Goal: Check status: Check status

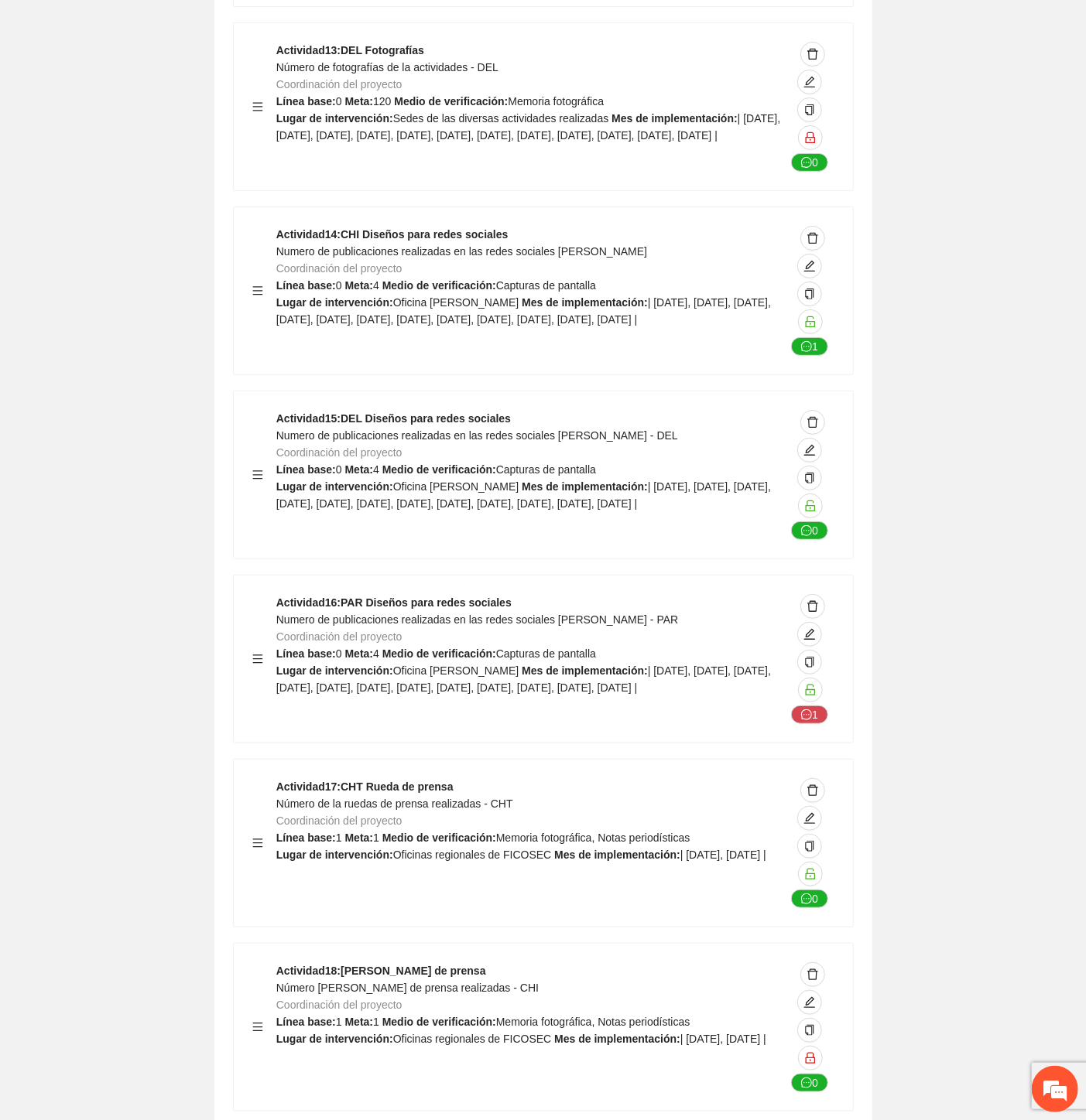
click at [407, 982] on span "Número [PERSON_NAME] de prensa realizadas - CHI" at bounding box center [407, 987] width 262 height 12
click at [411, 982] on span "Número [PERSON_NAME] de prensa realizadas - CHI" at bounding box center [407, 987] width 262 height 12
click at [402, 982] on span "Número [PERSON_NAME] de prensa realizadas - CHI" at bounding box center [407, 987] width 262 height 12
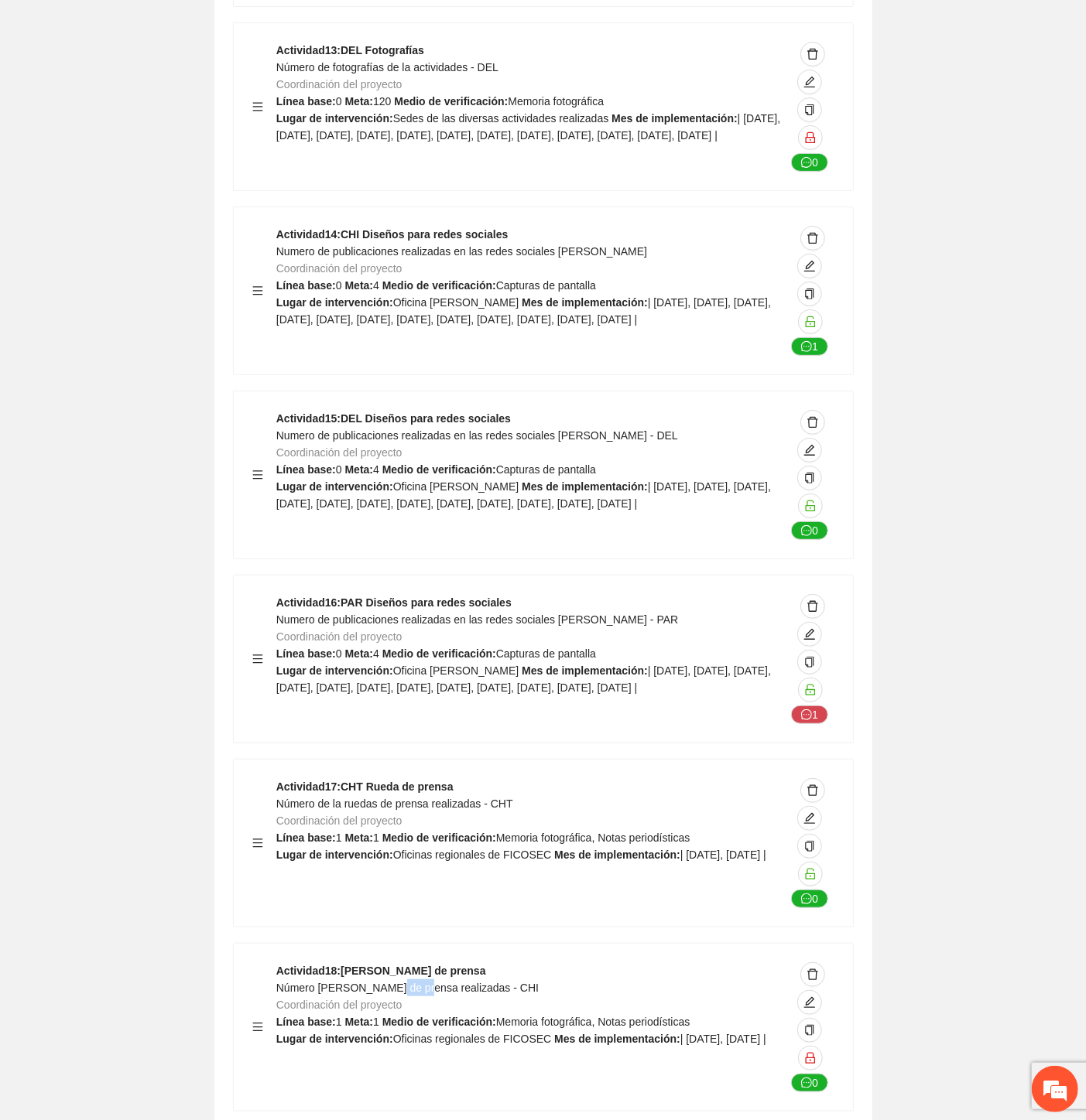
click at [400, 982] on span "Número [PERSON_NAME] de prensa realizadas - CHI" at bounding box center [407, 987] width 262 height 12
click at [399, 982] on span "Número [PERSON_NAME] de prensa realizadas - CHI" at bounding box center [407, 987] width 262 height 12
copy span "Número [PERSON_NAME] de prensa realizadas - CHI"
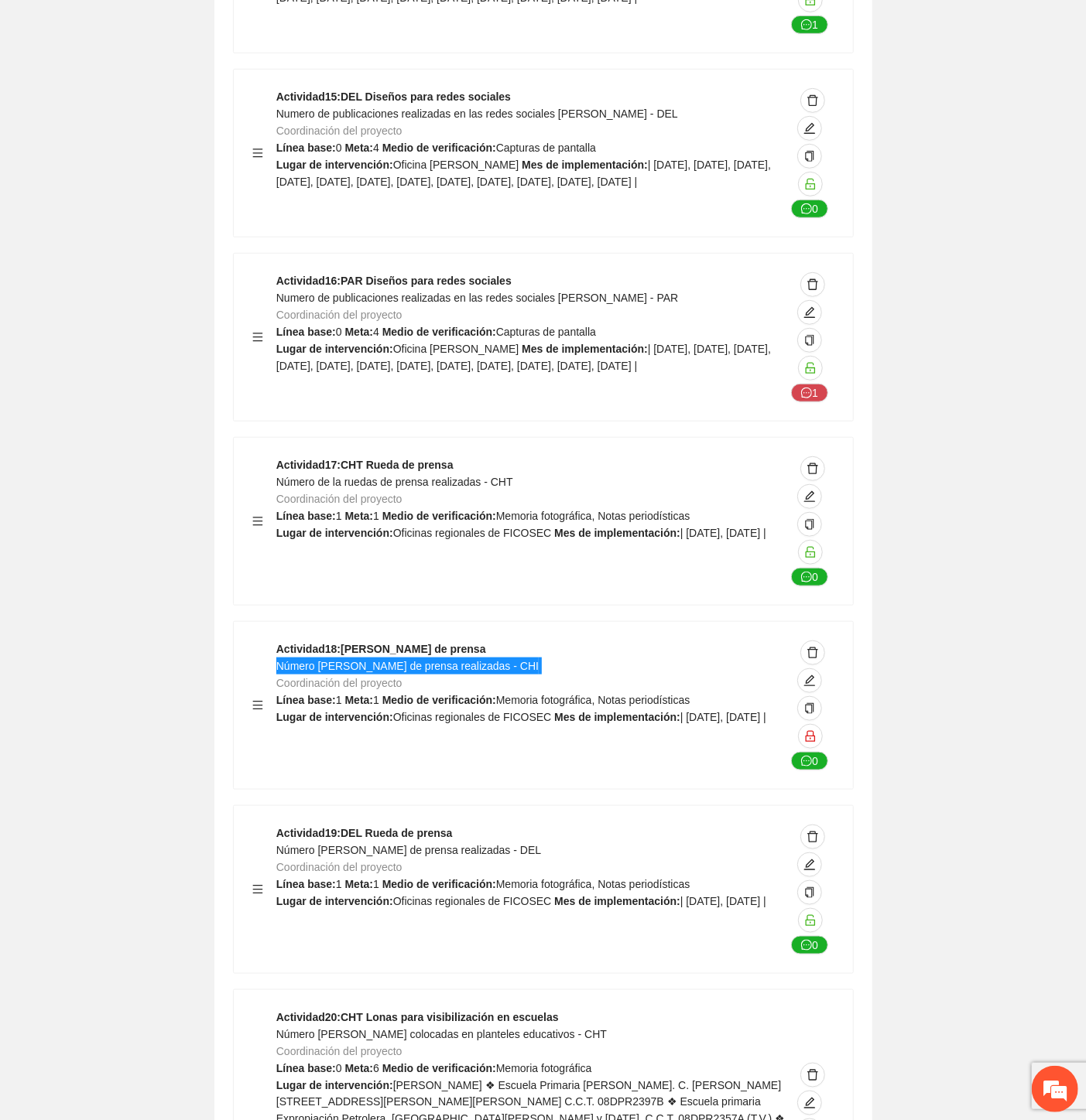
scroll to position [42902, 0]
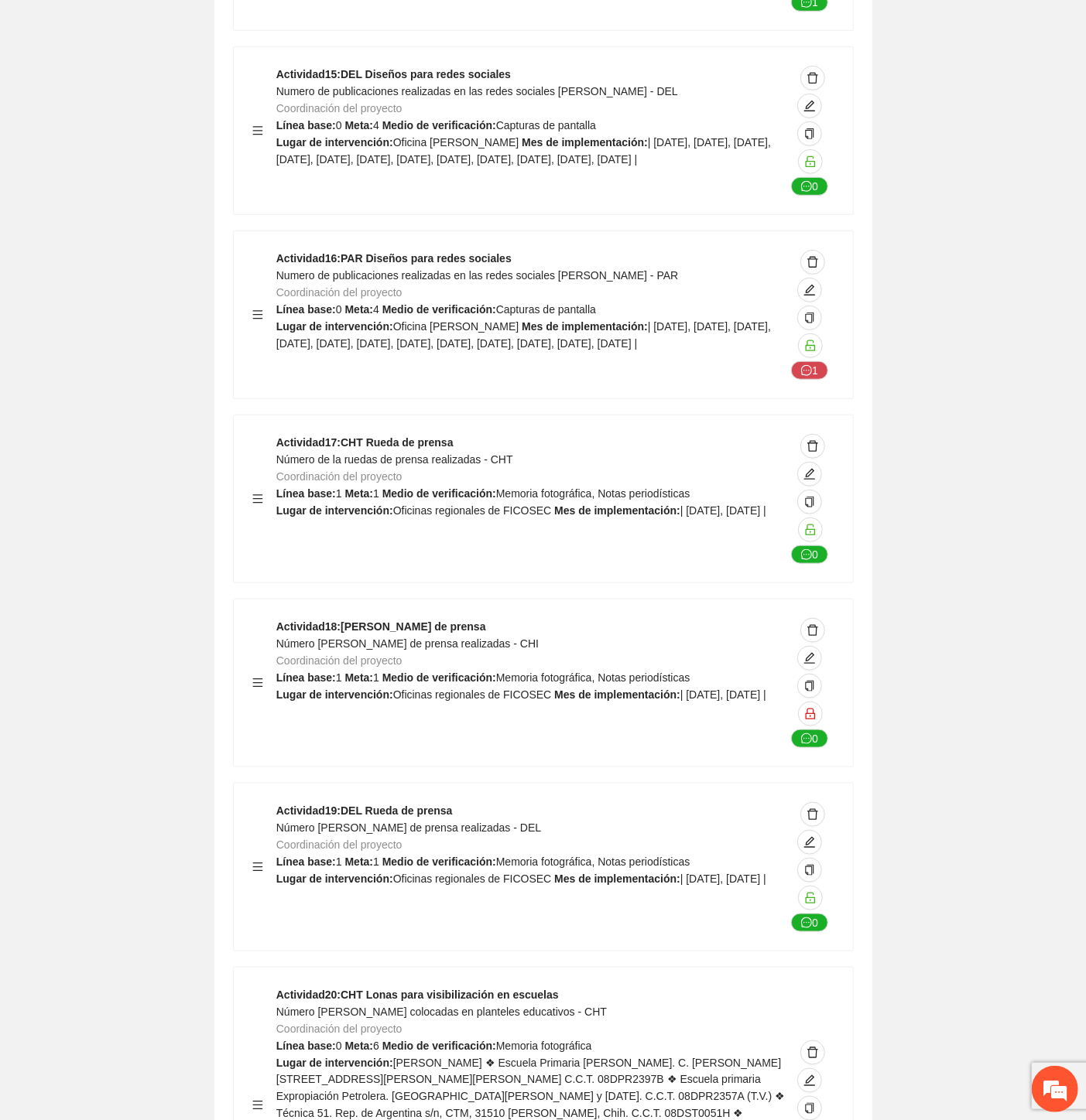
click at [444, 822] on span "Número [PERSON_NAME] de prensa realizadas - DEL" at bounding box center [408, 828] width 265 height 12
copy span "Número [PERSON_NAME] de prensa realizadas - DEL"
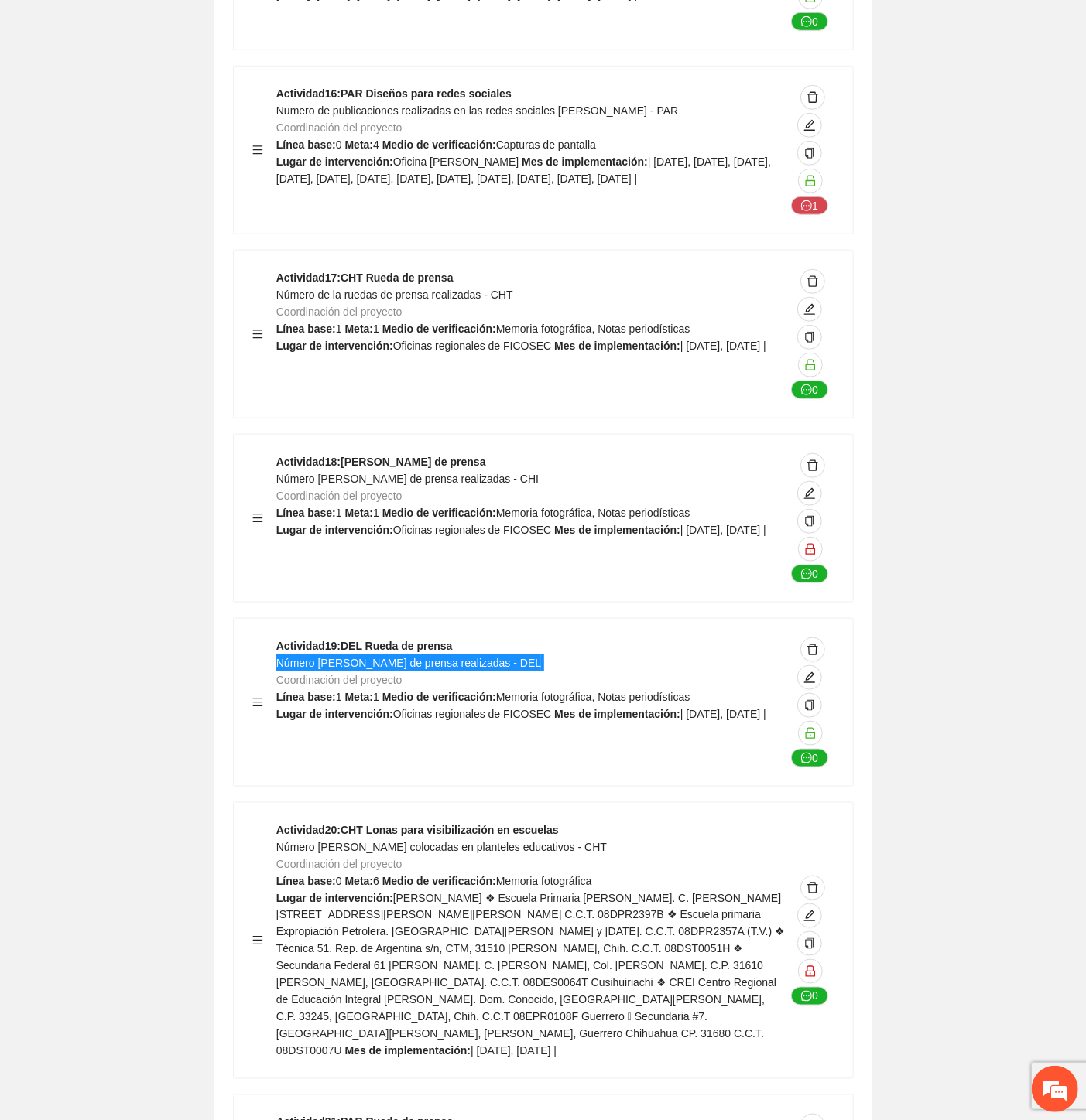
scroll to position [43075, 0]
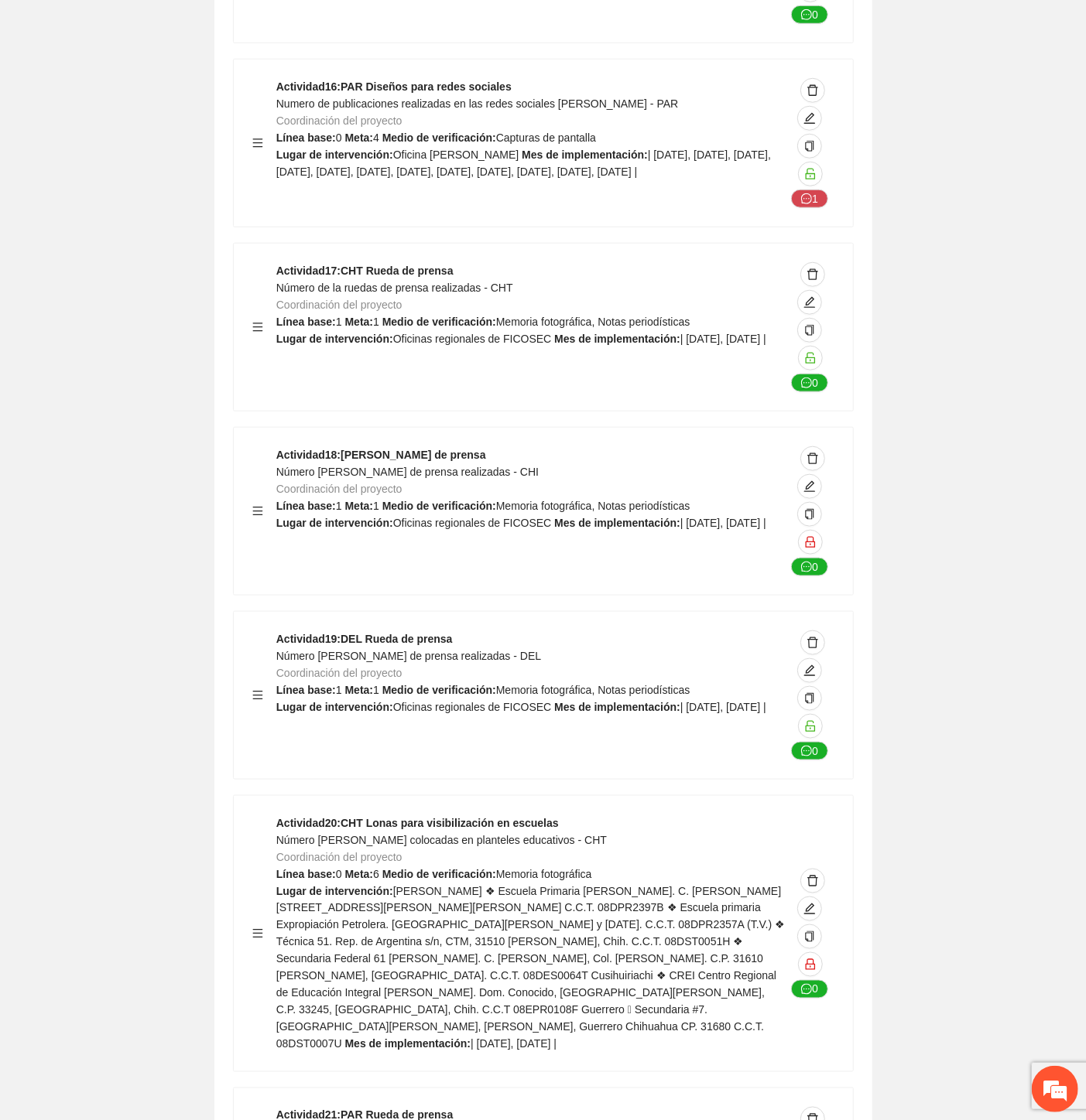
click at [508, 834] on span "Número [PERSON_NAME] colocadas en planteles educativos - CHT" at bounding box center [441, 840] width 330 height 12
copy span "Número [PERSON_NAME] colocadas en planteles educativos - CHT"
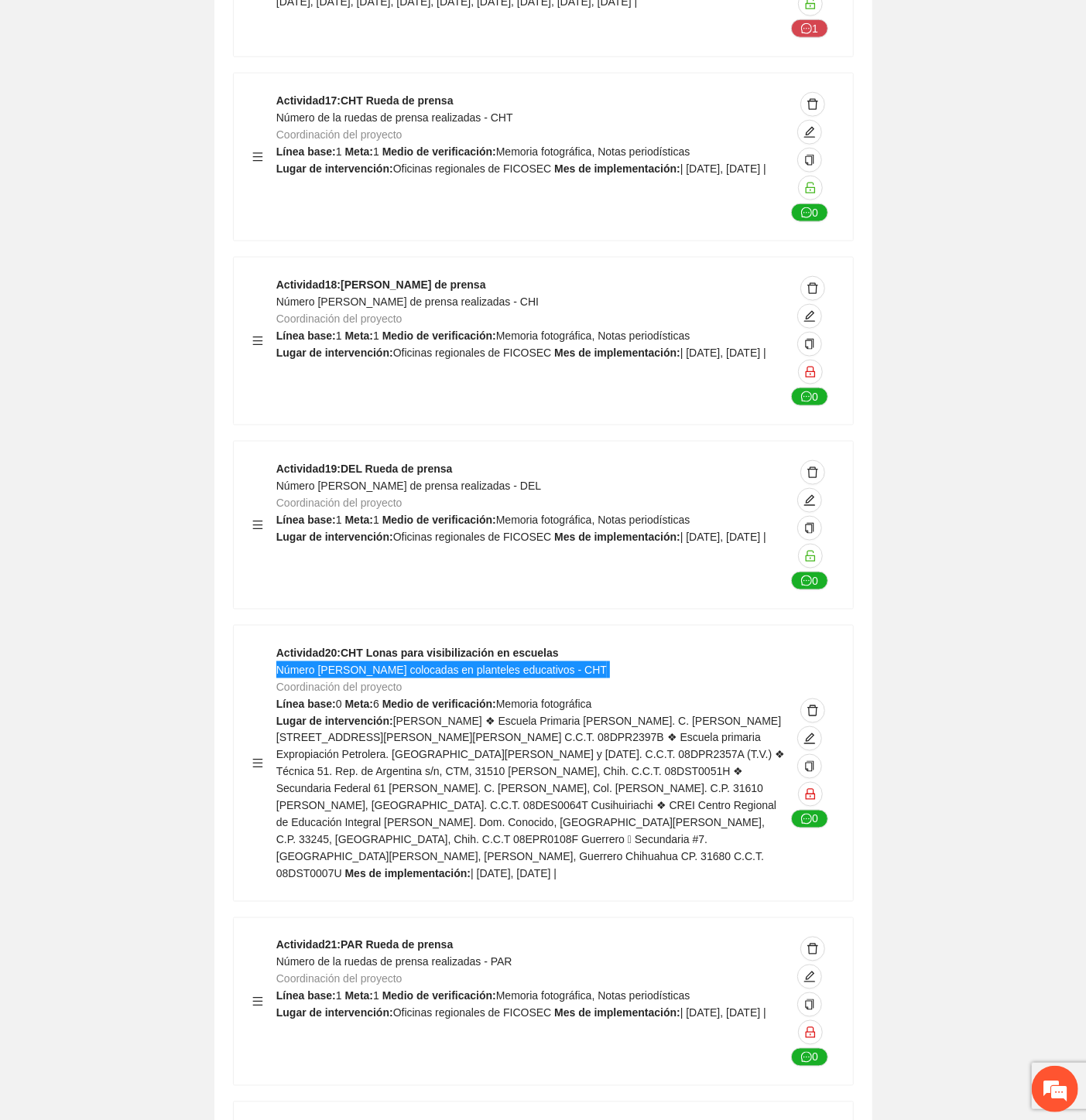
scroll to position [43246, 0]
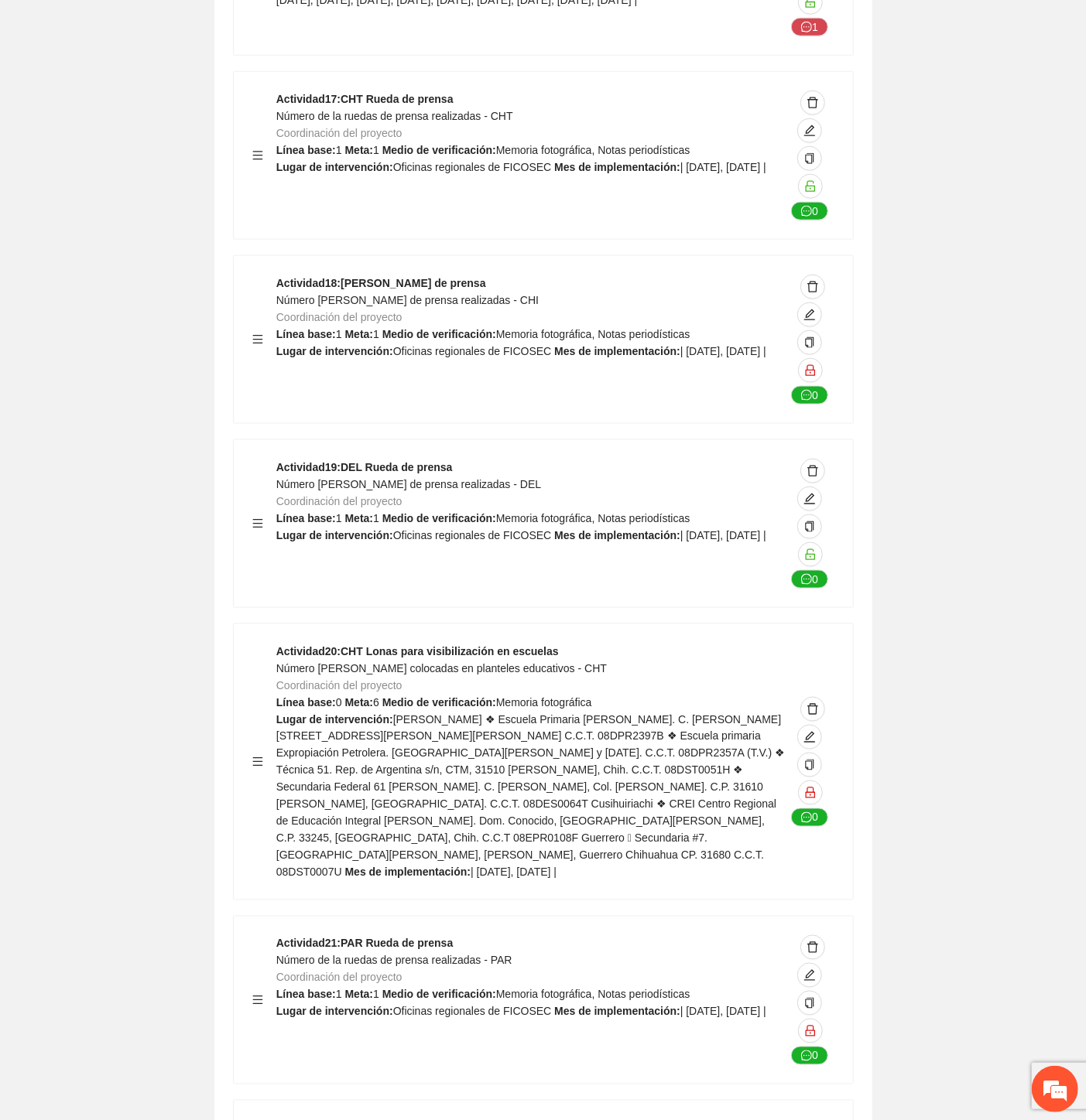
click at [416, 954] on span "Número de la ruedas de prensa realizadas - PAR" at bounding box center [394, 960] width 236 height 12
click at [418, 954] on span "Número de la ruedas de prensa realizadas - PAR" at bounding box center [394, 960] width 236 height 12
copy span "Número de la ruedas de prensa realizadas - PAR"
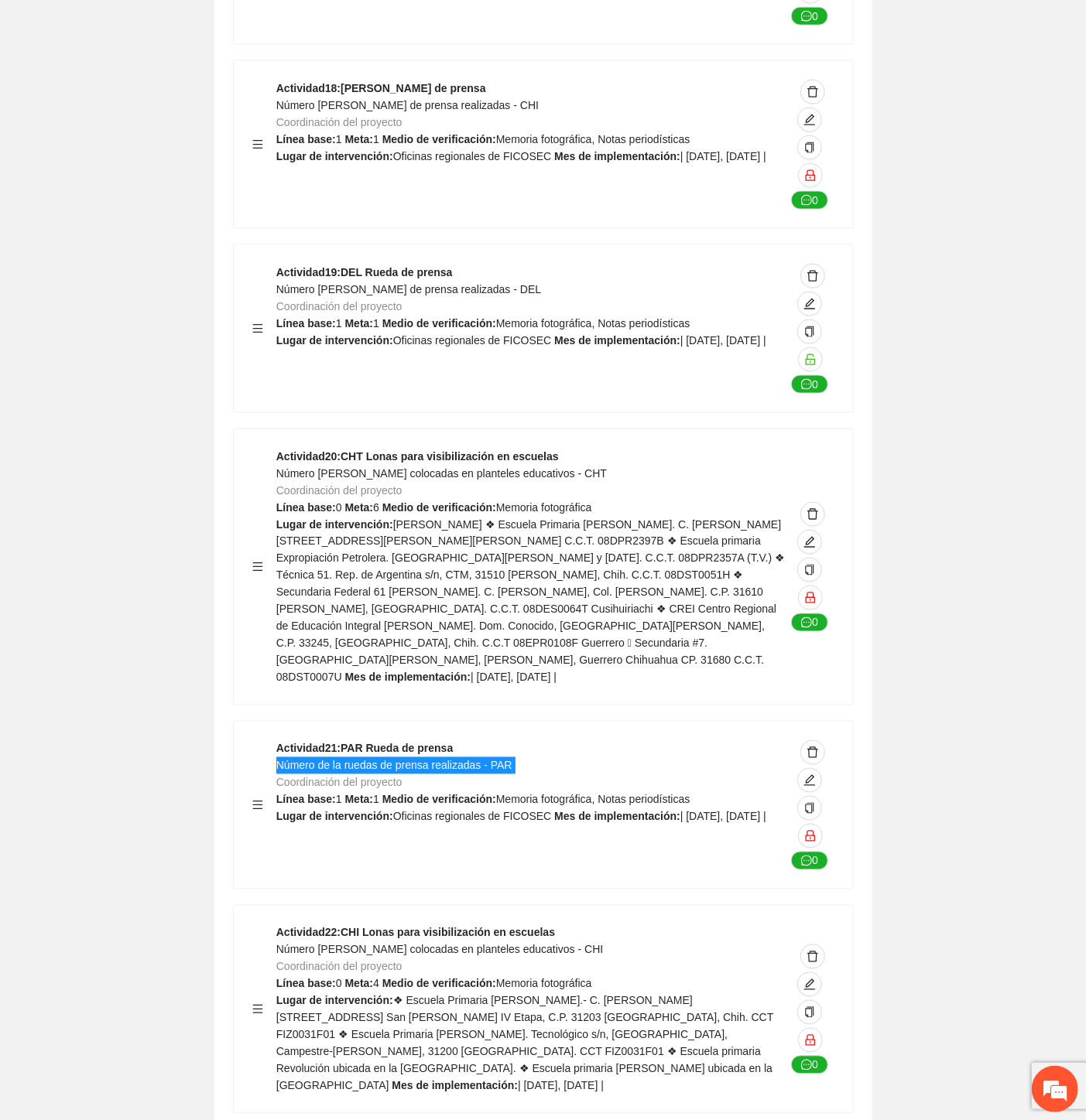
scroll to position [43504, 0]
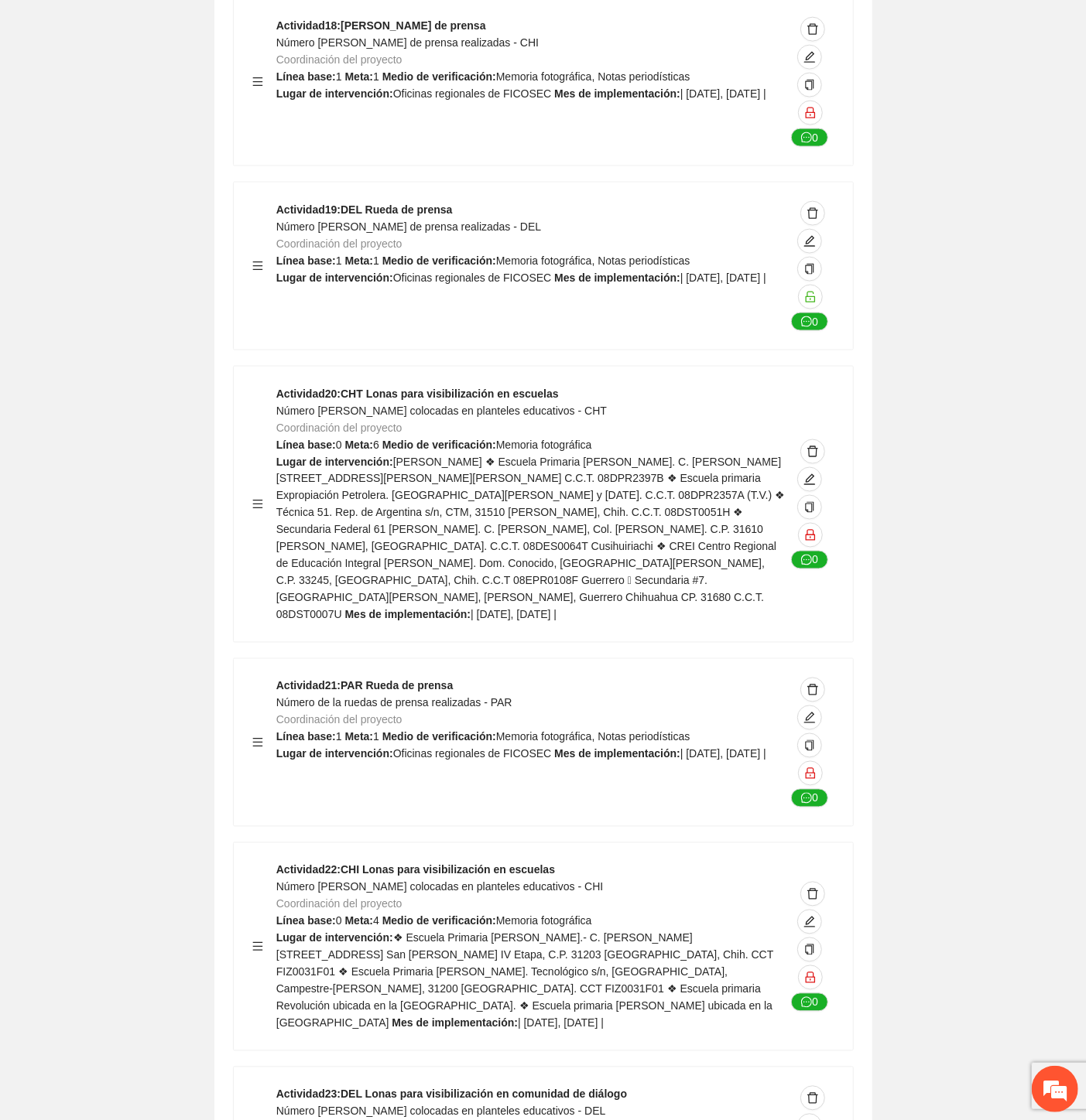
click at [354, 882] on span "Número [PERSON_NAME] colocadas en planteles educativos - CHI" at bounding box center [439, 887] width 327 height 12
click at [353, 882] on span "Número [PERSON_NAME] colocadas en planteles educativos - CHI" at bounding box center [439, 887] width 327 height 12
copy span "Número [PERSON_NAME] colocadas en planteles educativos - CHI"
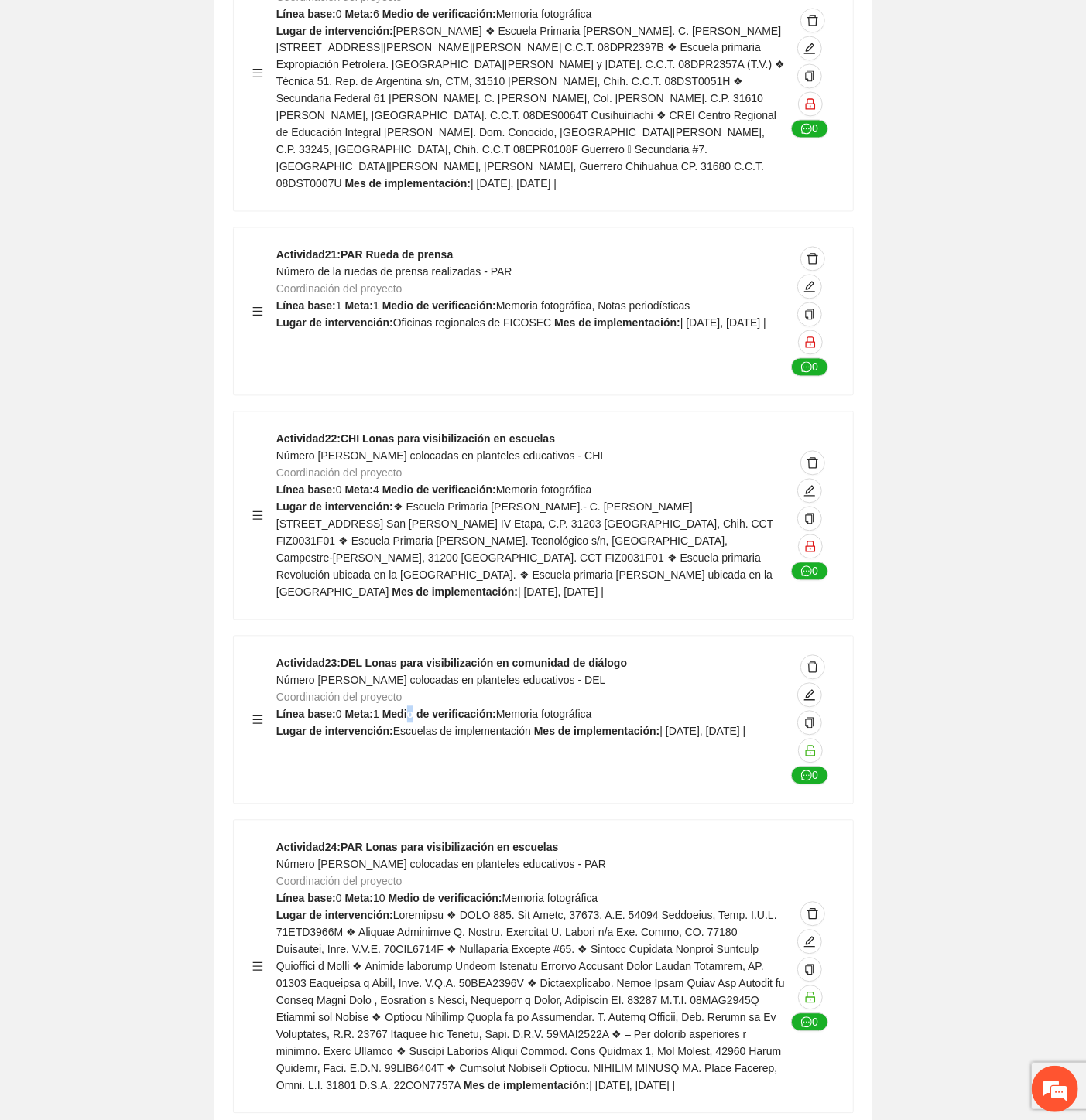
scroll to position [43934, 0]
click at [427, 675] on span "Número [PERSON_NAME] colocadas en planteles educativos - DEL" at bounding box center [441, 681] width 329 height 12
click at [426, 675] on span "Número [PERSON_NAME] colocadas en planteles educativos - DEL" at bounding box center [441, 681] width 329 height 12
copy span "Número [PERSON_NAME] colocadas en planteles educativos - DEL"
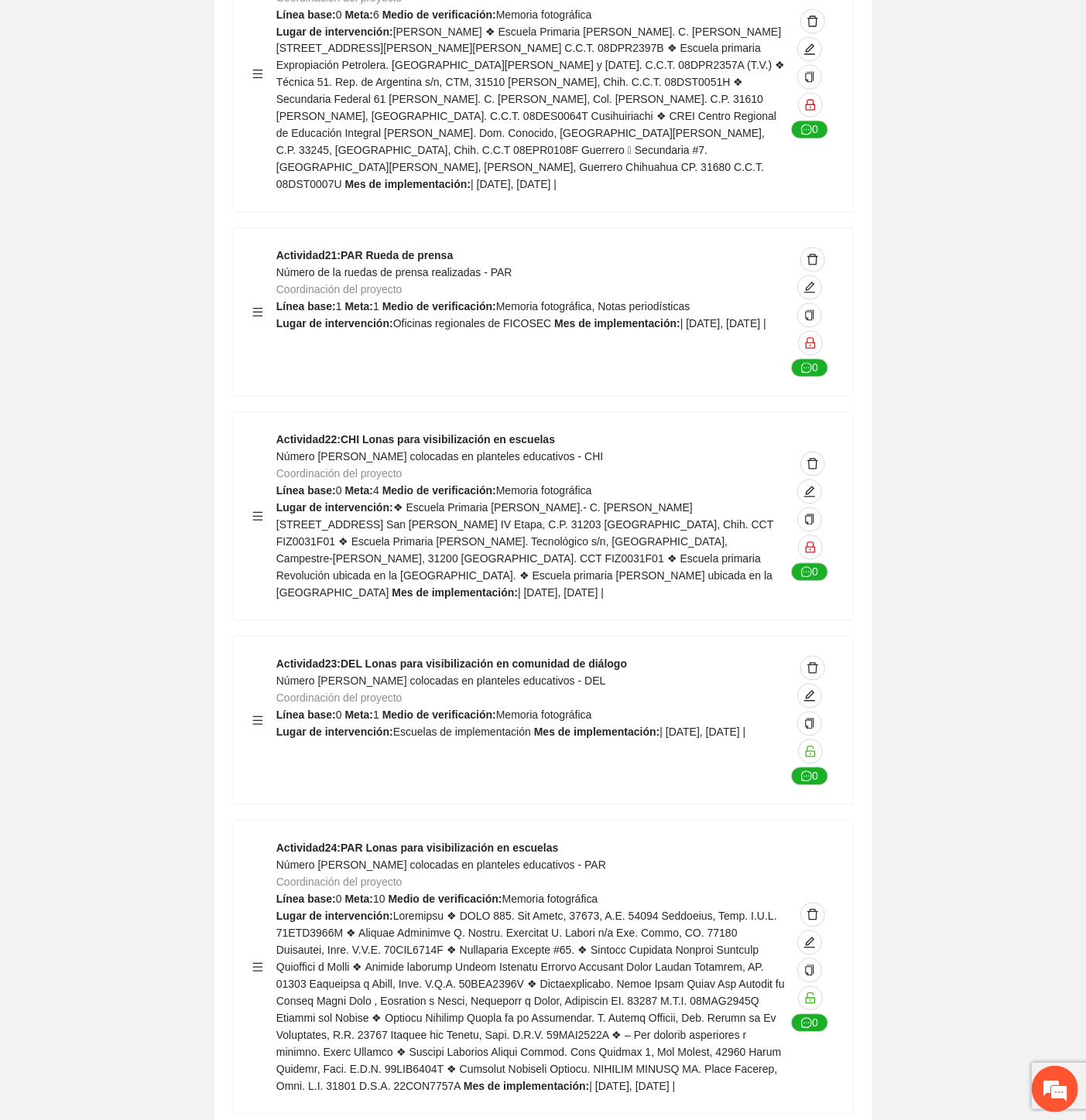
click at [383, 859] on span "Número [PERSON_NAME] colocadas en planteles educativos - PAR" at bounding box center [441, 865] width 329 height 12
copy span "Número [PERSON_NAME] colocadas en planteles educativos - PAR"
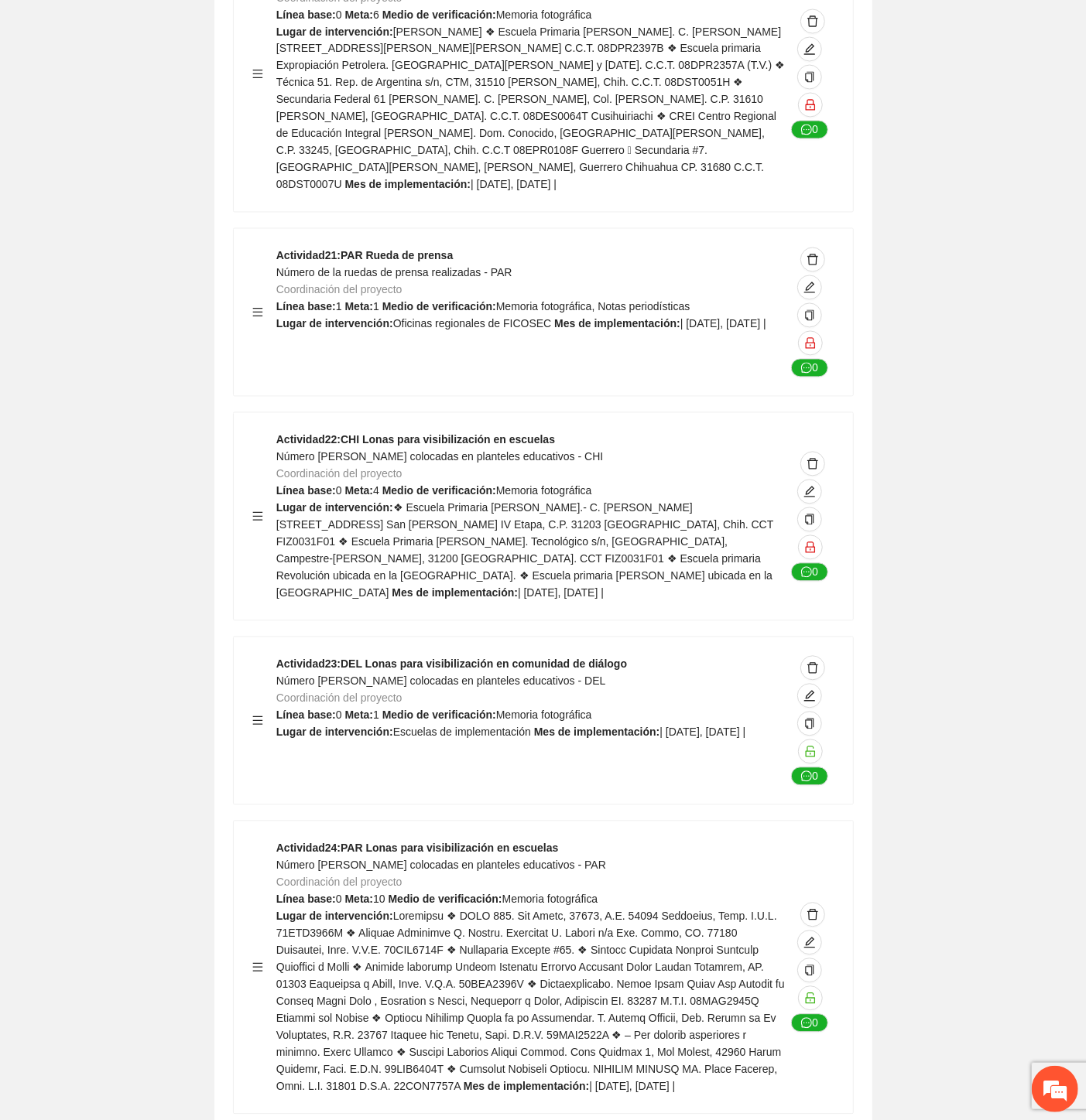
copy span "Número [PERSON_NAME] colocadas en planteles educativos - CHT"
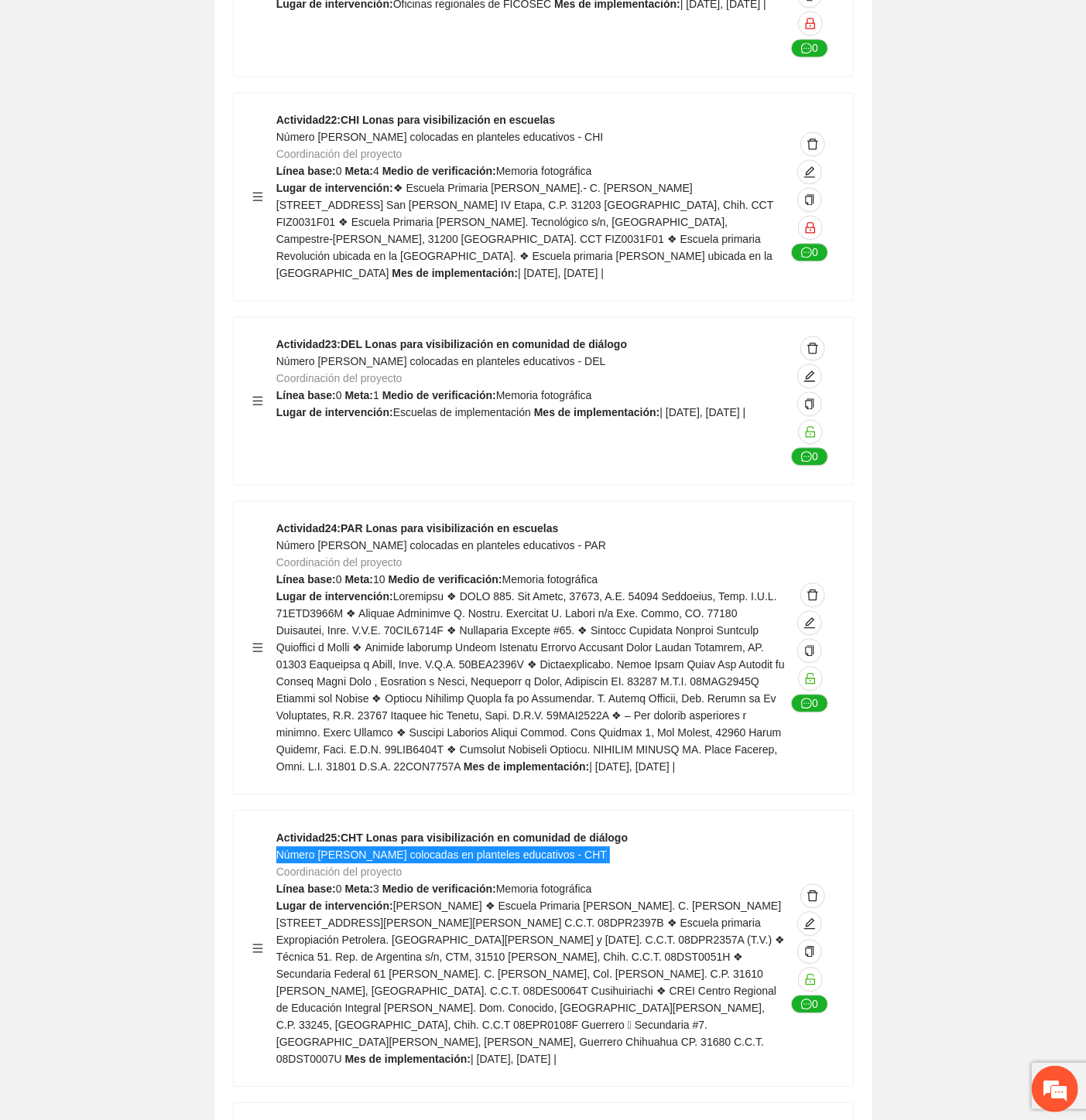
scroll to position [44363, 0]
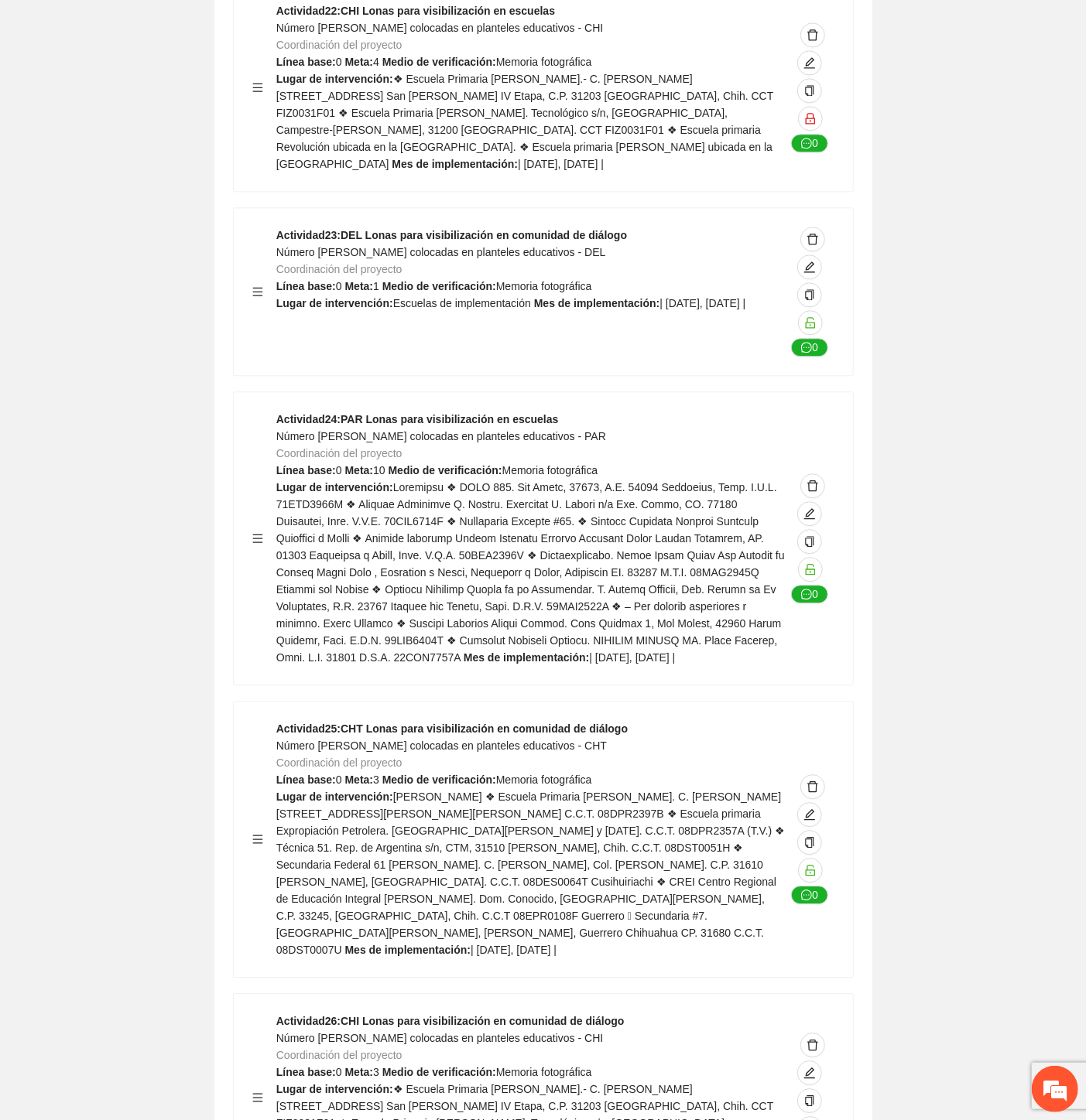
click at [535, 1032] on span "Número [PERSON_NAME] colocadas en planteles educativos - CHI" at bounding box center [439, 1038] width 327 height 12
click at [531, 1032] on span "Número [PERSON_NAME] colocadas en planteles educativos - CHI" at bounding box center [439, 1038] width 327 height 12
copy span "Número [PERSON_NAME] colocadas en planteles educativos - CHI"
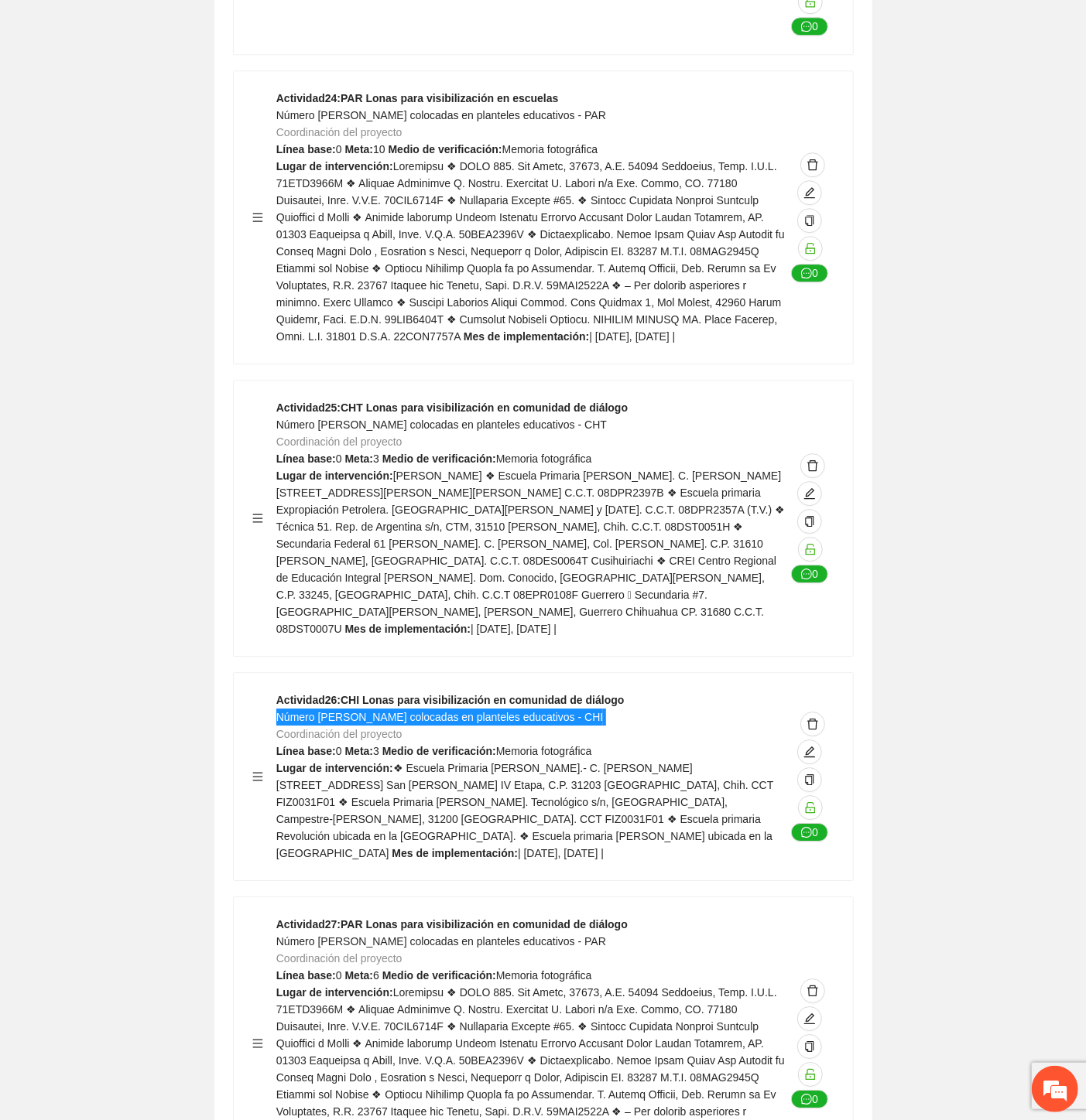
scroll to position [44707, 0]
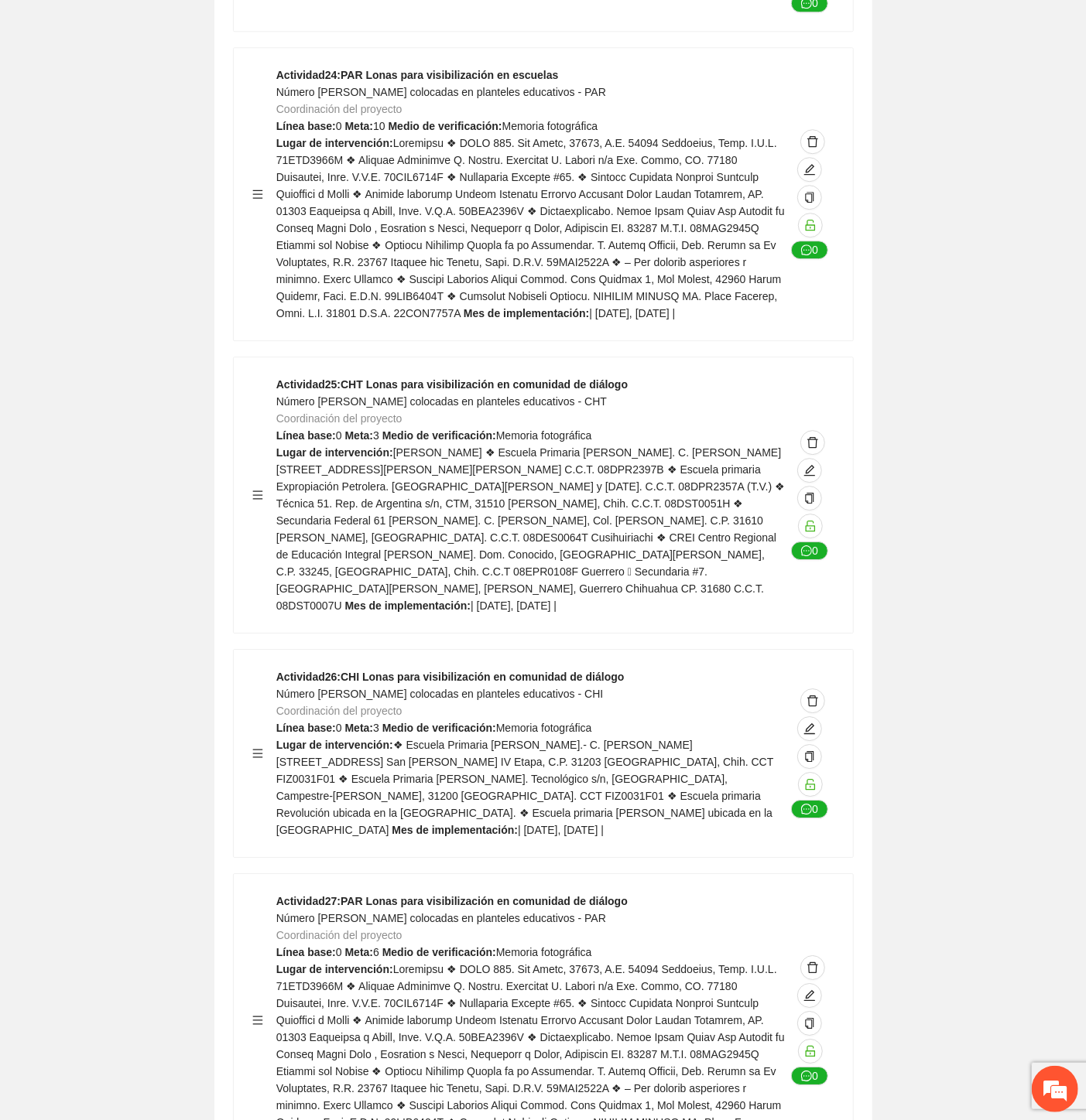
click at [449, 912] on span "Número [PERSON_NAME] colocadas en planteles educativos - PAR" at bounding box center [441, 918] width 329 height 12
click at [447, 912] on span "Número [PERSON_NAME] colocadas en planteles educativos - PAR" at bounding box center [441, 918] width 329 height 12
copy span "Número [PERSON_NAME] colocadas en planteles educativos - PAR"
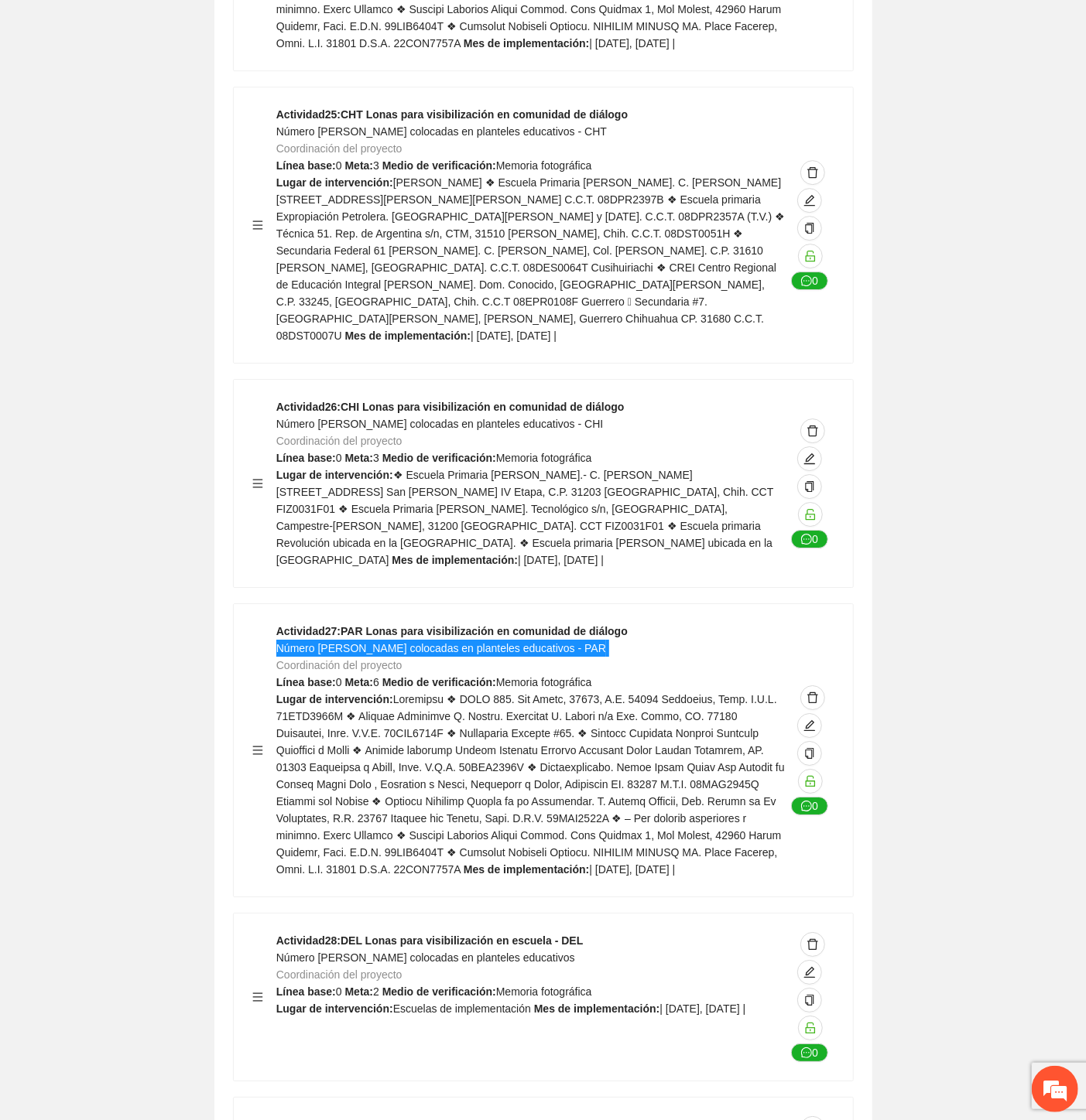
scroll to position [45052, 0]
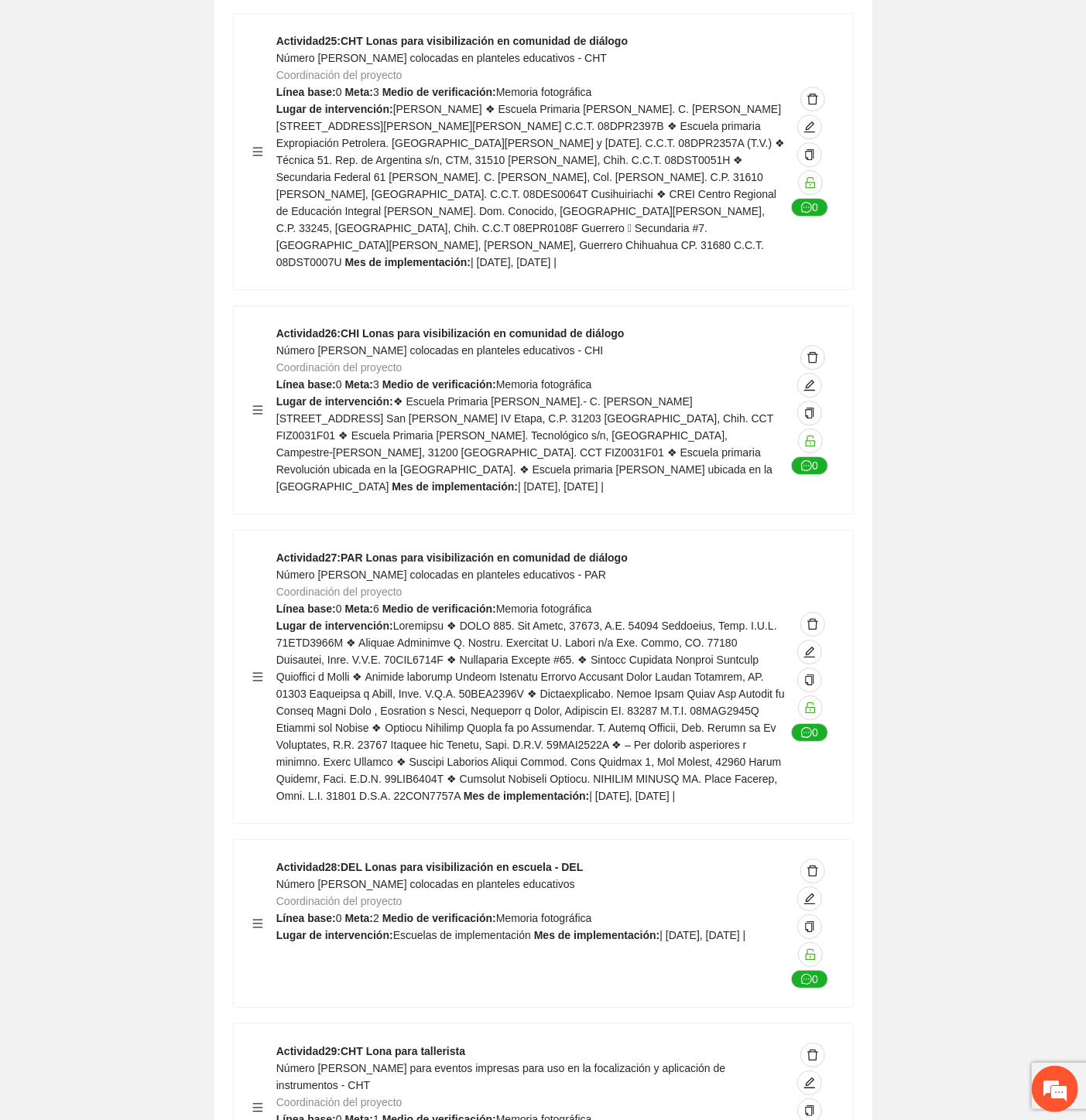
click at [409, 878] on span "Número [PERSON_NAME] colocadas en planteles educativos" at bounding box center [425, 884] width 299 height 12
click at [329, 1063] on span "Número [PERSON_NAME] para eventos impresas para uso en la focalización y aplica…" at bounding box center [501, 1077] width 450 height 29
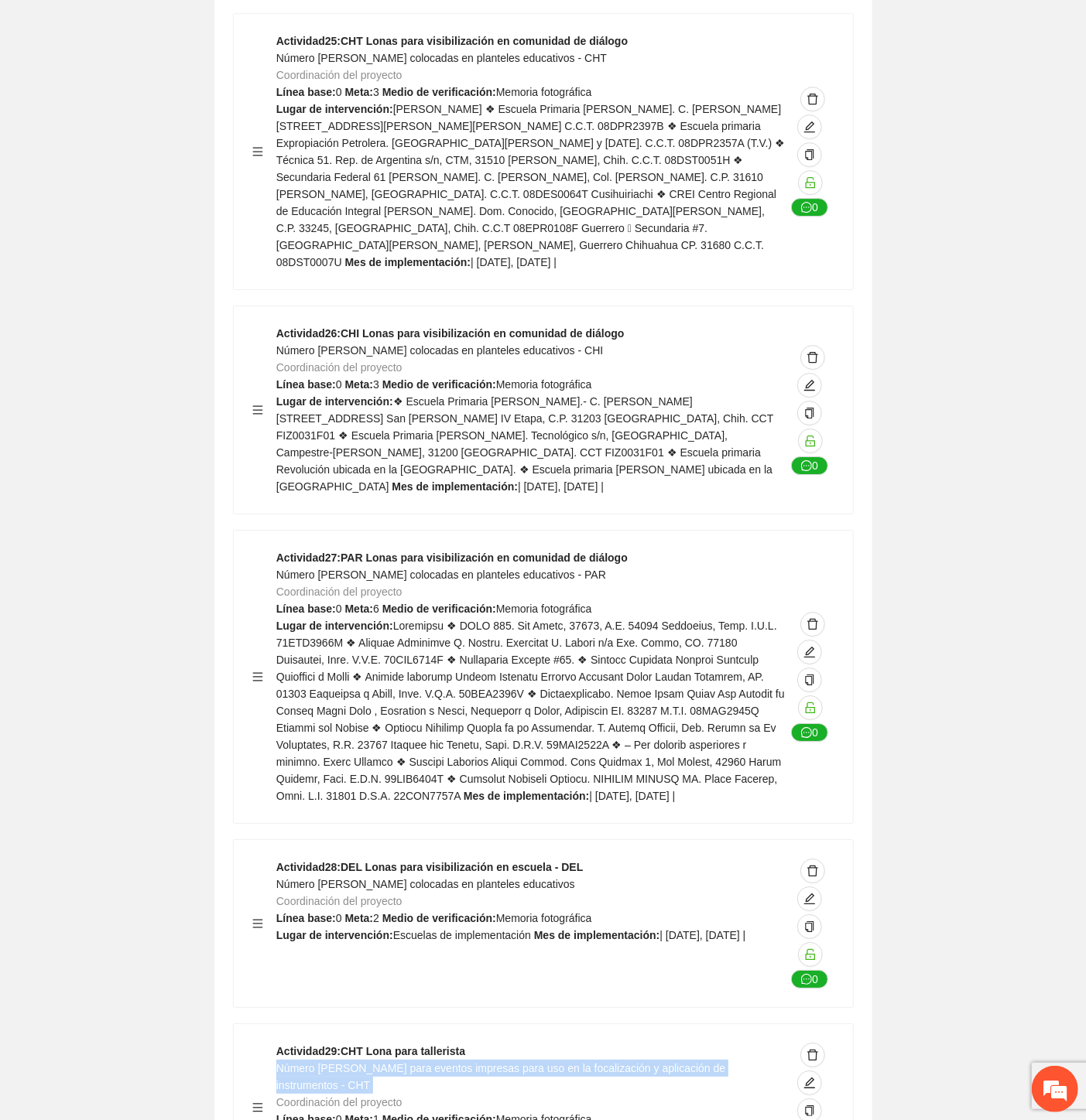
click at [329, 1063] on span "Número [PERSON_NAME] para eventos impresas para uso en la focalización y aplica…" at bounding box center [501, 1077] width 450 height 29
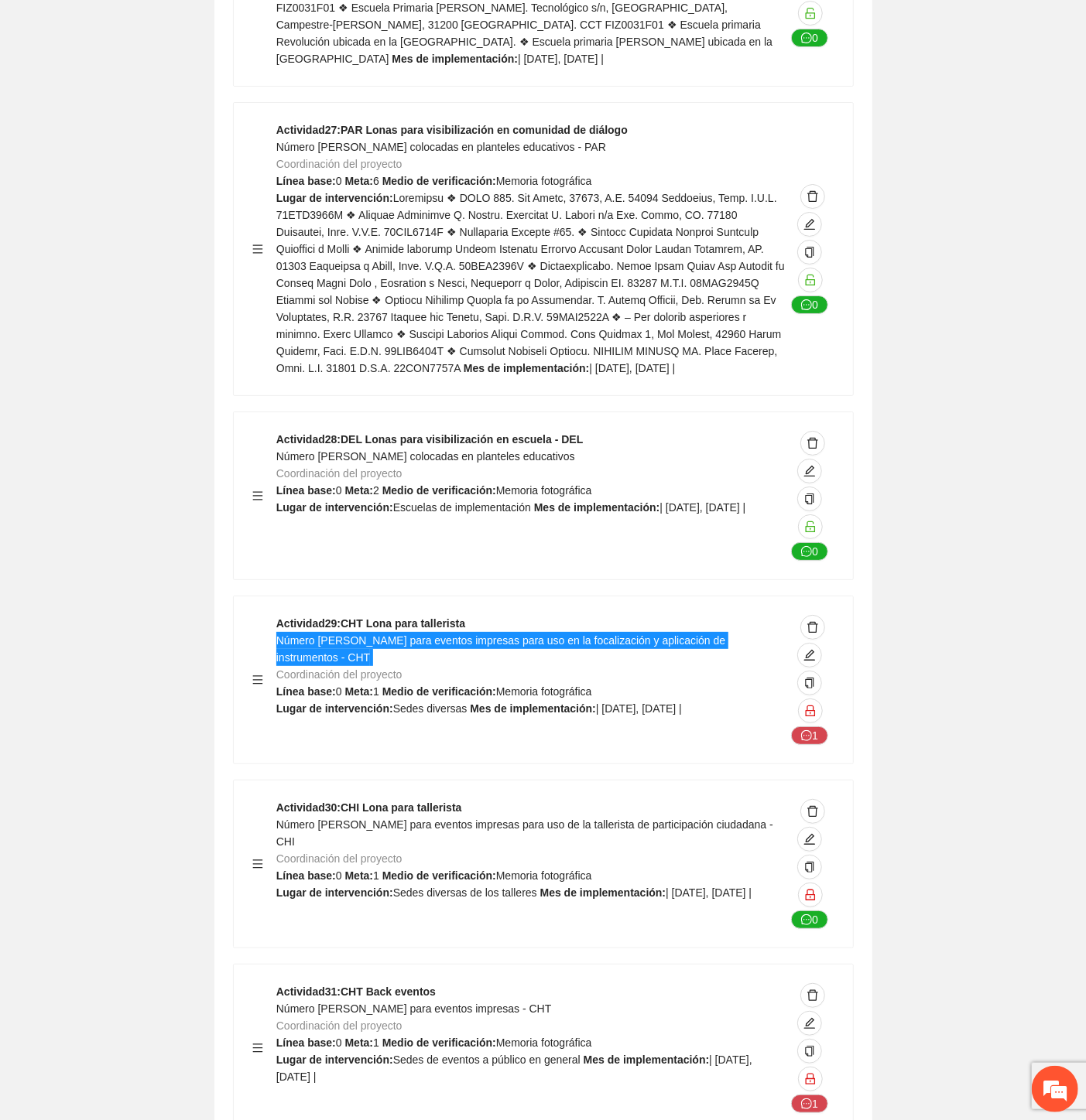
scroll to position [45482, 0]
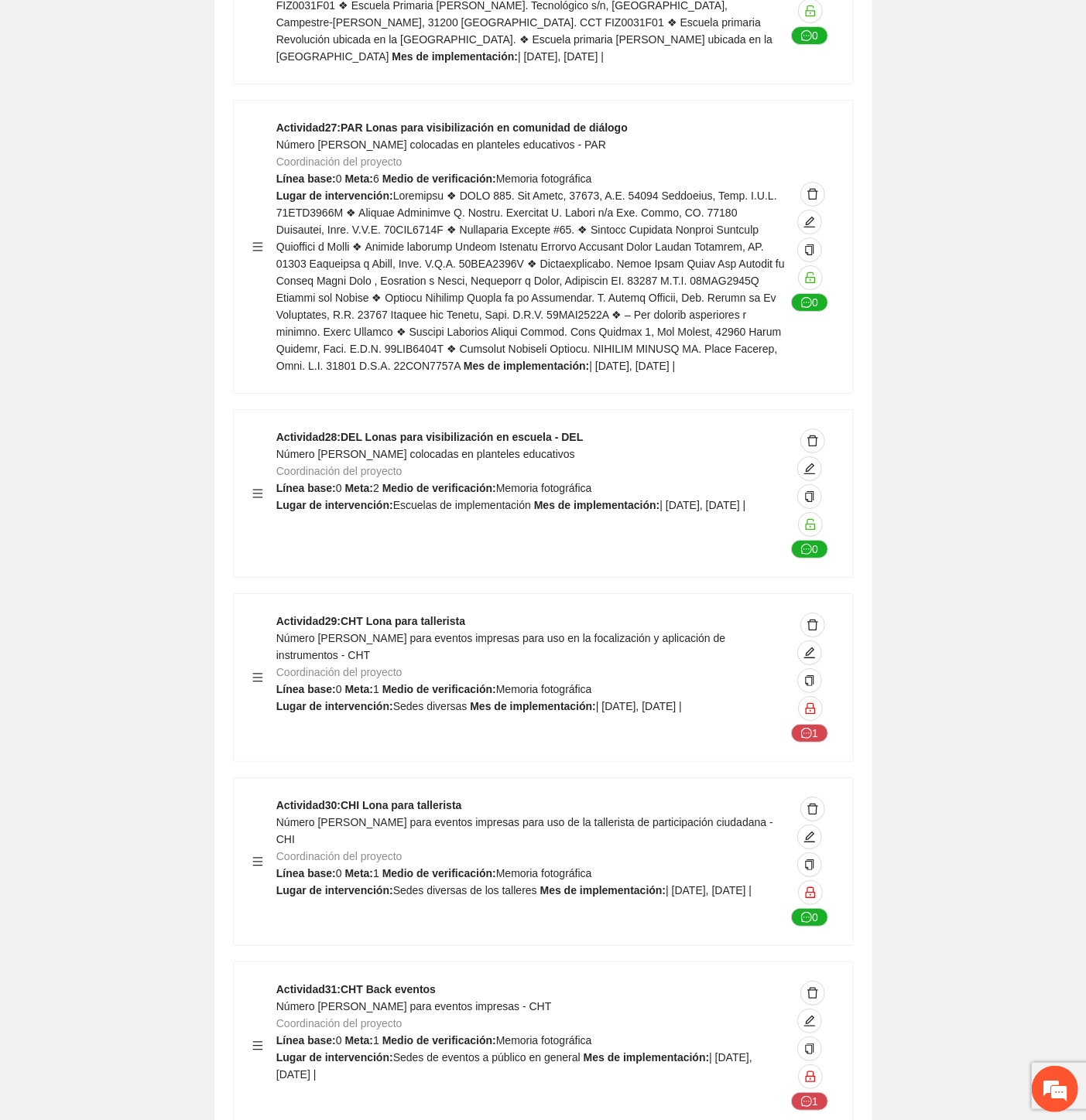
click at [429, 816] on span "Número [PERSON_NAME] para eventos impresas para uso de la tallerista de partici…" at bounding box center [525, 831] width 497 height 29
click at [385, 1000] on span "Número [PERSON_NAME] para eventos impresas - CHT" at bounding box center [414, 1006] width 275 height 12
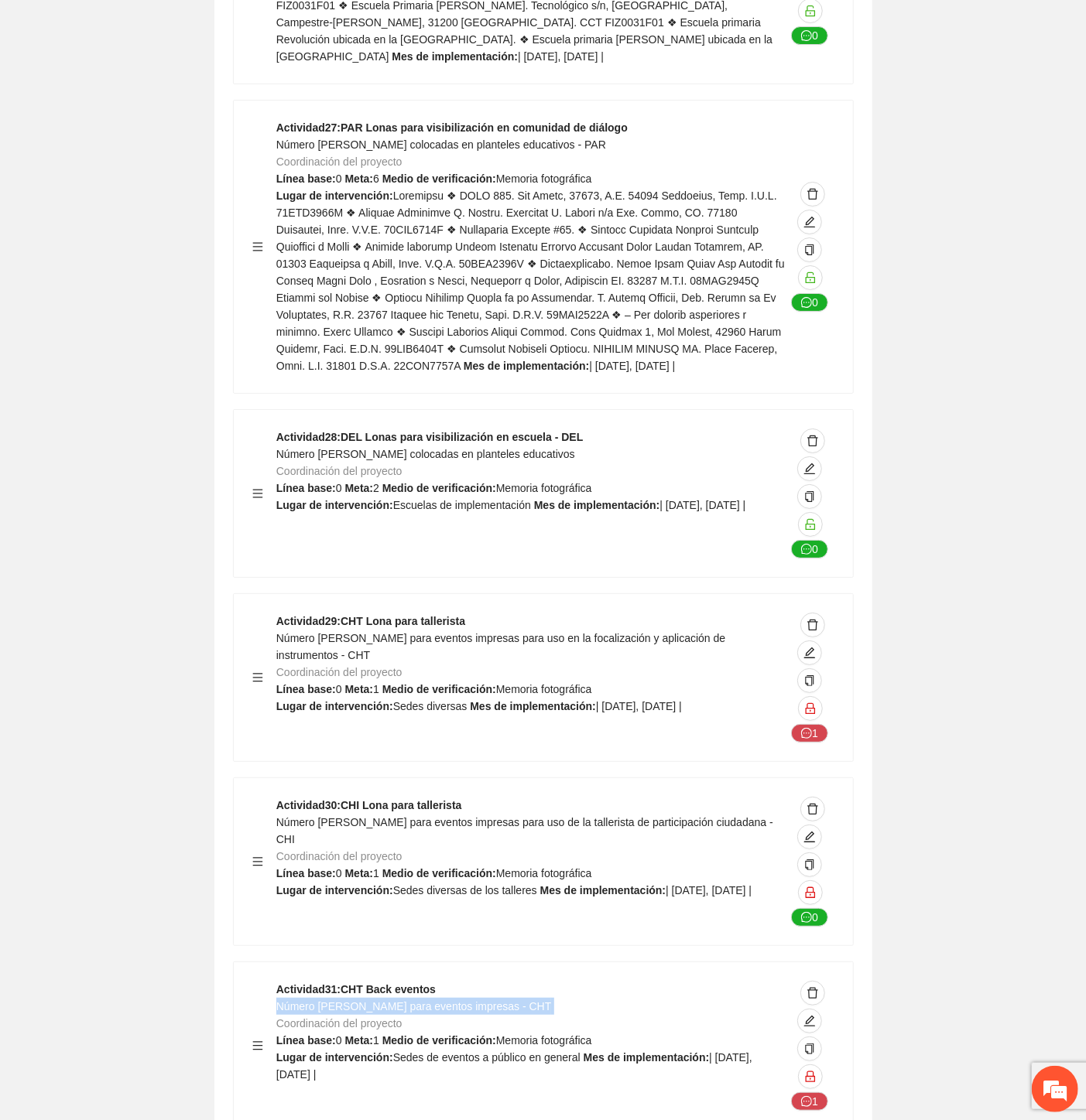
click at [385, 1000] on span "Número [PERSON_NAME] para eventos impresas - CHT" at bounding box center [414, 1006] width 275 height 12
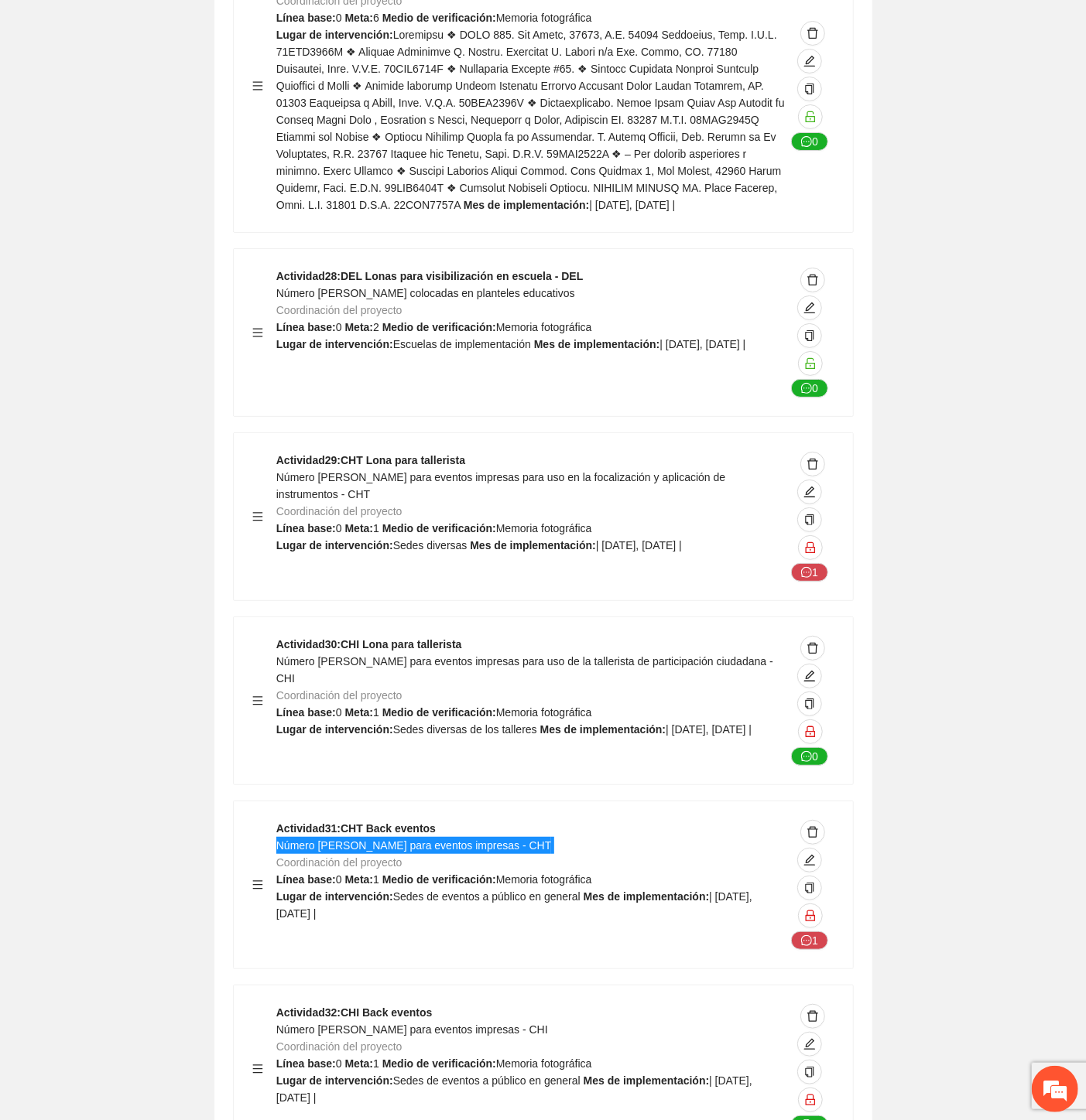
scroll to position [45653, 0]
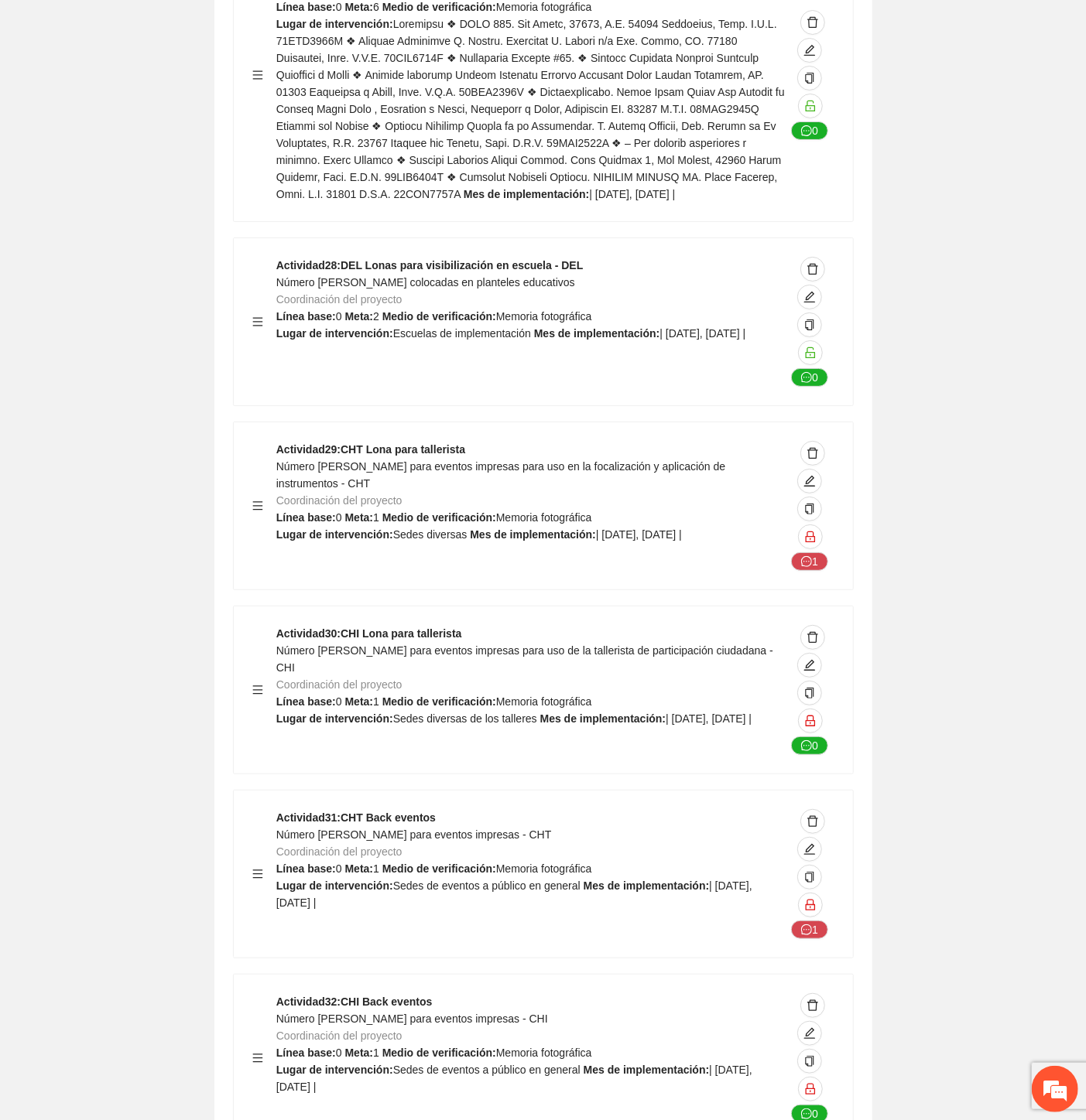
click at [392, 1013] on span "Número [PERSON_NAME] para eventos impresas - CHI" at bounding box center [411, 1018] width 271 height 12
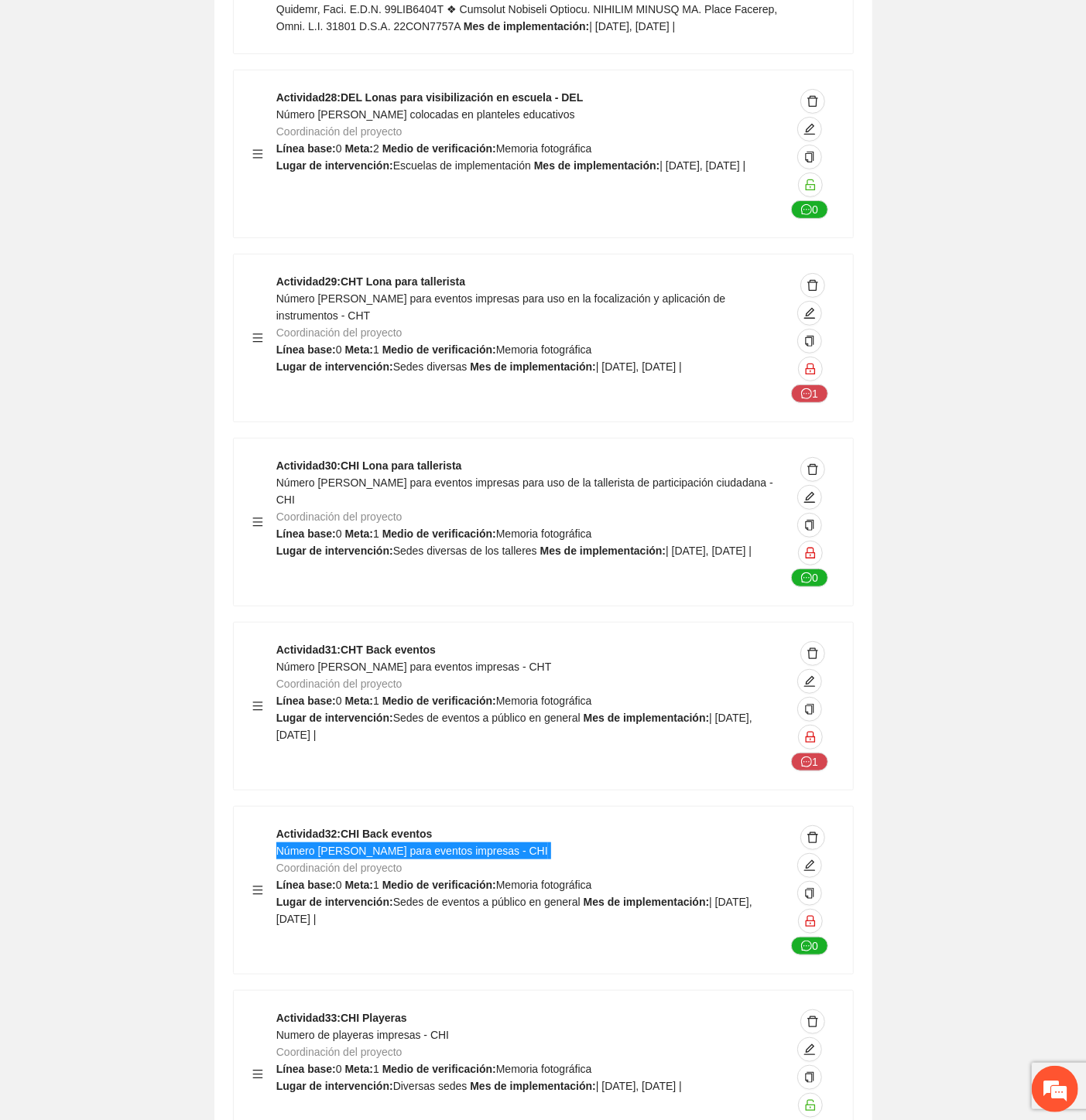
scroll to position [45825, 0]
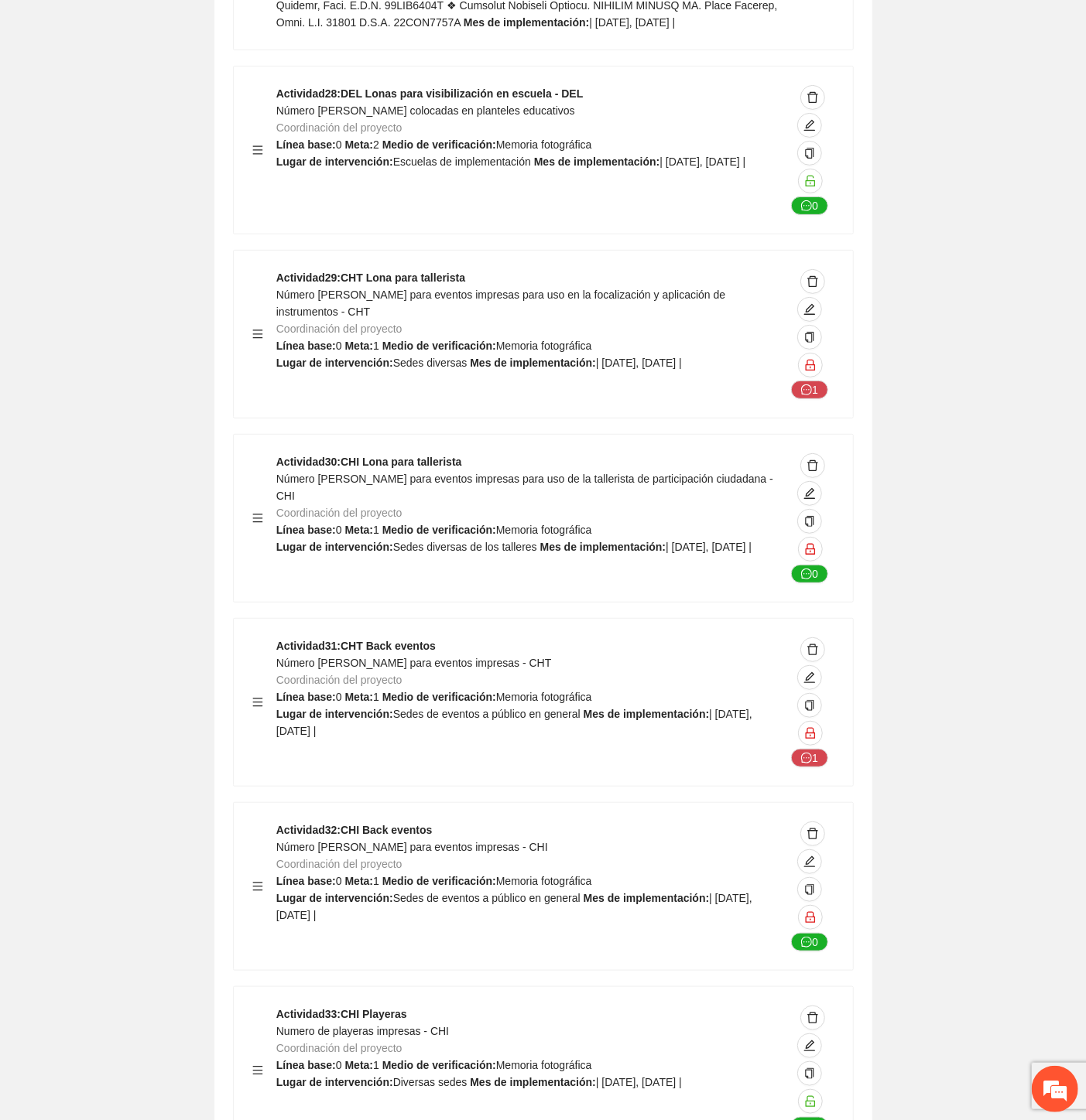
click at [397, 1025] on span "Numero de playeras impresas - CHI" at bounding box center [362, 1031] width 173 height 12
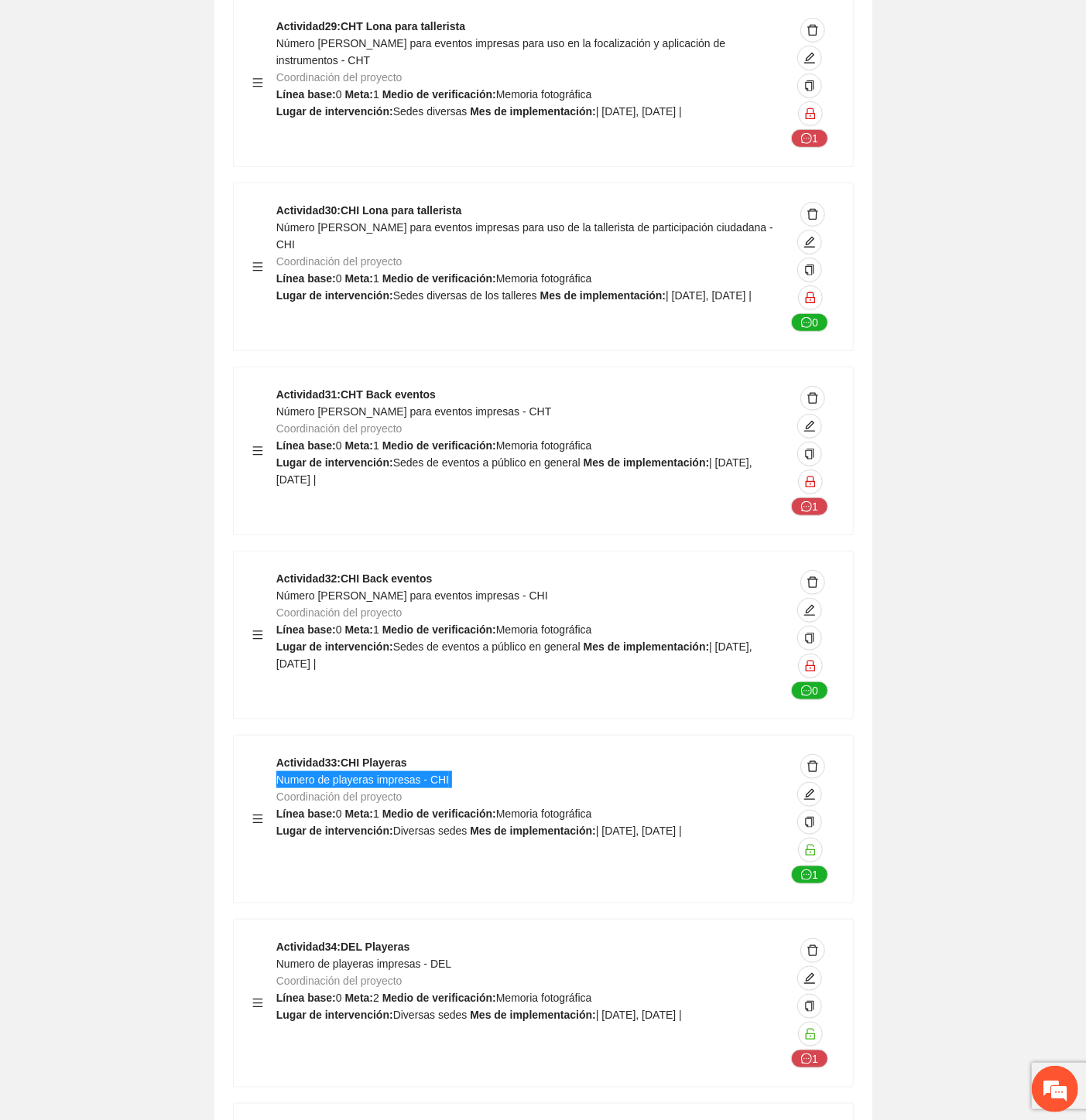
scroll to position [46083, 0]
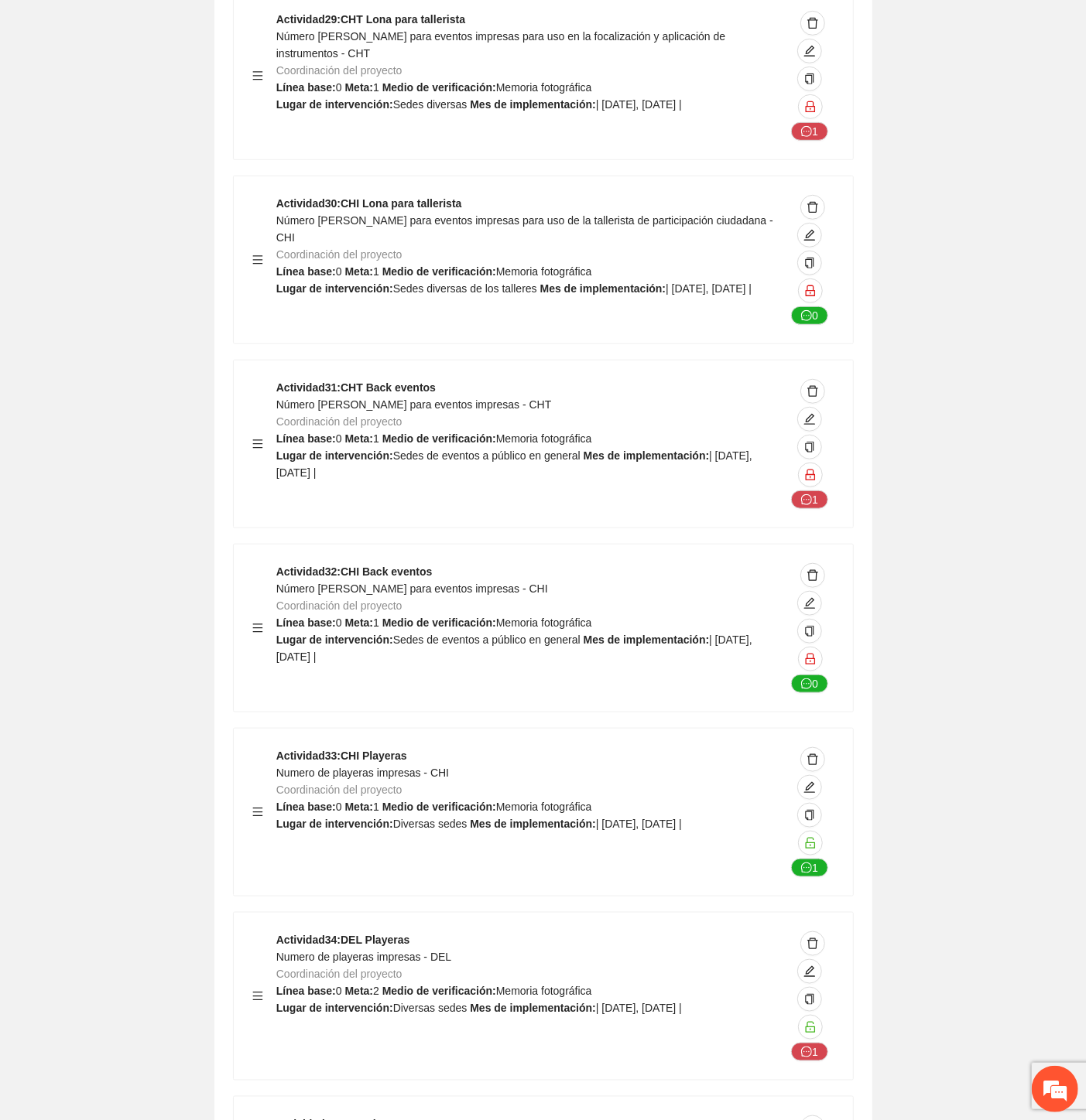
click at [397, 951] on span "Numero de playeras impresas - DEL" at bounding box center [363, 957] width 175 height 12
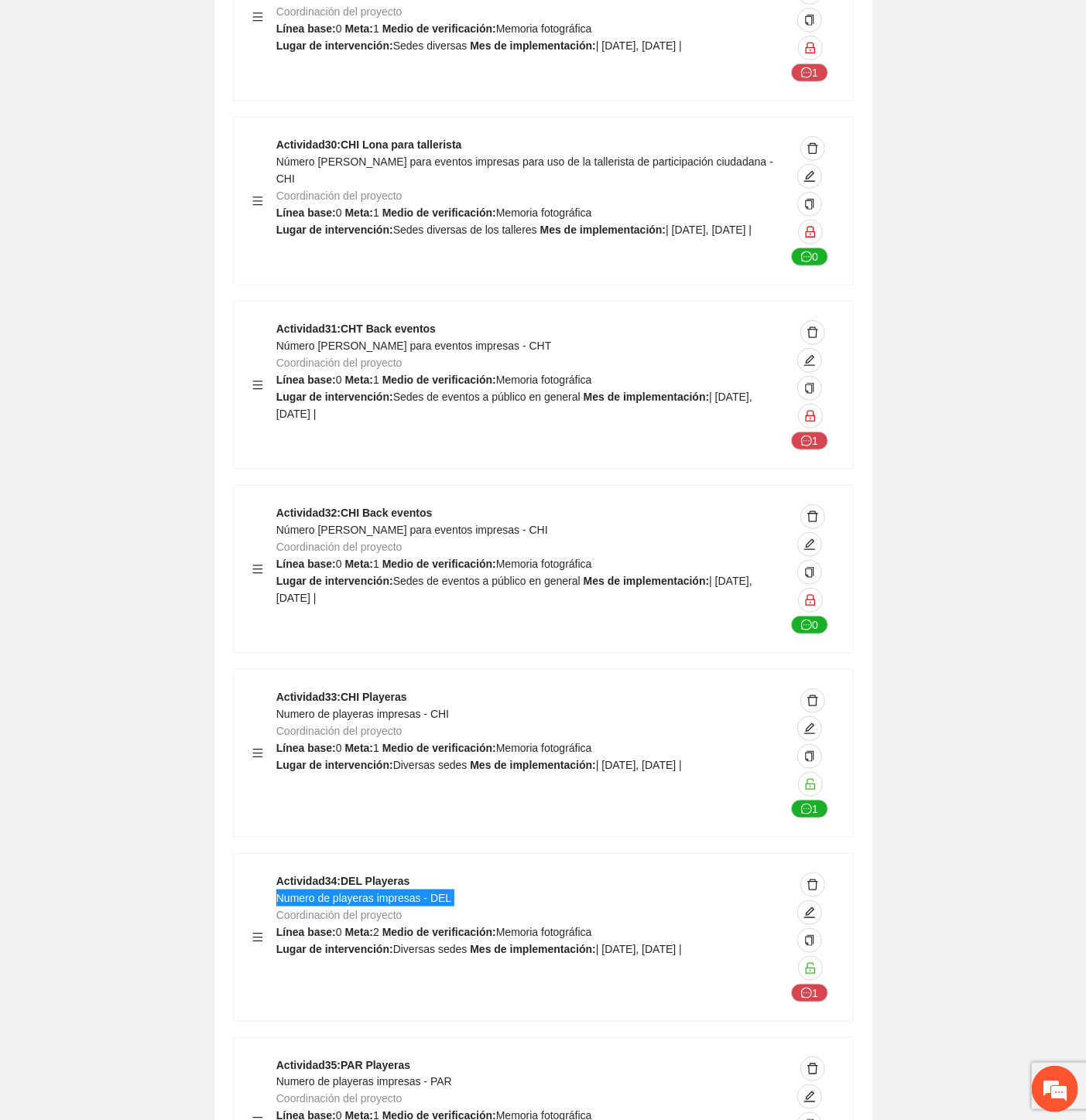
scroll to position [46169, 0]
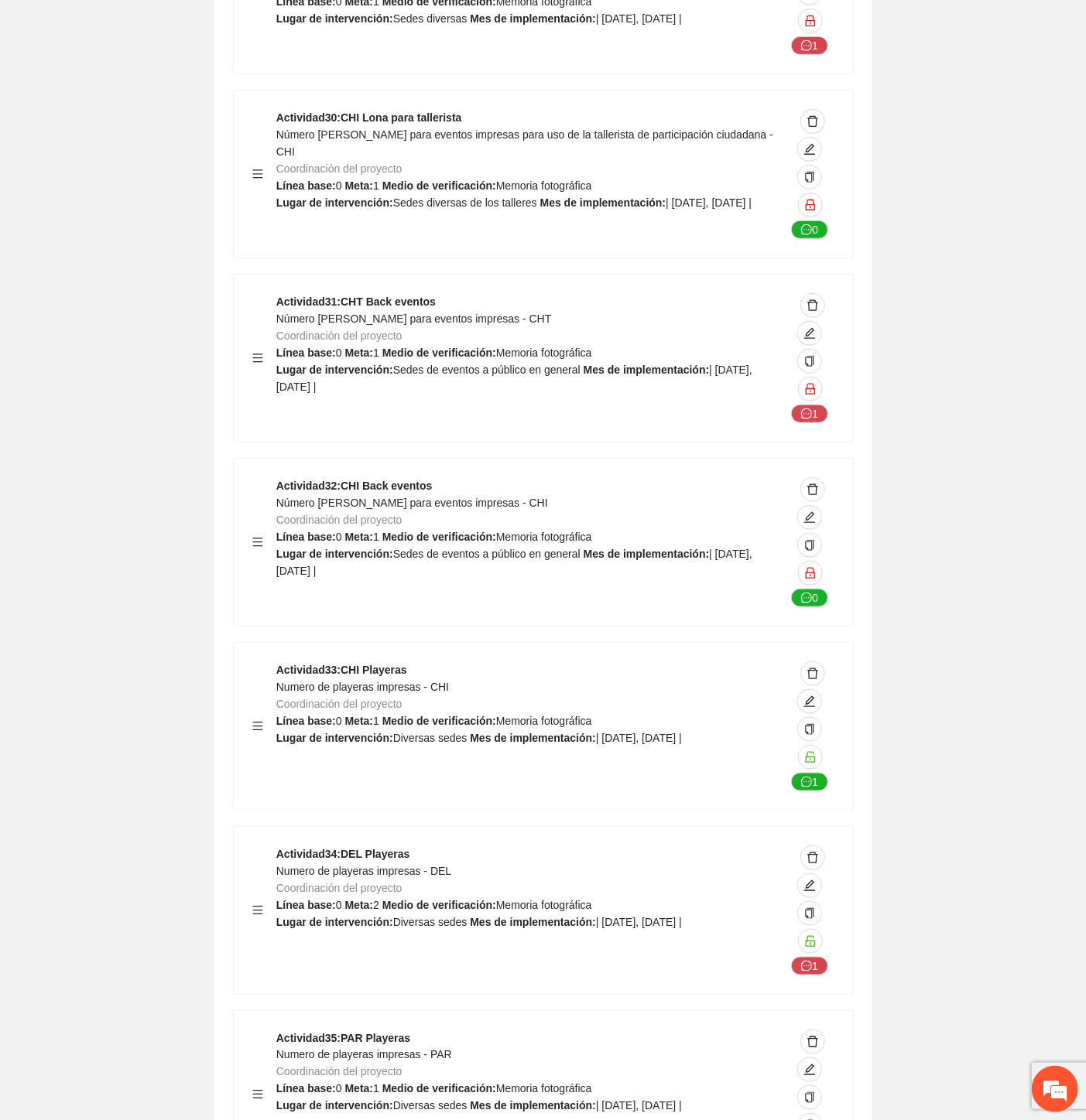
click at [405, 1050] on span "Numero de playeras impresas - PAR" at bounding box center [364, 1055] width 175 height 12
click at [404, 1050] on span "Numero de playeras impresas - PAR" at bounding box center [364, 1055] width 175 height 12
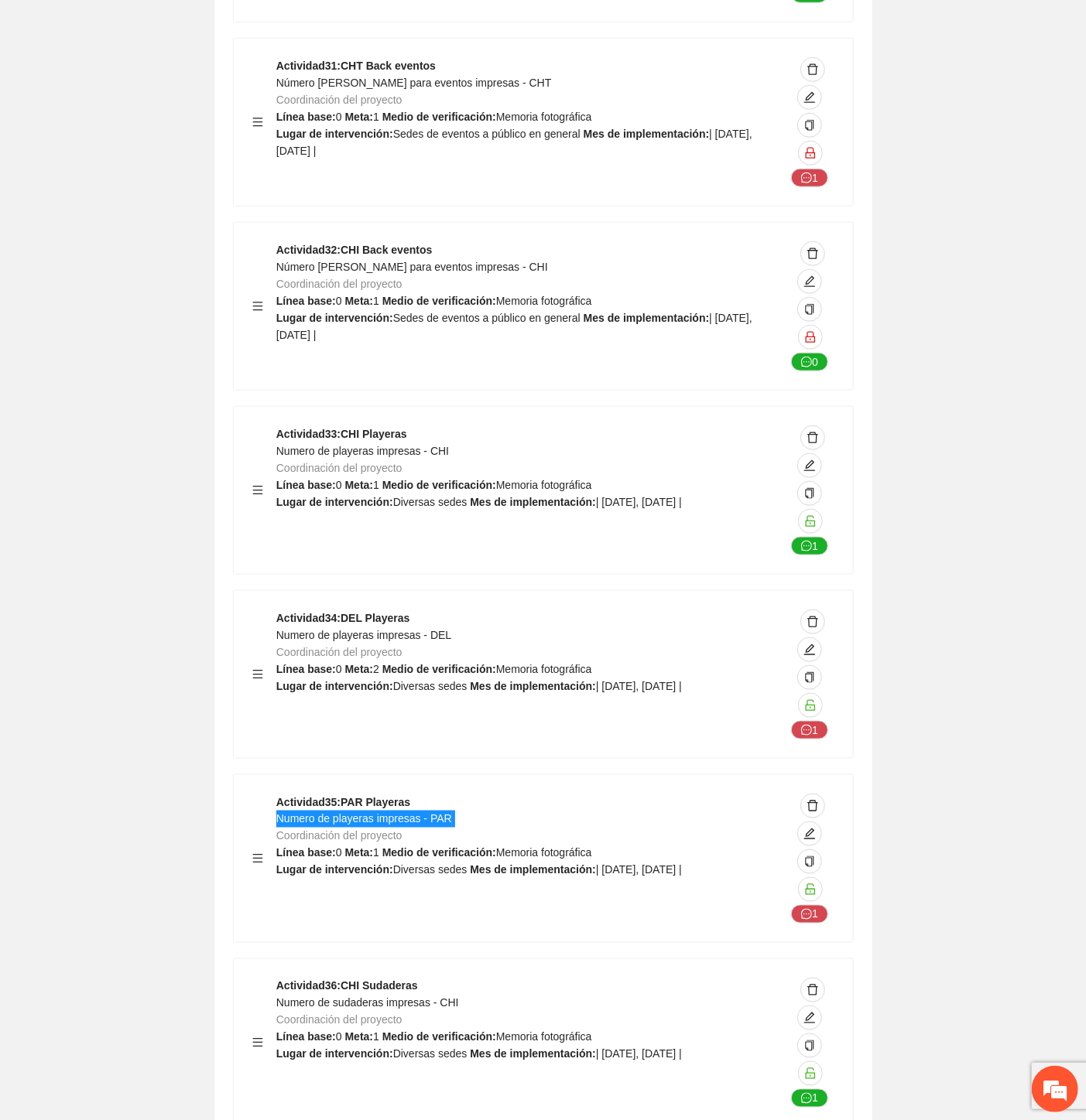
scroll to position [46427, 0]
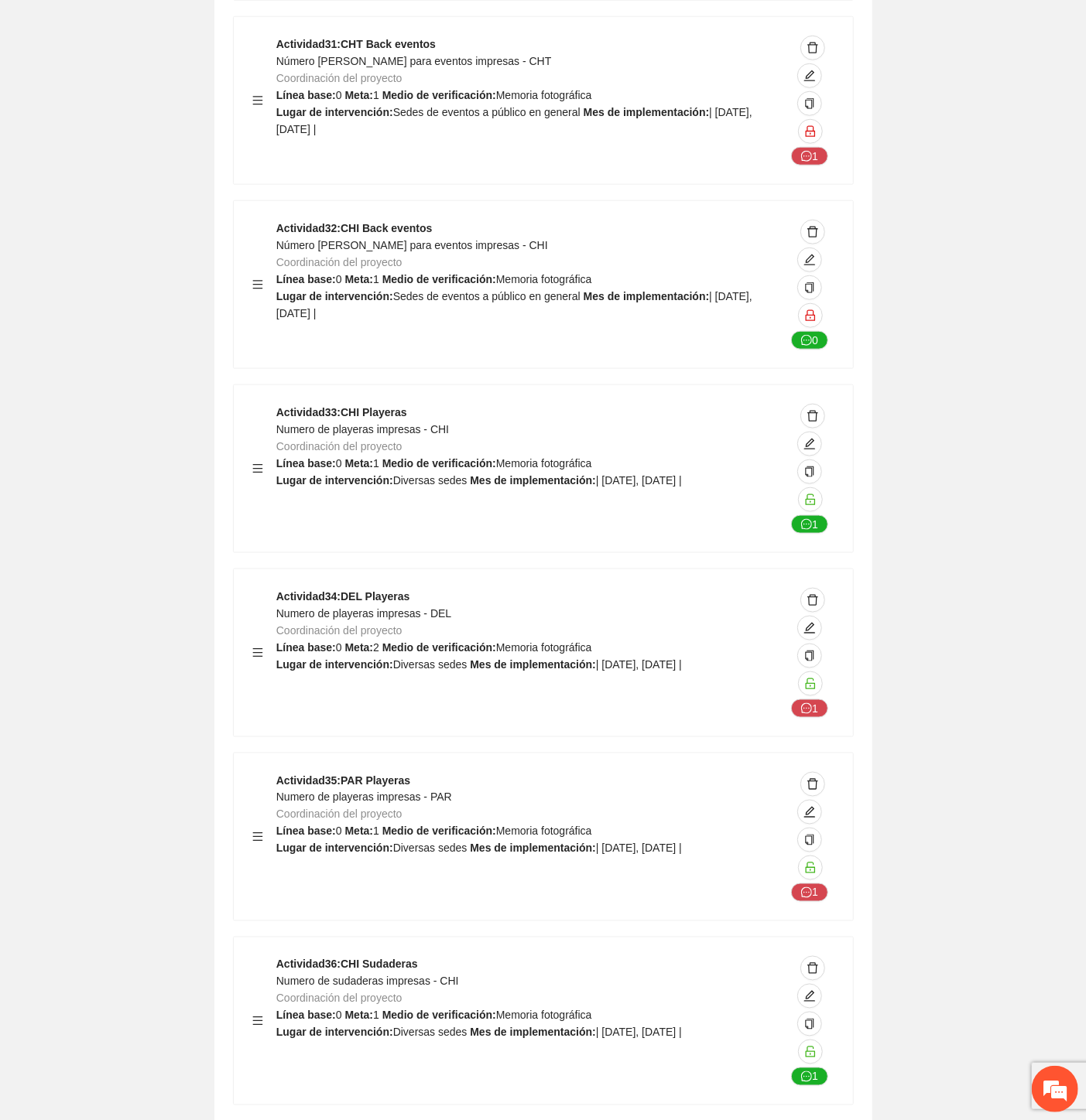
click at [406, 976] on span "Numero de sudaderas impresas - CHI" at bounding box center [367, 982] width 183 height 12
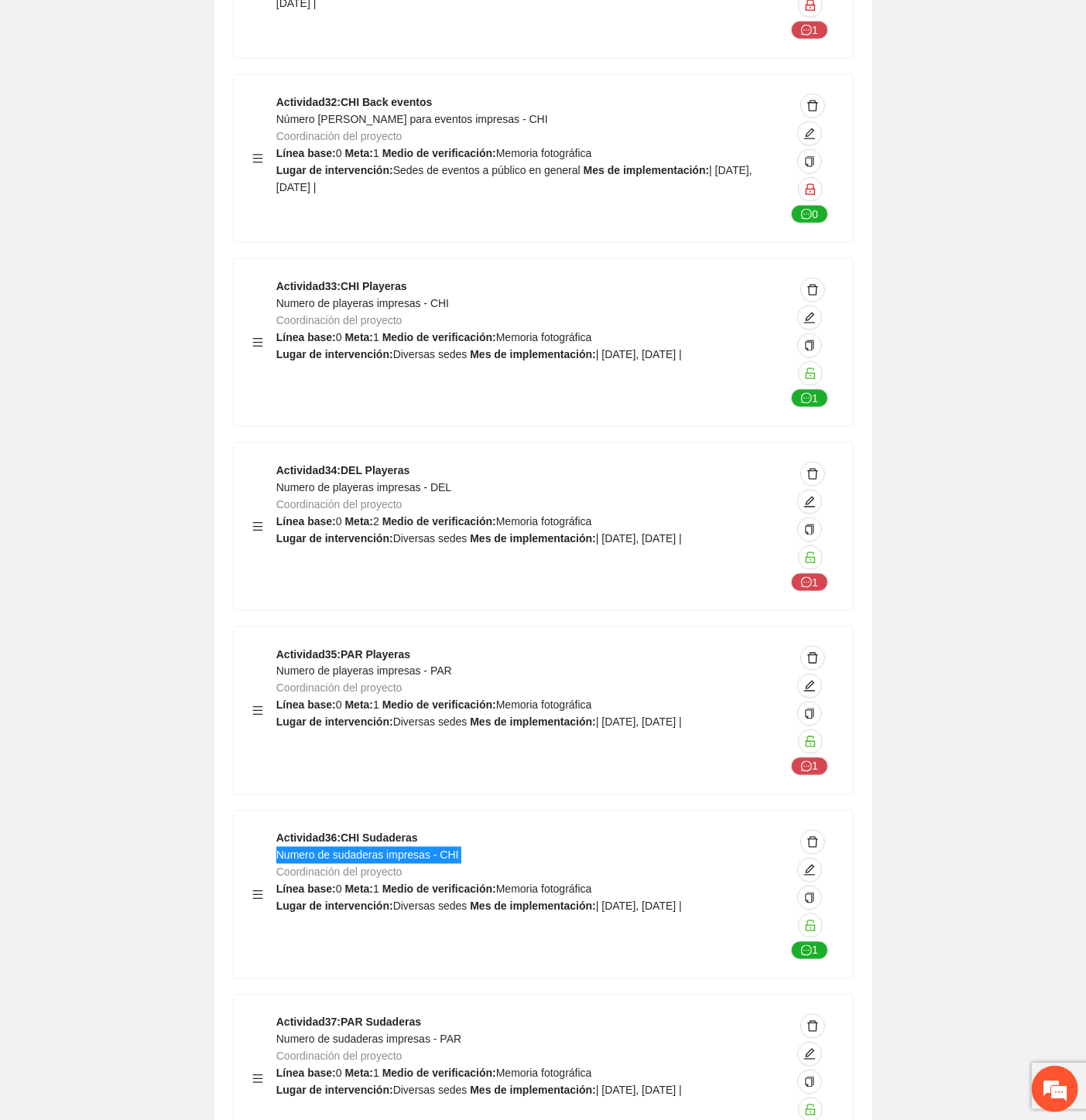
scroll to position [46598, 0]
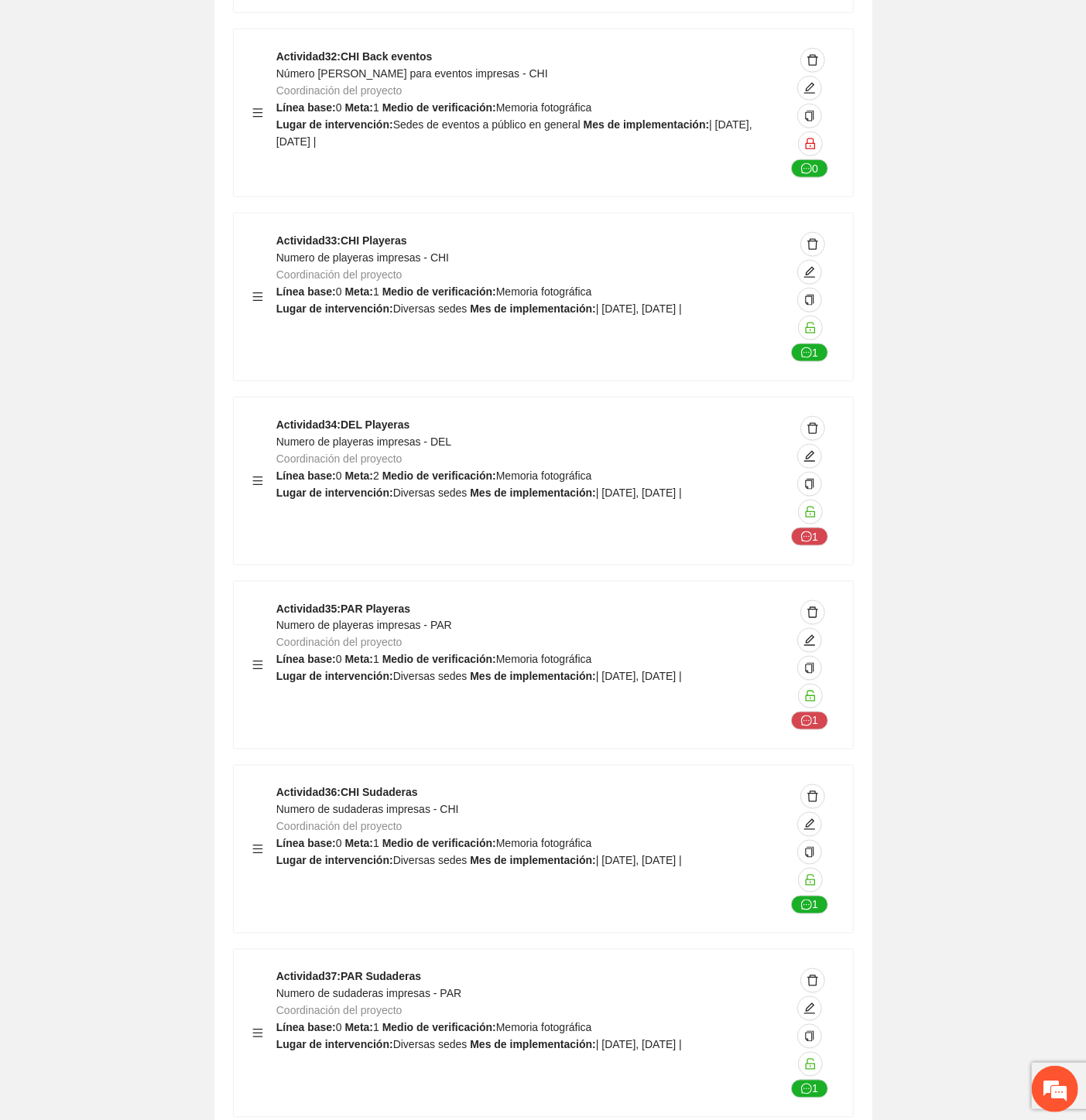
click at [400, 988] on span "Numero de sudaderas impresas - PAR" at bounding box center [369, 994] width 185 height 12
click at [399, 988] on span "Numero de sudaderas impresas - PAR" at bounding box center [369, 994] width 185 height 12
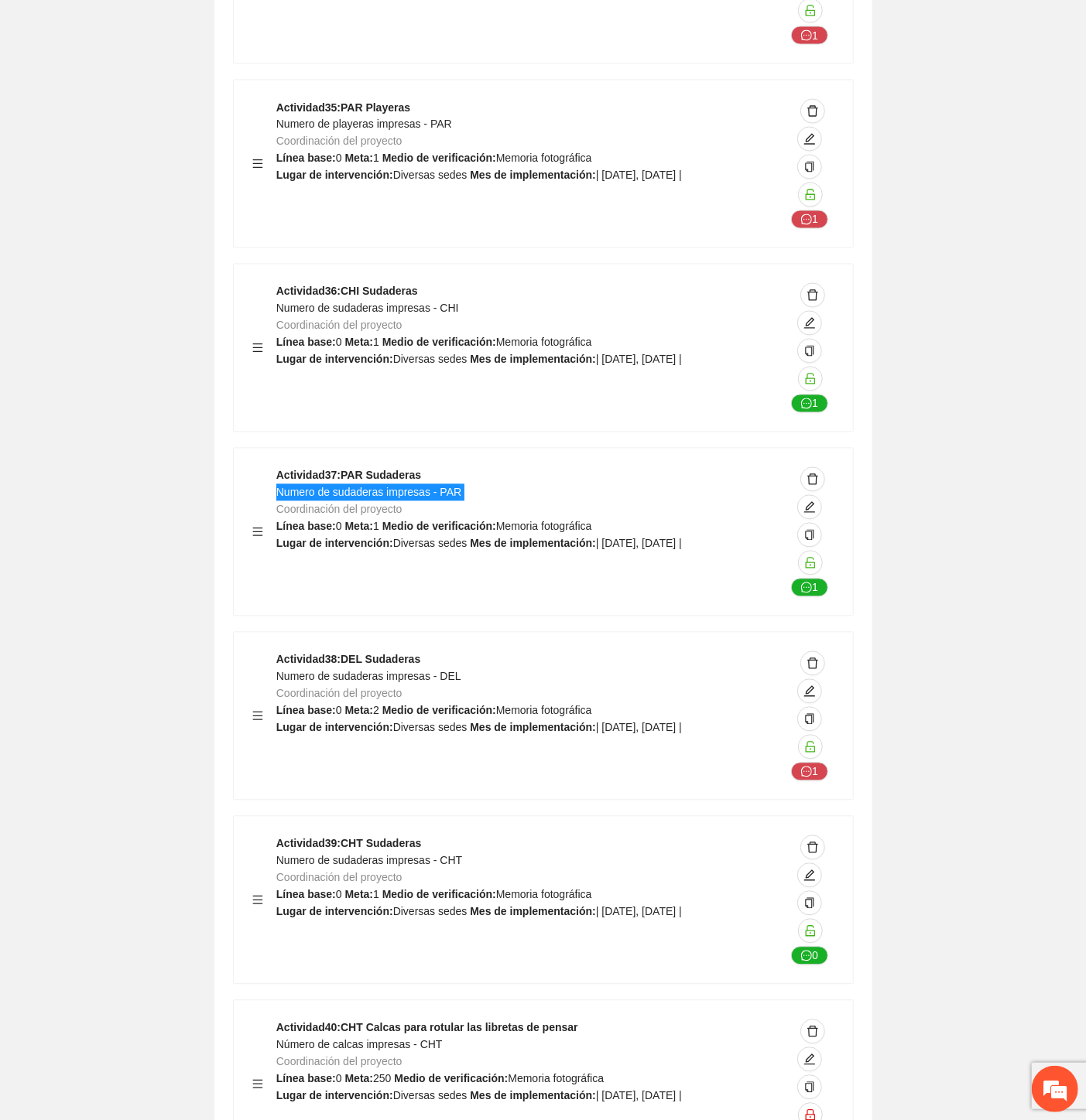
scroll to position [47115, 0]
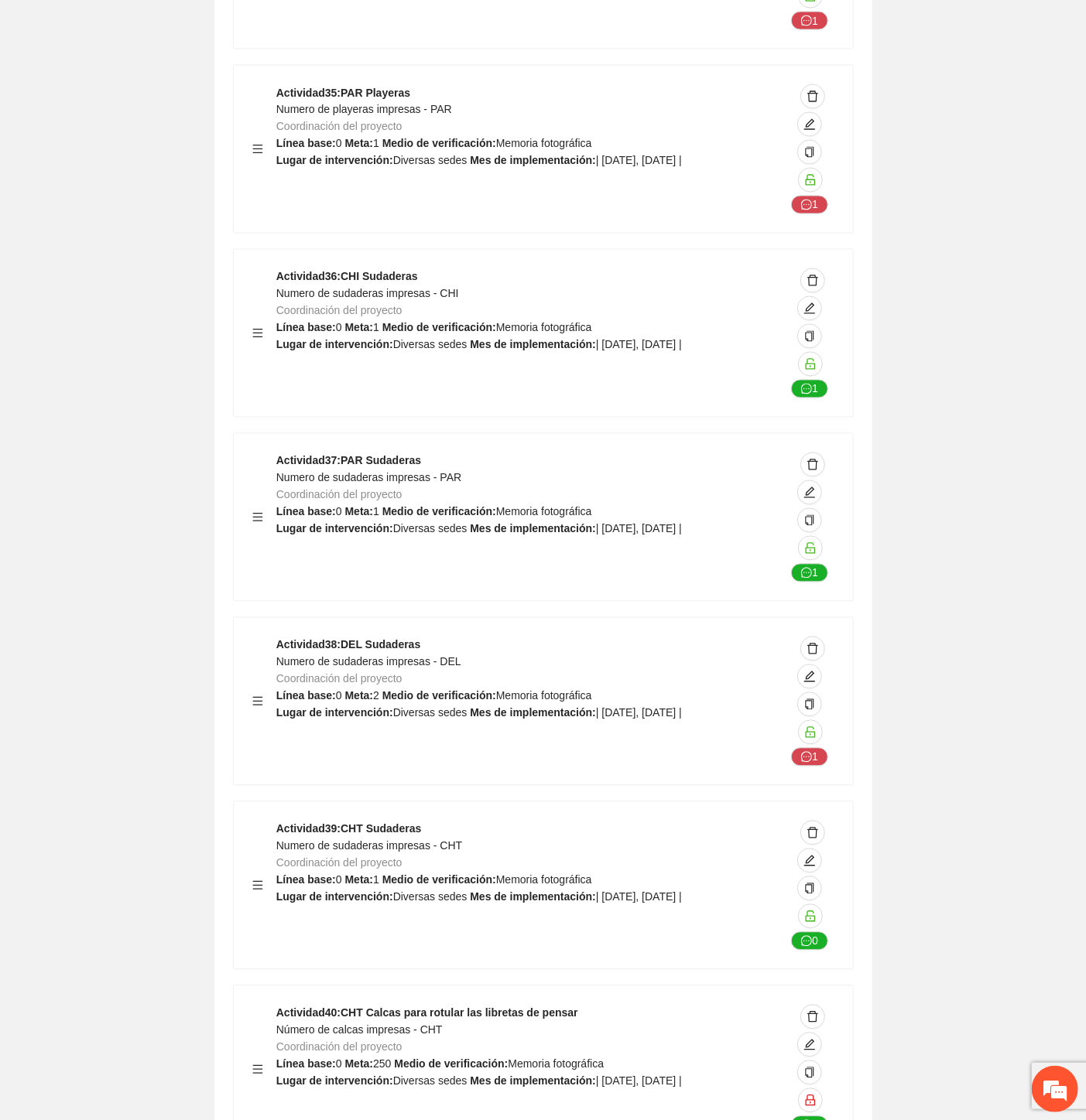
click at [345, 656] on span "Numero de sudaderas impresas - DEL" at bounding box center [369, 662] width 185 height 12
click at [343, 656] on span "Numero de sudaderas impresas - DEL" at bounding box center [369, 662] width 185 height 12
click at [342, 656] on span "Numero de sudaderas impresas - DEL" at bounding box center [369, 662] width 185 height 12
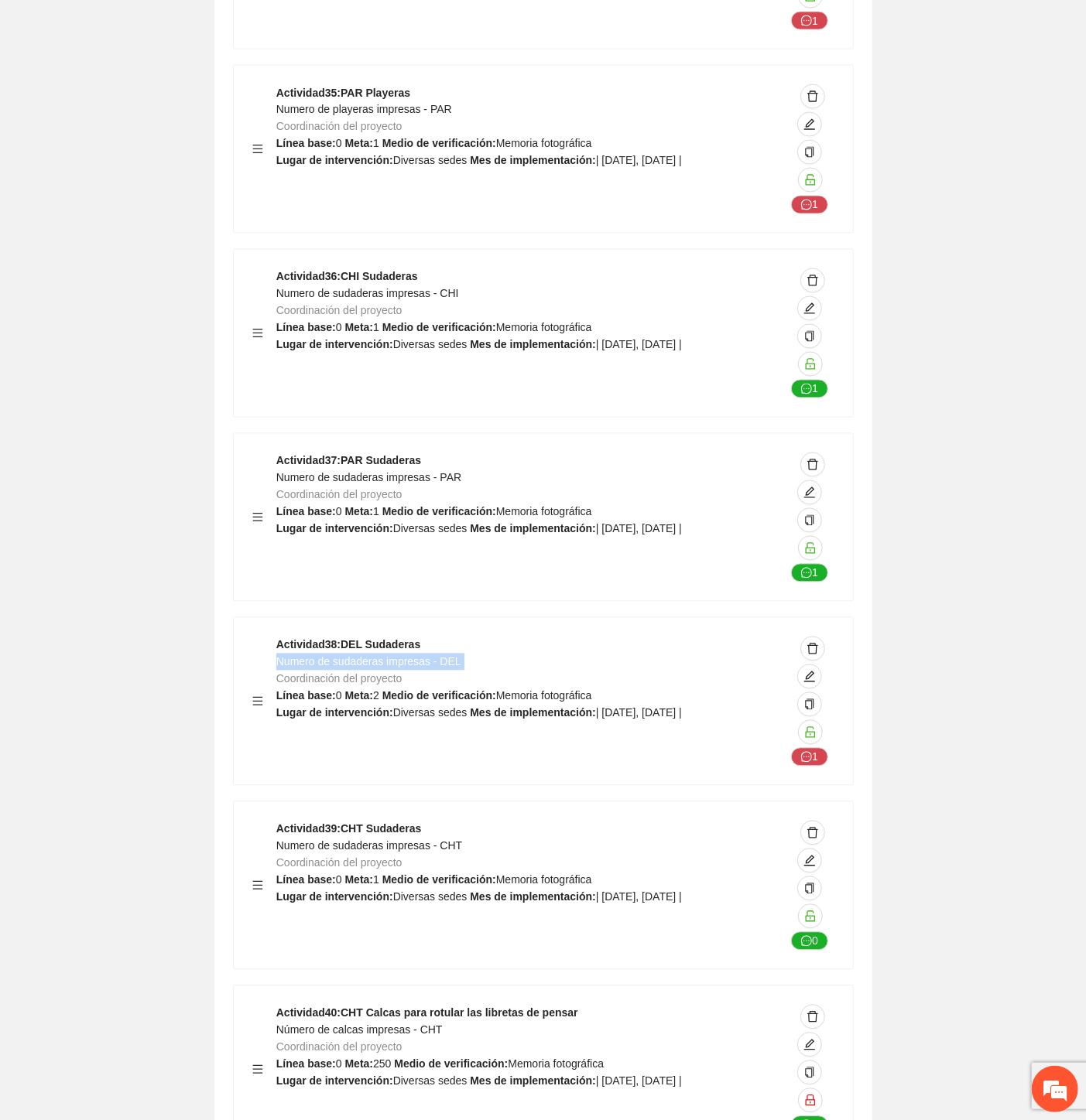
click at [342, 656] on span "Numero de sudaderas impresas - DEL" at bounding box center [369, 662] width 185 height 12
click at [426, 841] on span "Numero de sudaderas impresas - CHT" at bounding box center [369, 846] width 186 height 12
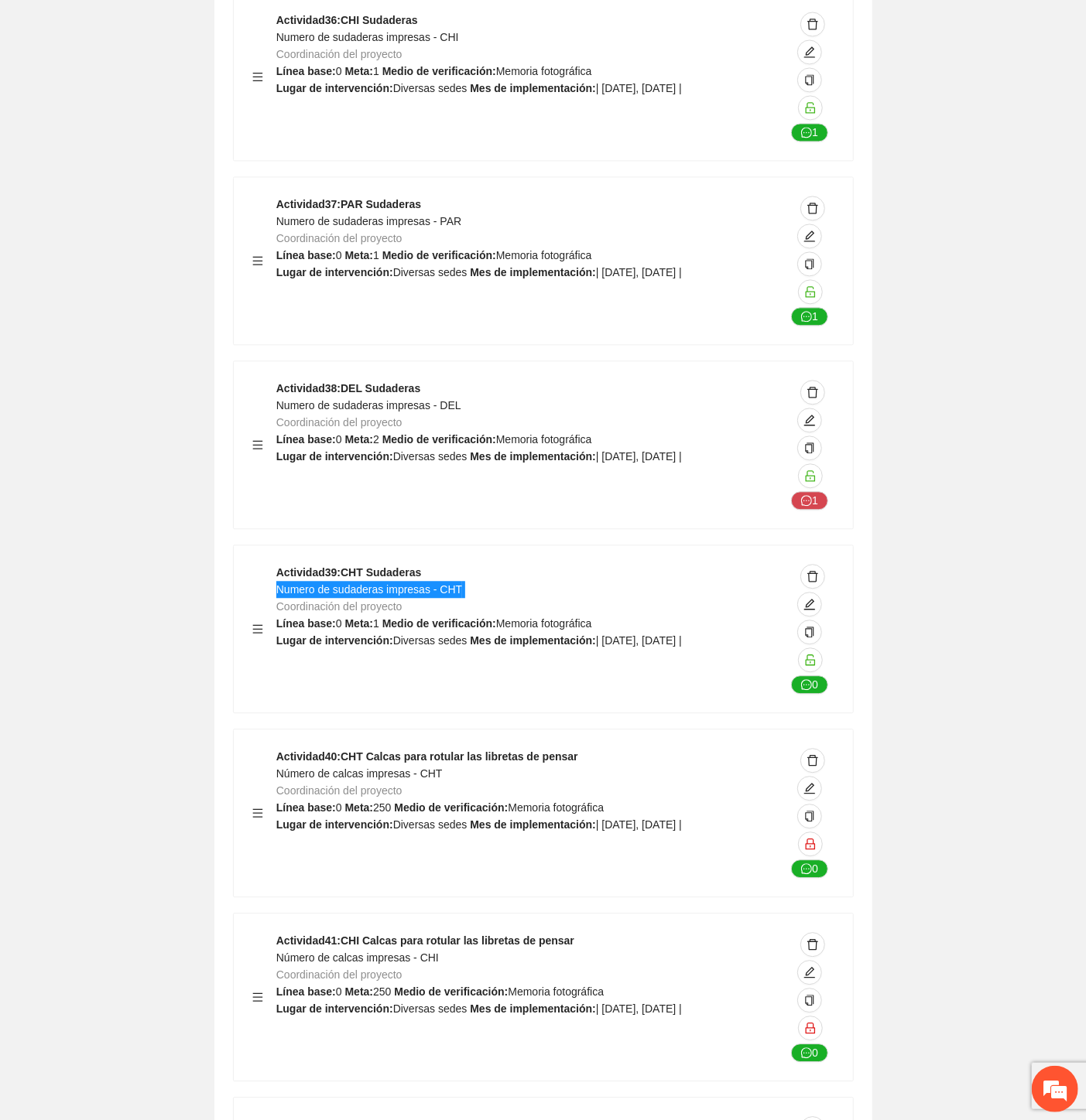
scroll to position [47373, 0]
click at [397, 767] on span "Número de calcas impresas - CHT" at bounding box center [359, 773] width 166 height 12
click at [329, 951] on span "Número de calcas impresas - CHI" at bounding box center [357, 957] width 162 height 12
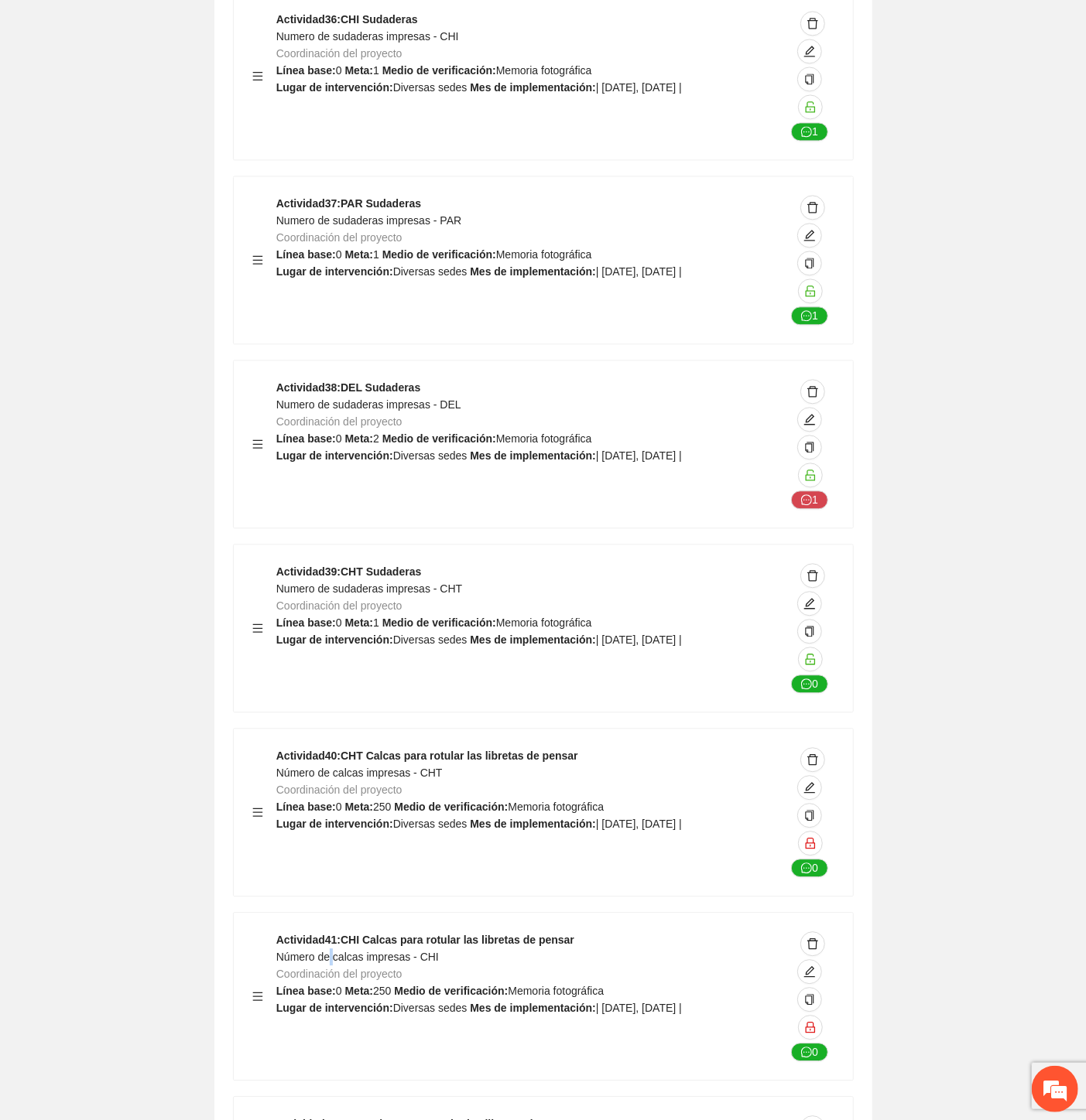
click at [329, 951] on span "Número de calcas impresas - CHI" at bounding box center [357, 957] width 162 height 12
click at [330, 951] on span "Número de calcas impresas - CHI" at bounding box center [357, 957] width 162 height 12
click at [427, 1119] on span "Número de calcas impresas - PAR" at bounding box center [359, 1140] width 166 height 12
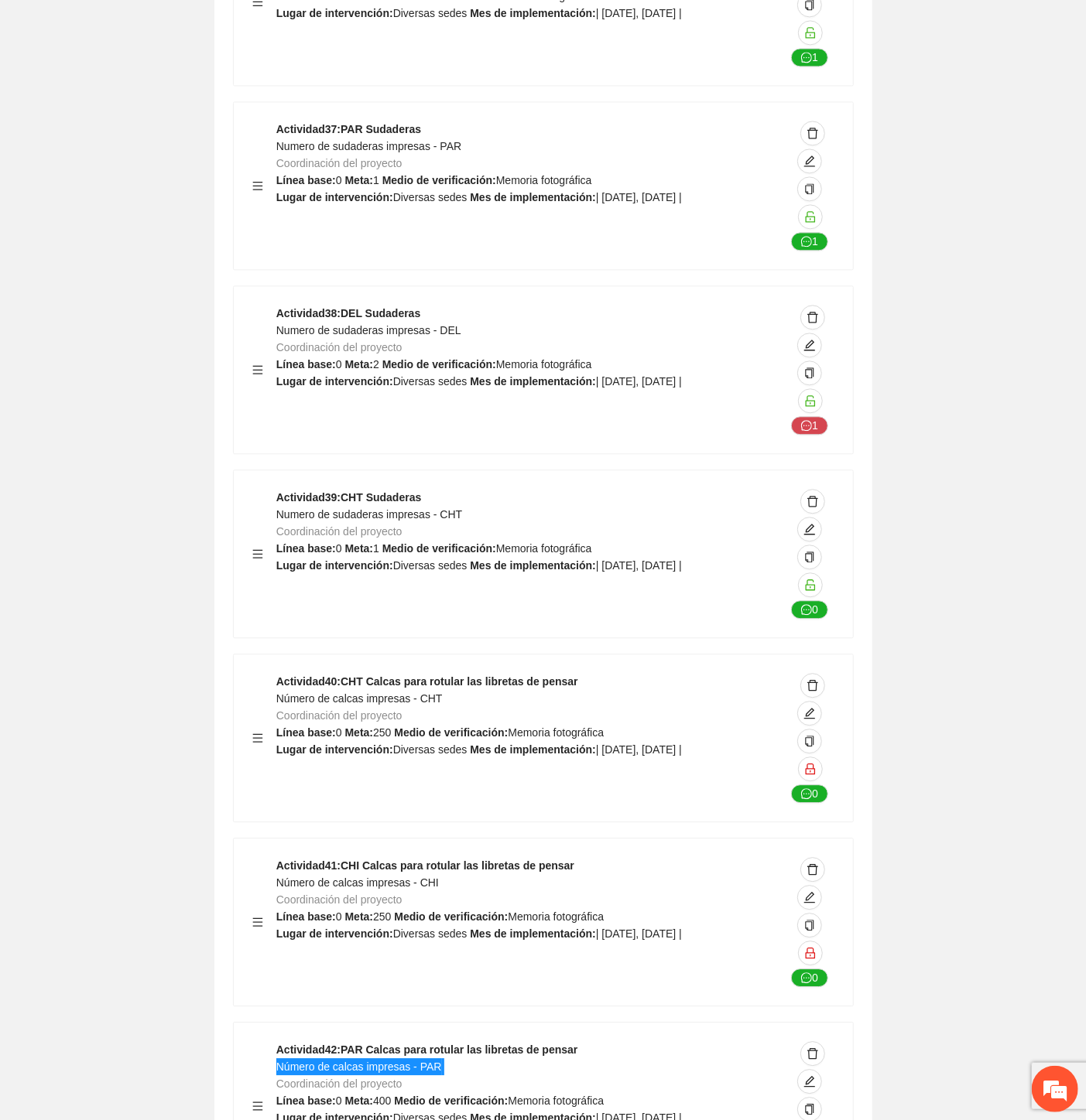
scroll to position [47631, 0]
click at [367, 1061] on span "Número de calcas impresas - DEL" at bounding box center [358, 1067] width 165 height 12
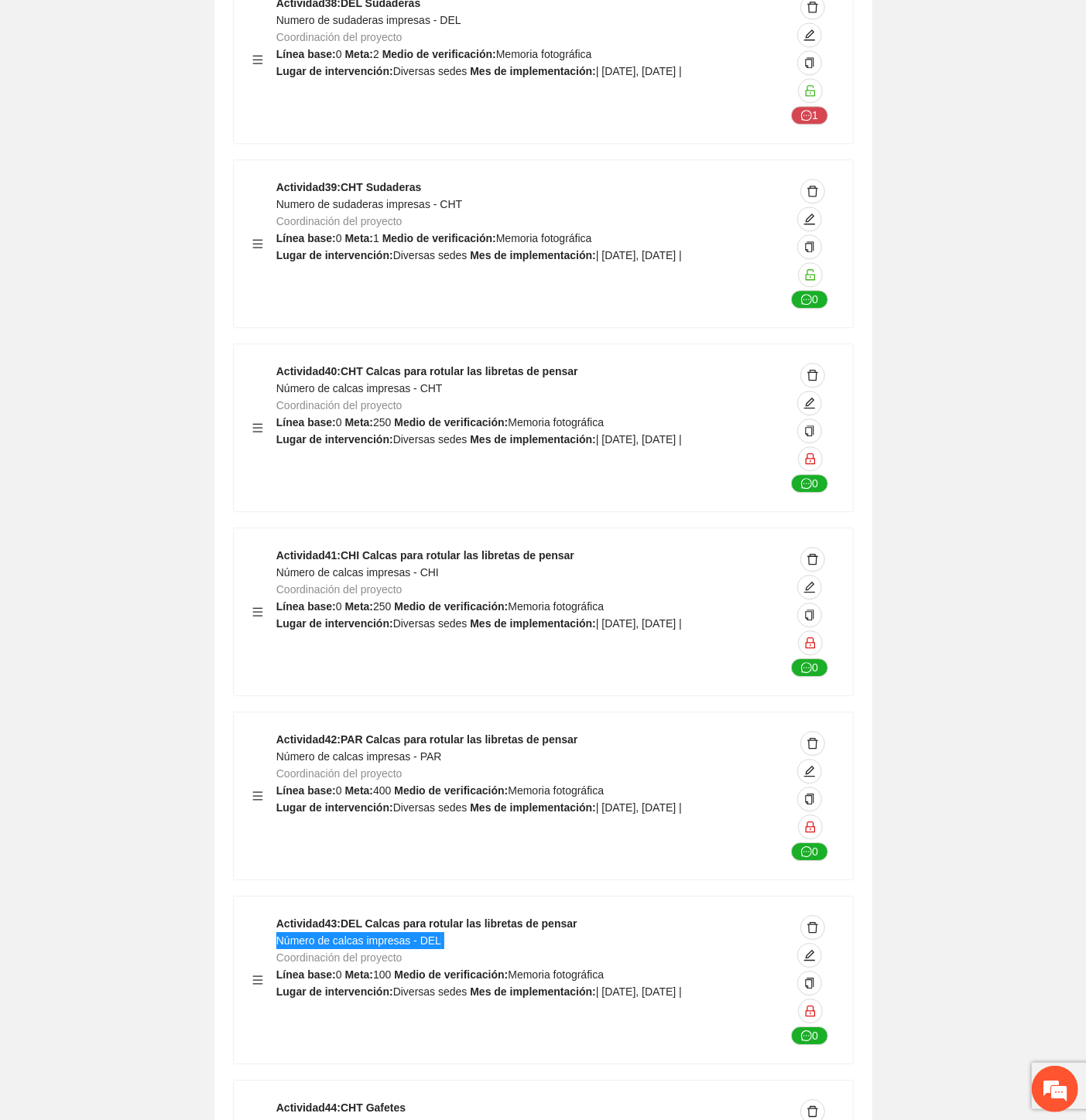
scroll to position [47803, 0]
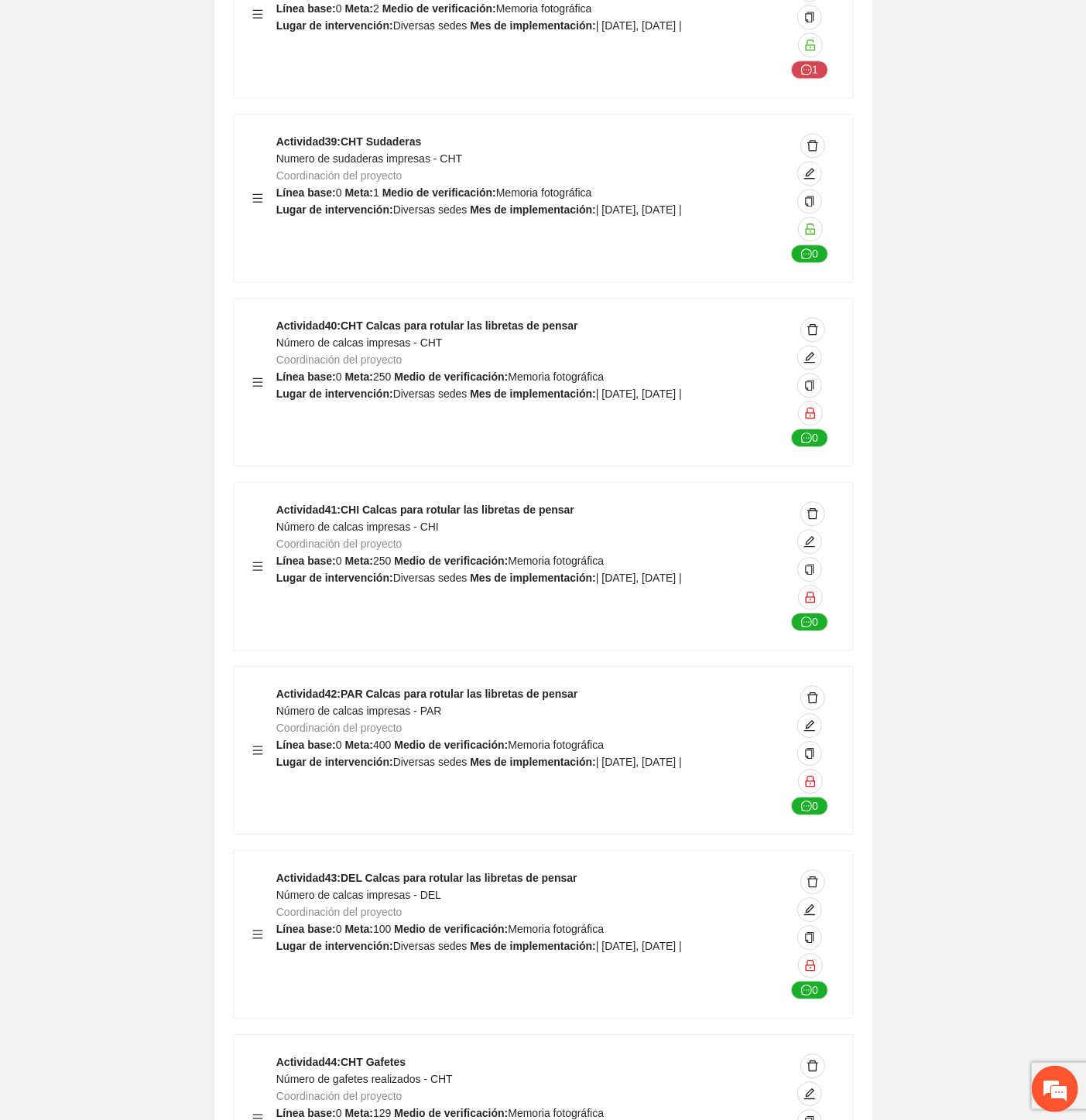
click at [421, 1073] on span "Número de gafetes realizados - CHT" at bounding box center [364, 1079] width 176 height 12
click at [422, 1073] on span "Número de gafetes realizados - CHT" at bounding box center [364, 1079] width 176 height 12
click at [423, 1073] on span "Número de gafetes realizados - CHT" at bounding box center [364, 1079] width 176 height 12
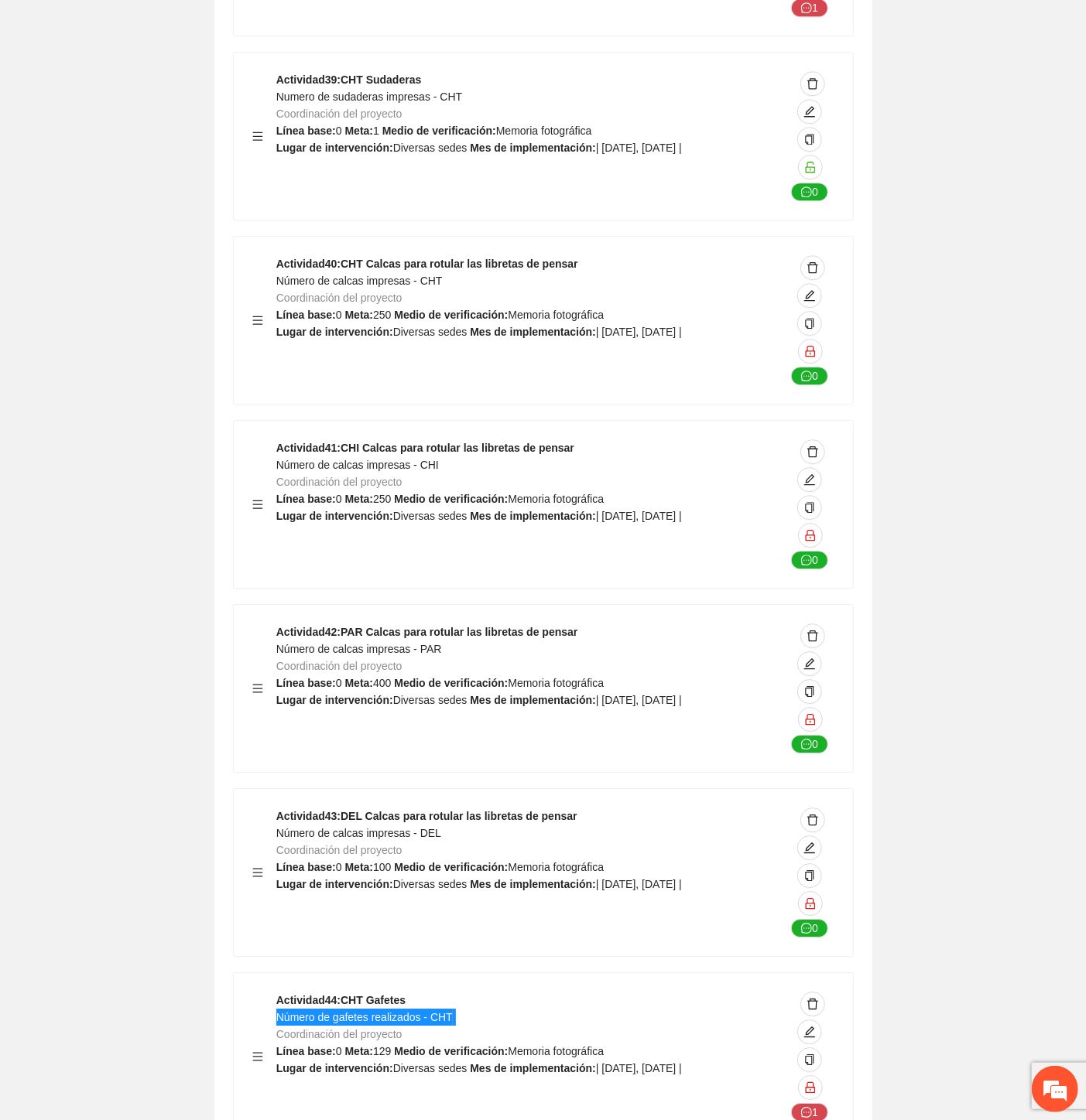
scroll to position [48060, 0]
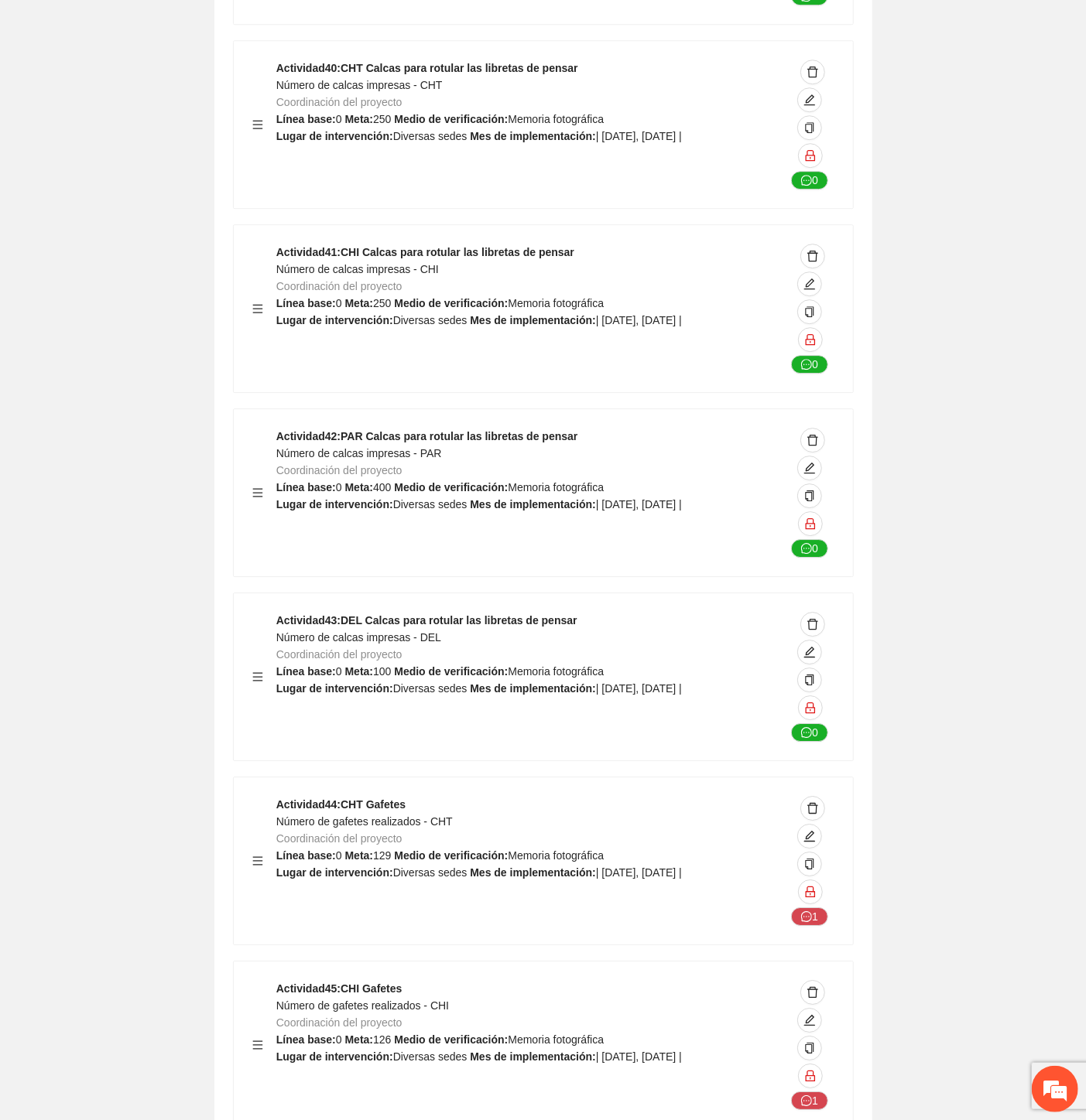
click at [413, 1000] on span "Número de gafetes realizados - CHI" at bounding box center [362, 1005] width 173 height 12
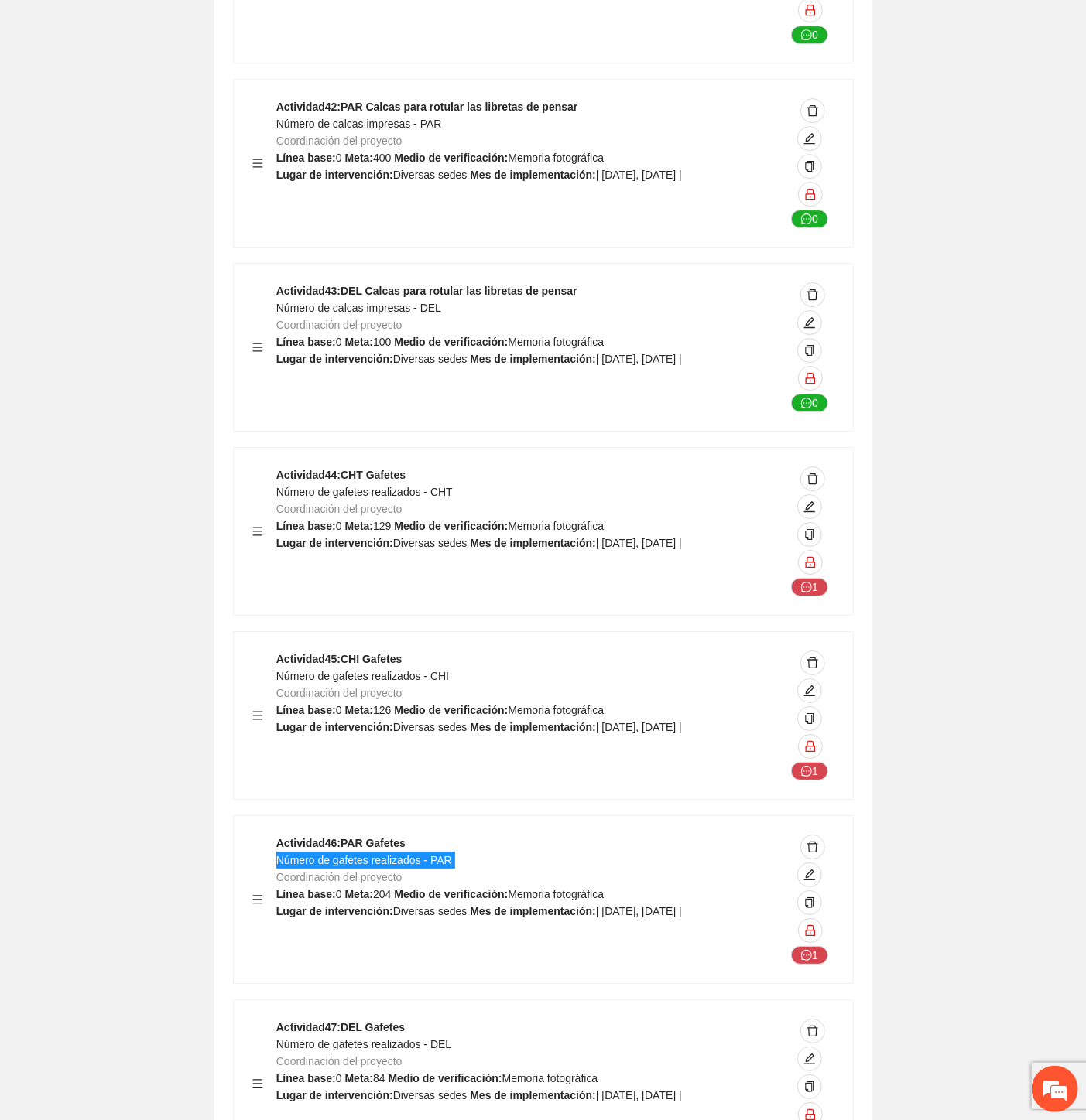
scroll to position [48404, 0]
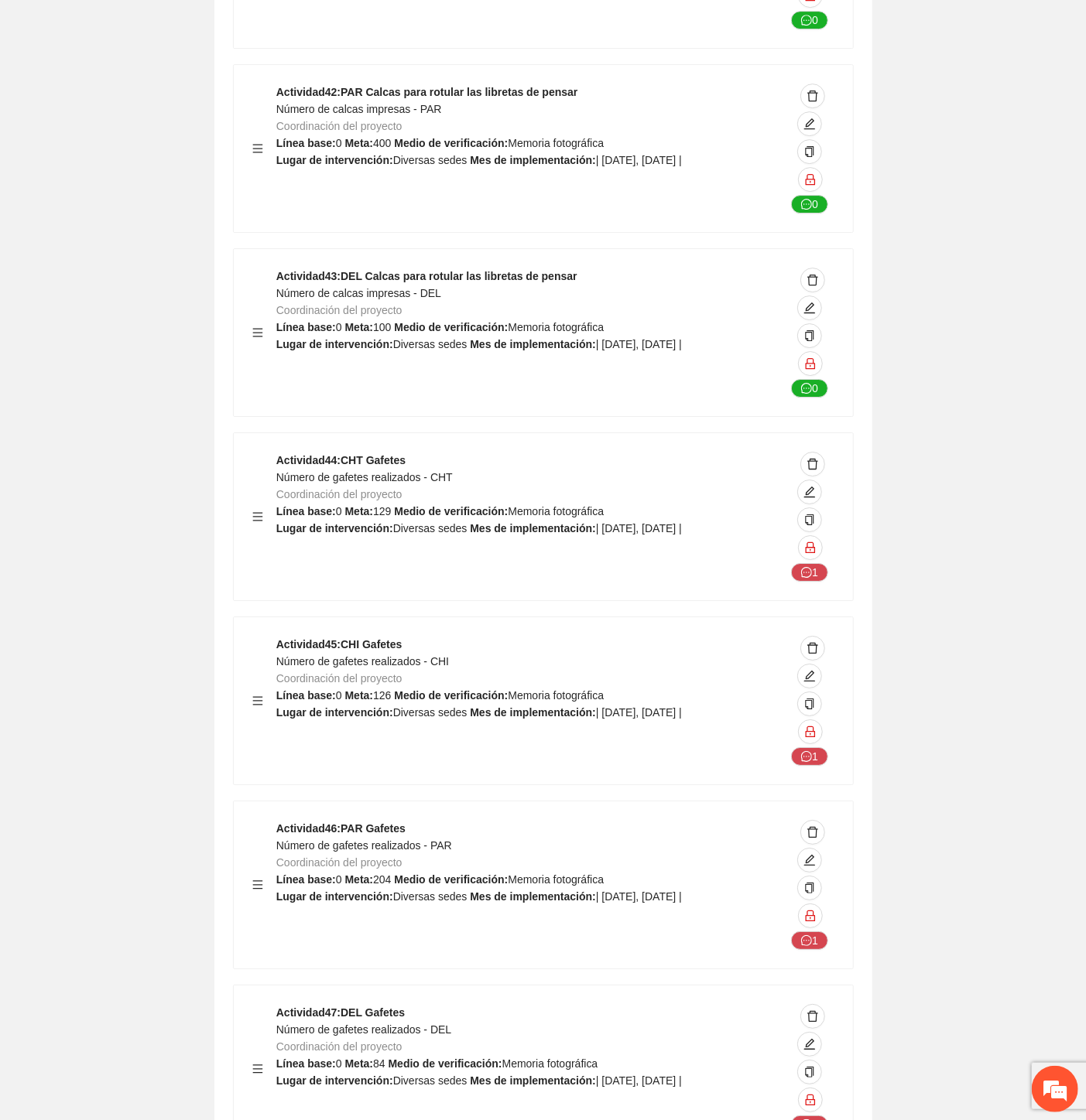
click at [396, 1023] on span "Número de gafetes realizados - DEL" at bounding box center [363, 1029] width 175 height 12
click at [397, 1023] on span "Número de gafetes realizados - DEL" at bounding box center [363, 1029] width 175 height 12
click at [398, 1023] on span "Número de gafetes realizados - DEL" at bounding box center [363, 1029] width 175 height 12
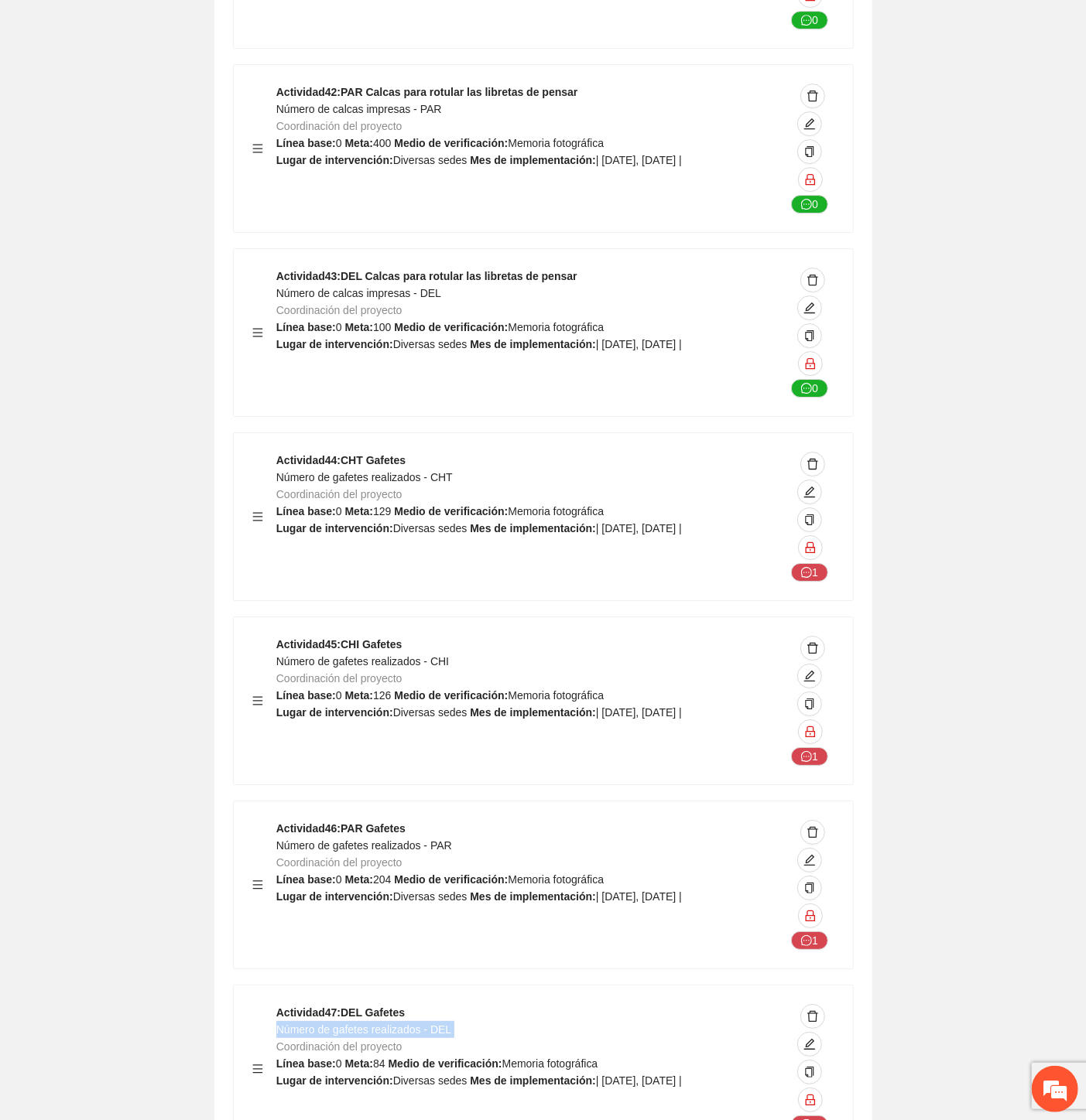
click at [398, 1023] on span "Número de gafetes realizados - DEL" at bounding box center [363, 1029] width 175 height 12
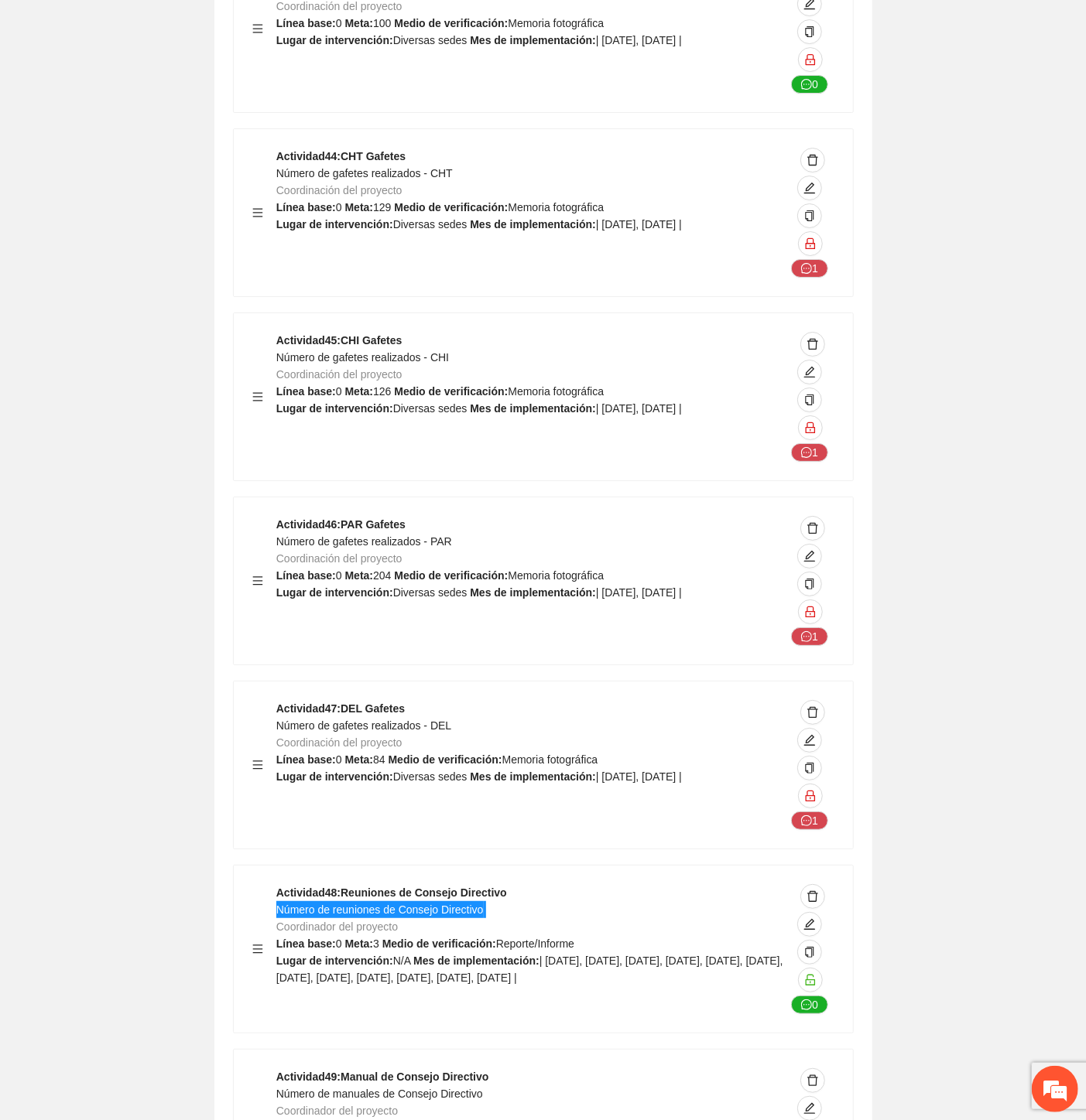
scroll to position [48748, 0]
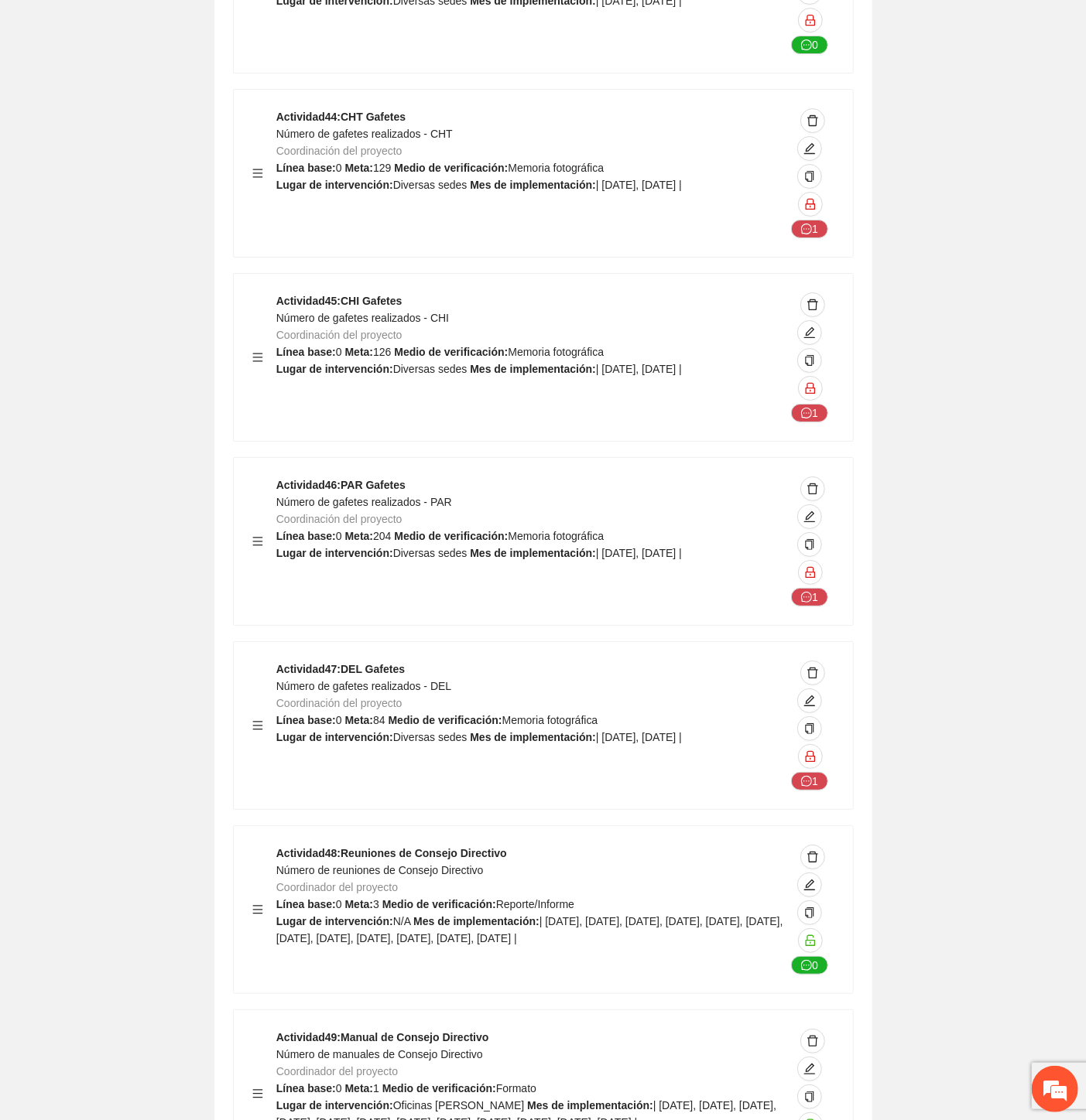
click at [442, 1049] on span "Número de manuales de Consejo Directivo" at bounding box center [379, 1054] width 207 height 12
click at [443, 1049] on span "Número de manuales de Consejo Directivo" at bounding box center [379, 1054] width 207 height 12
click at [443, 1049] on span "Número de manuales de Consejo Directivo" at bounding box center [379, 1054] width 207 height 12
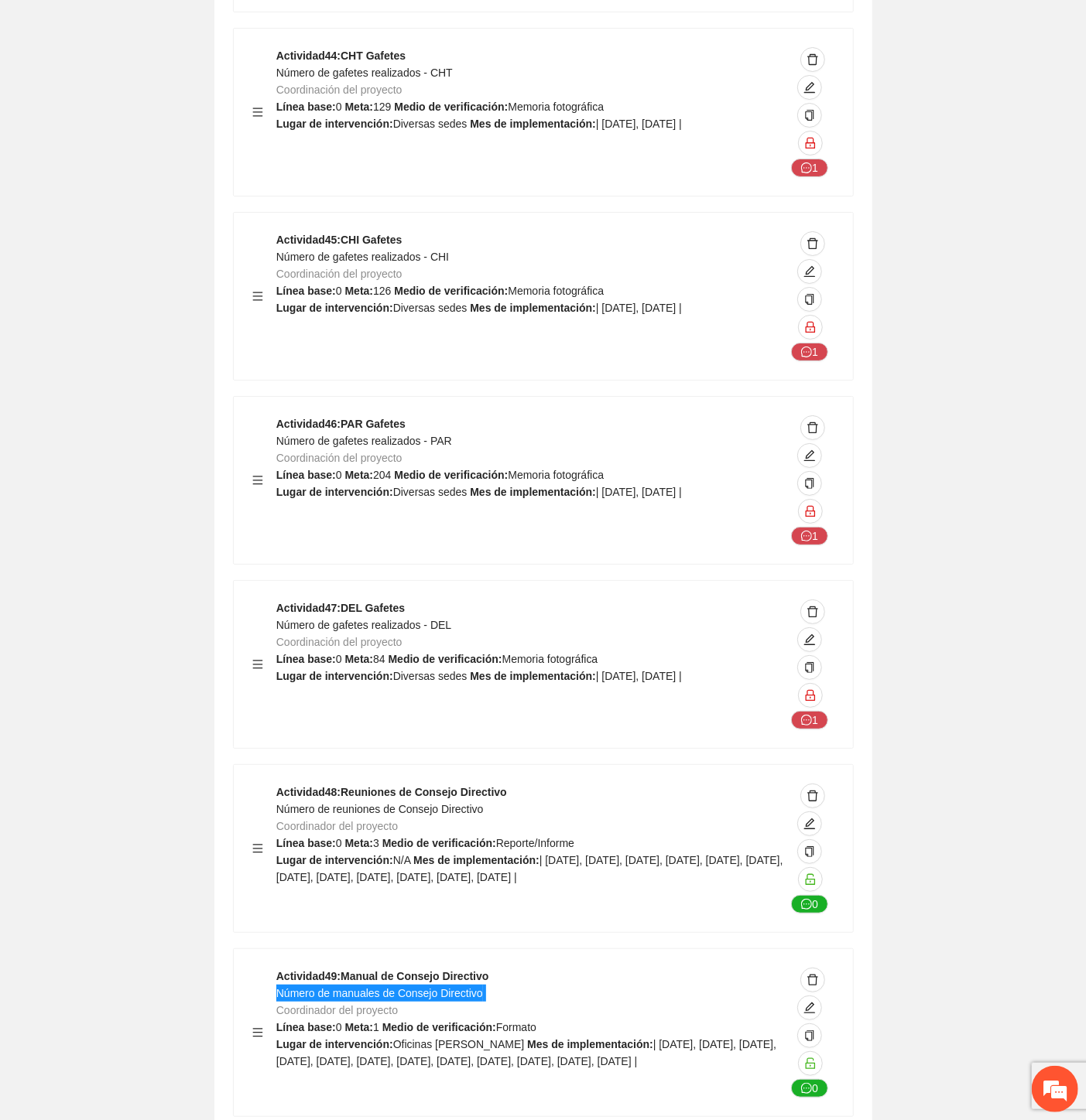
scroll to position [49006, 0]
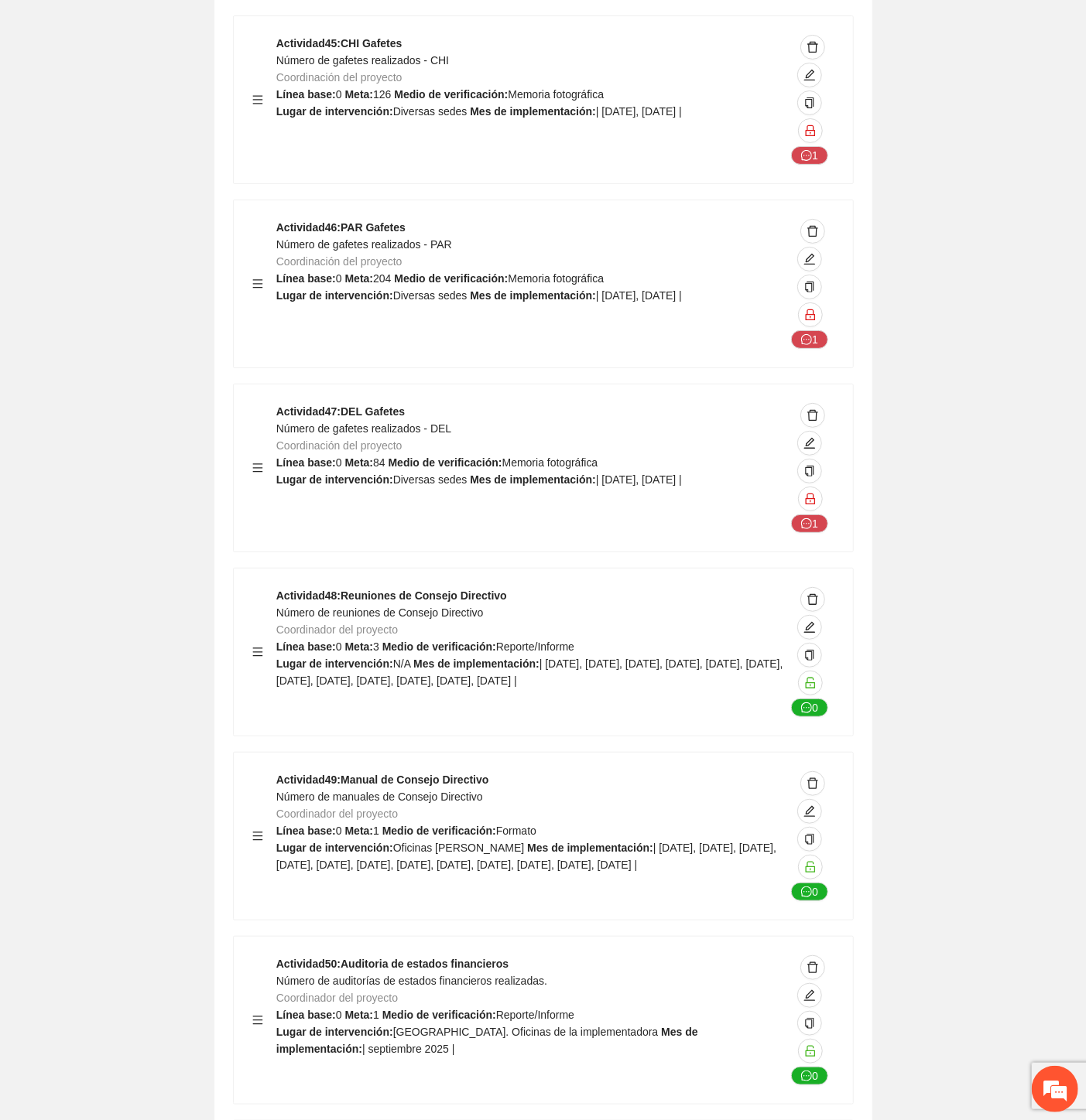
click at [364, 975] on span "Número de auditorías de estados financieros realizadas." at bounding box center [411, 981] width 271 height 12
click at [362, 975] on span "Número de auditorías de estados financieros realizadas." at bounding box center [411, 981] width 271 height 12
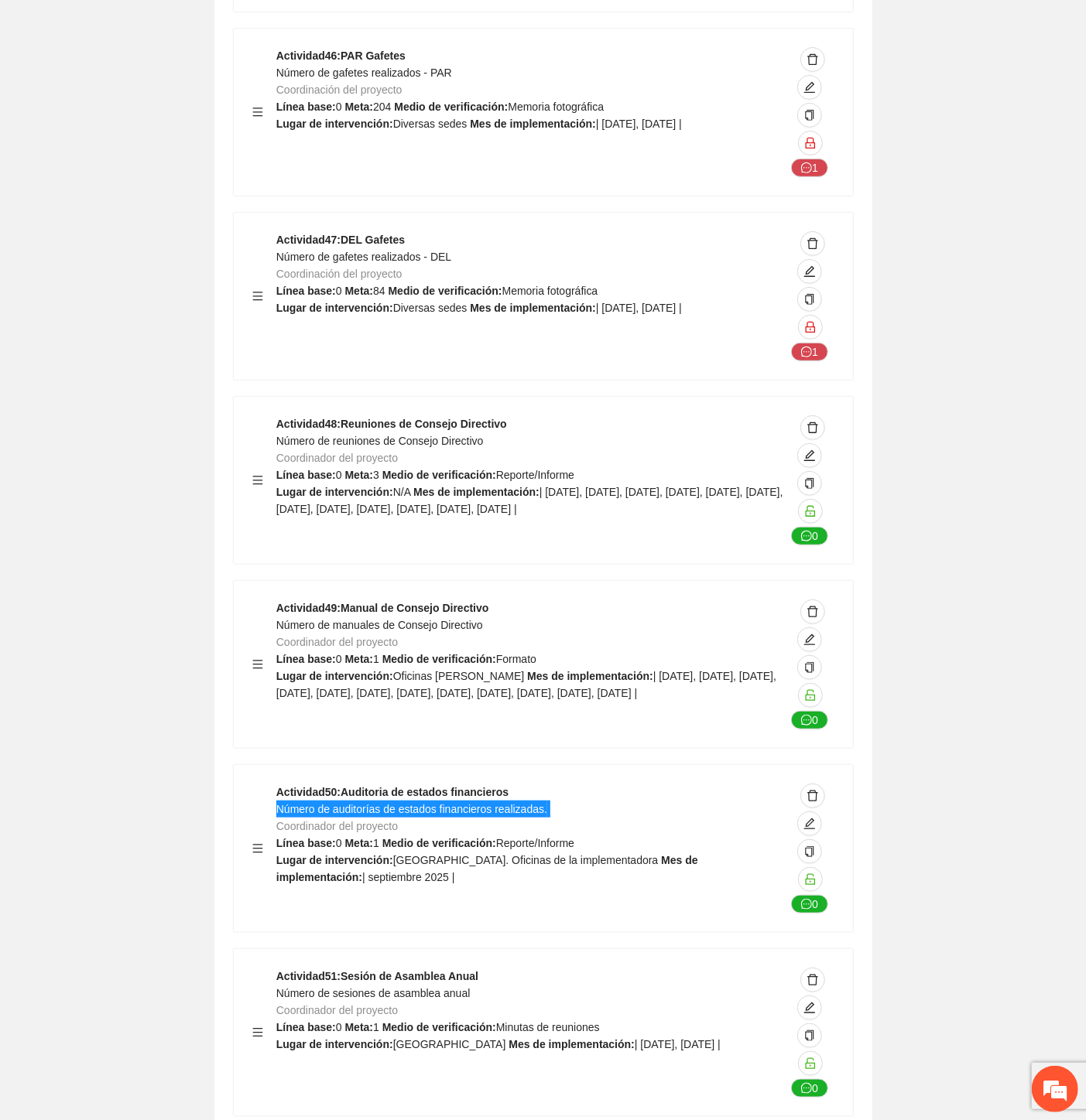
scroll to position [49178, 0]
click at [384, 986] on span "Número de sesiones de asamblea anual" at bounding box center [373, 992] width 194 height 12
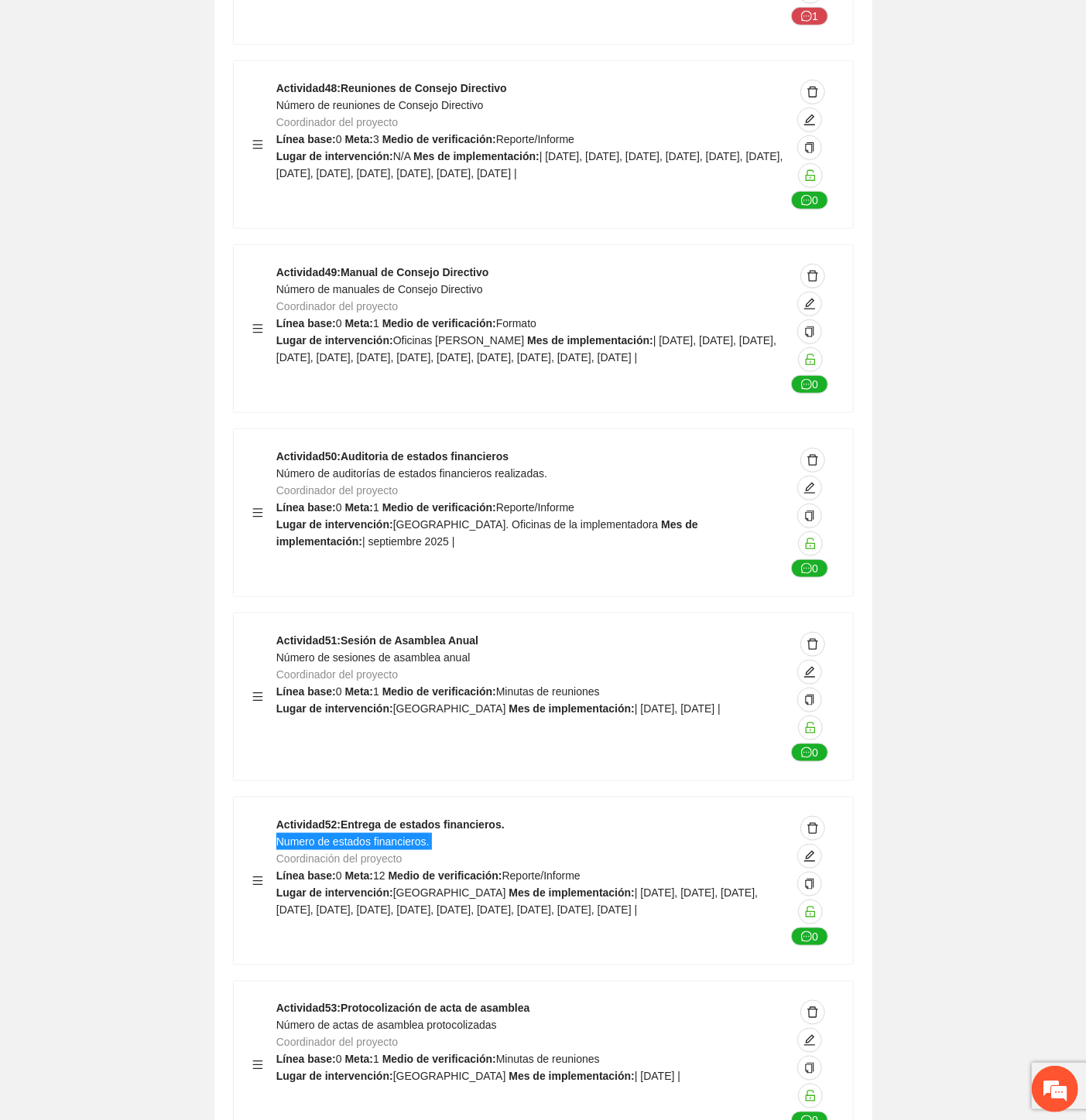
scroll to position [49522, 0]
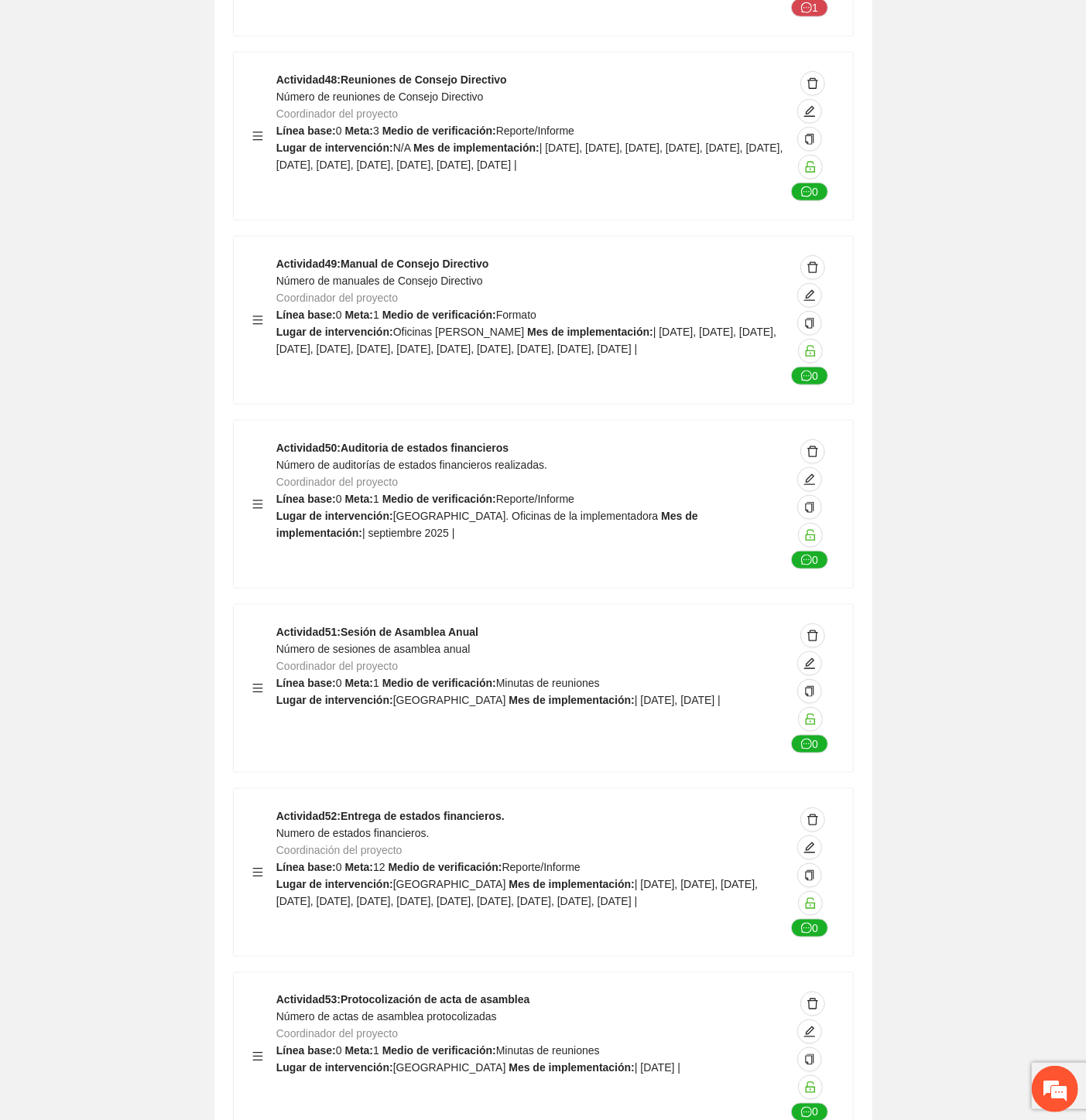
click at [425, 1011] on span "Número de actas de asamblea protocolizadas" at bounding box center [386, 1017] width 220 height 12
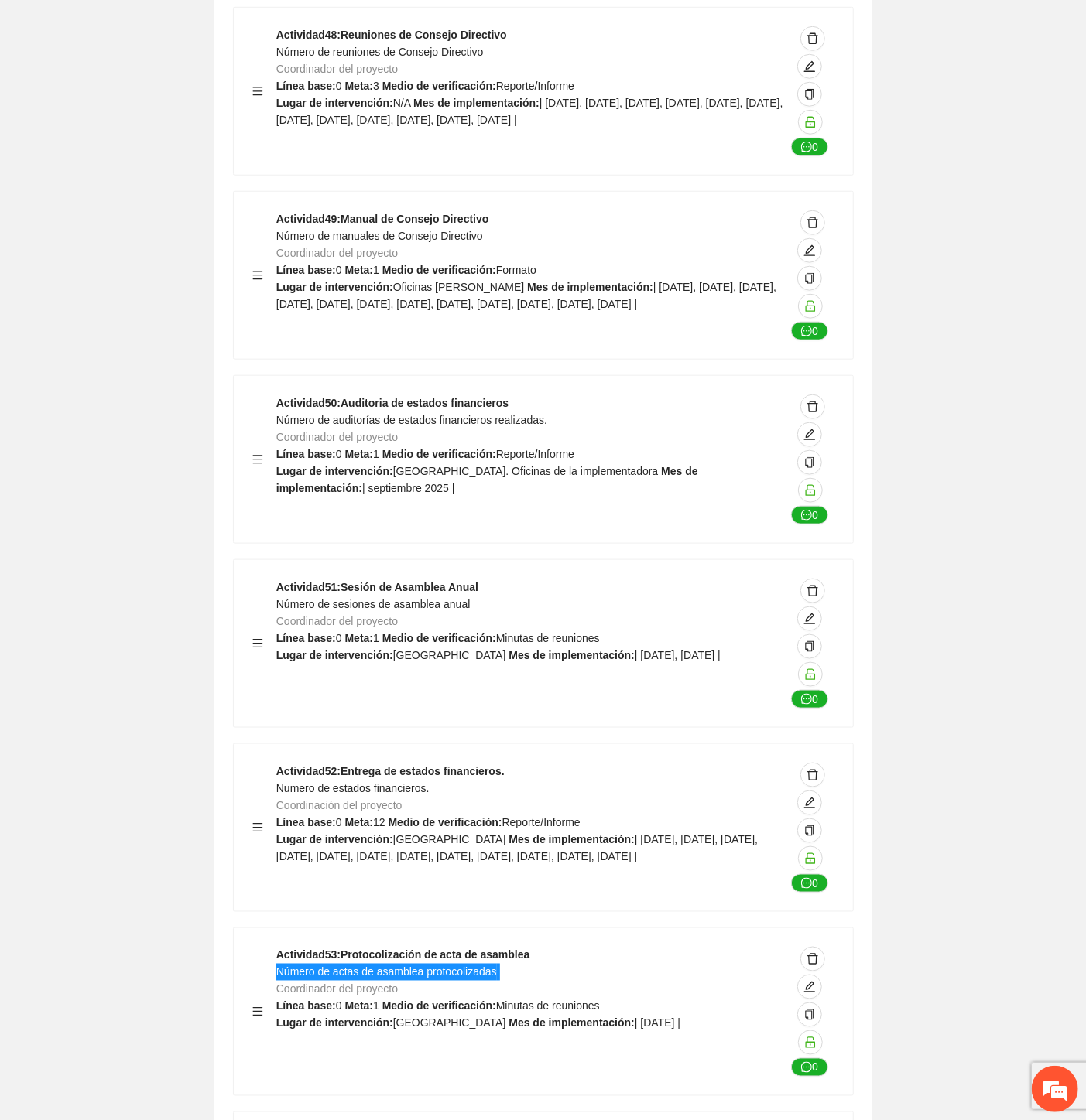
scroll to position [49608, 0]
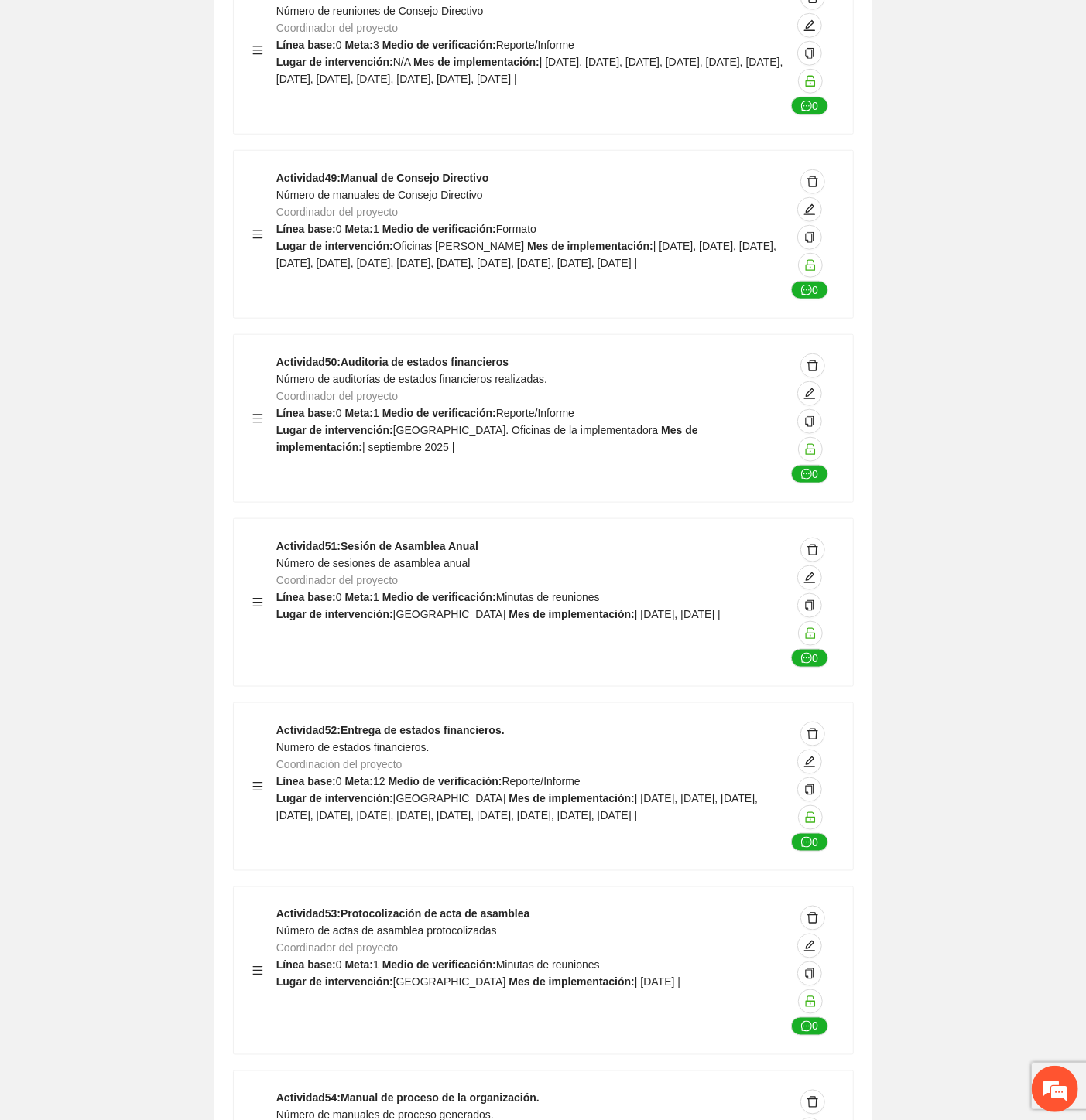
click at [458, 1109] on span "Número de manuales de proceso generados." at bounding box center [384, 1115] width 217 height 12
click at [457, 1109] on span "Número de manuales de proceso generados." at bounding box center [384, 1115] width 217 height 12
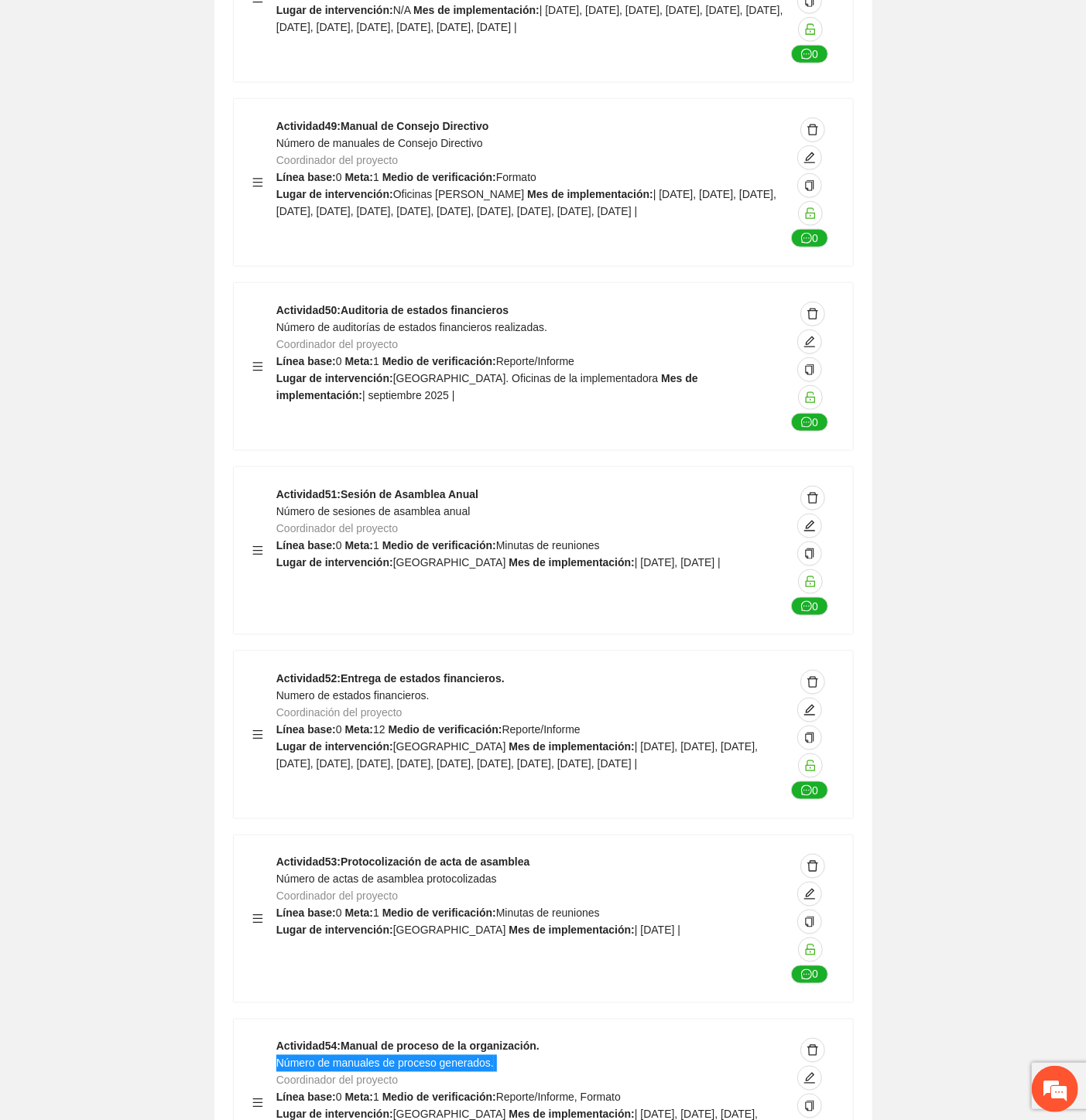
scroll to position [49688, 0]
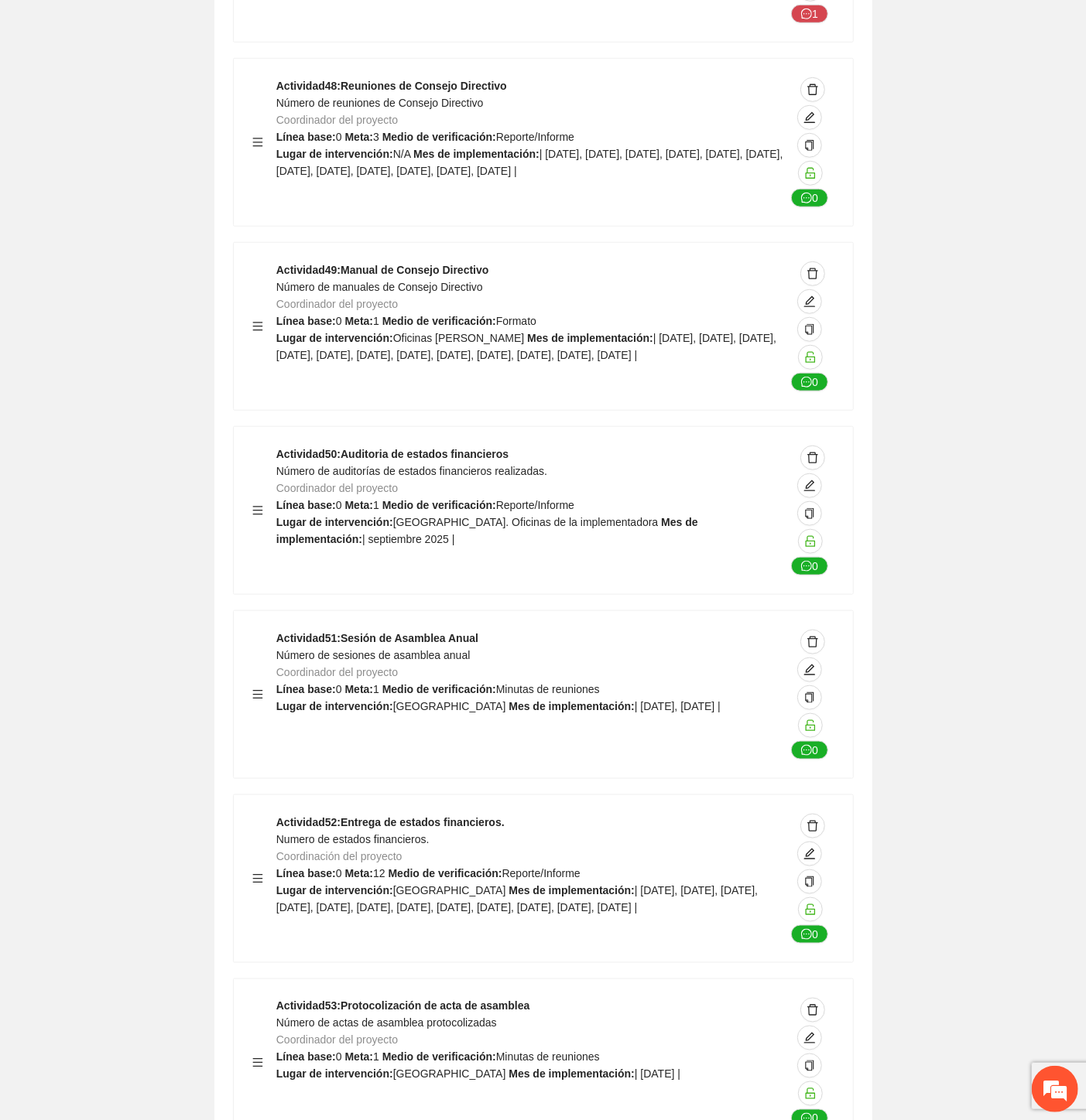
scroll to position [49430, 0]
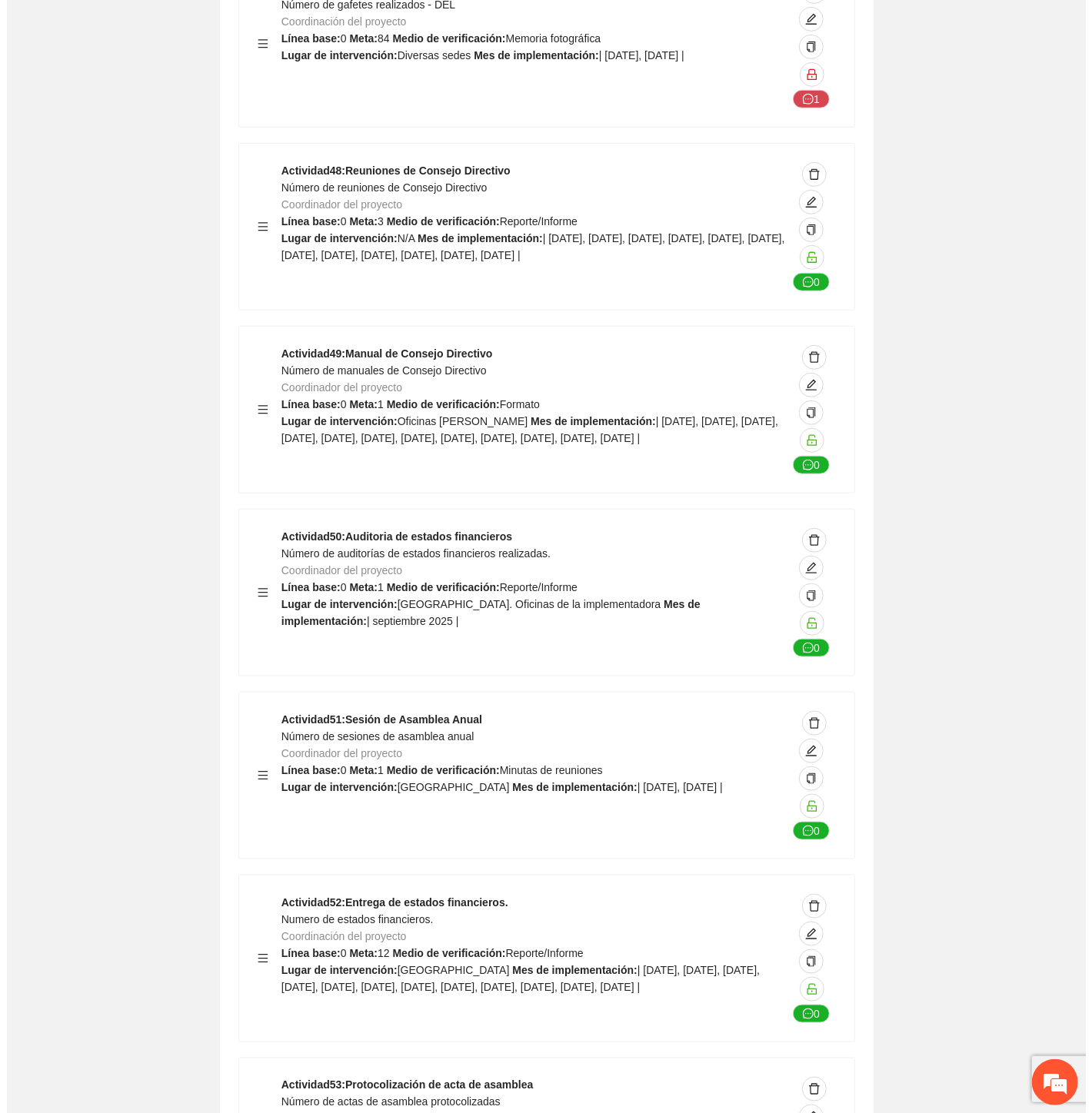
scroll to position [0, 0]
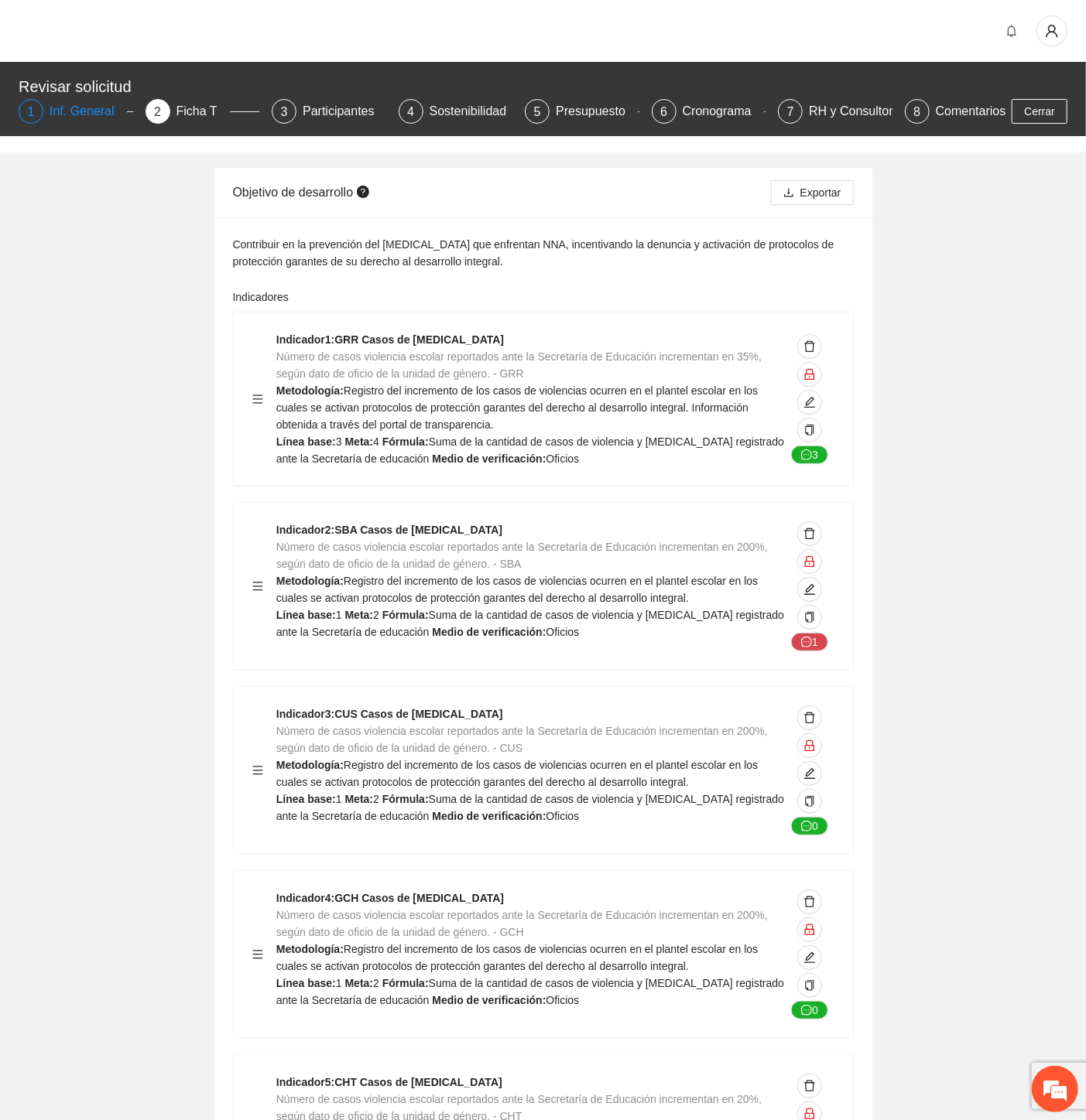
click at [80, 110] on div "Inf. General" at bounding box center [88, 111] width 77 height 25
click at [95, 106] on div "Inf. General" at bounding box center [88, 111] width 77 height 25
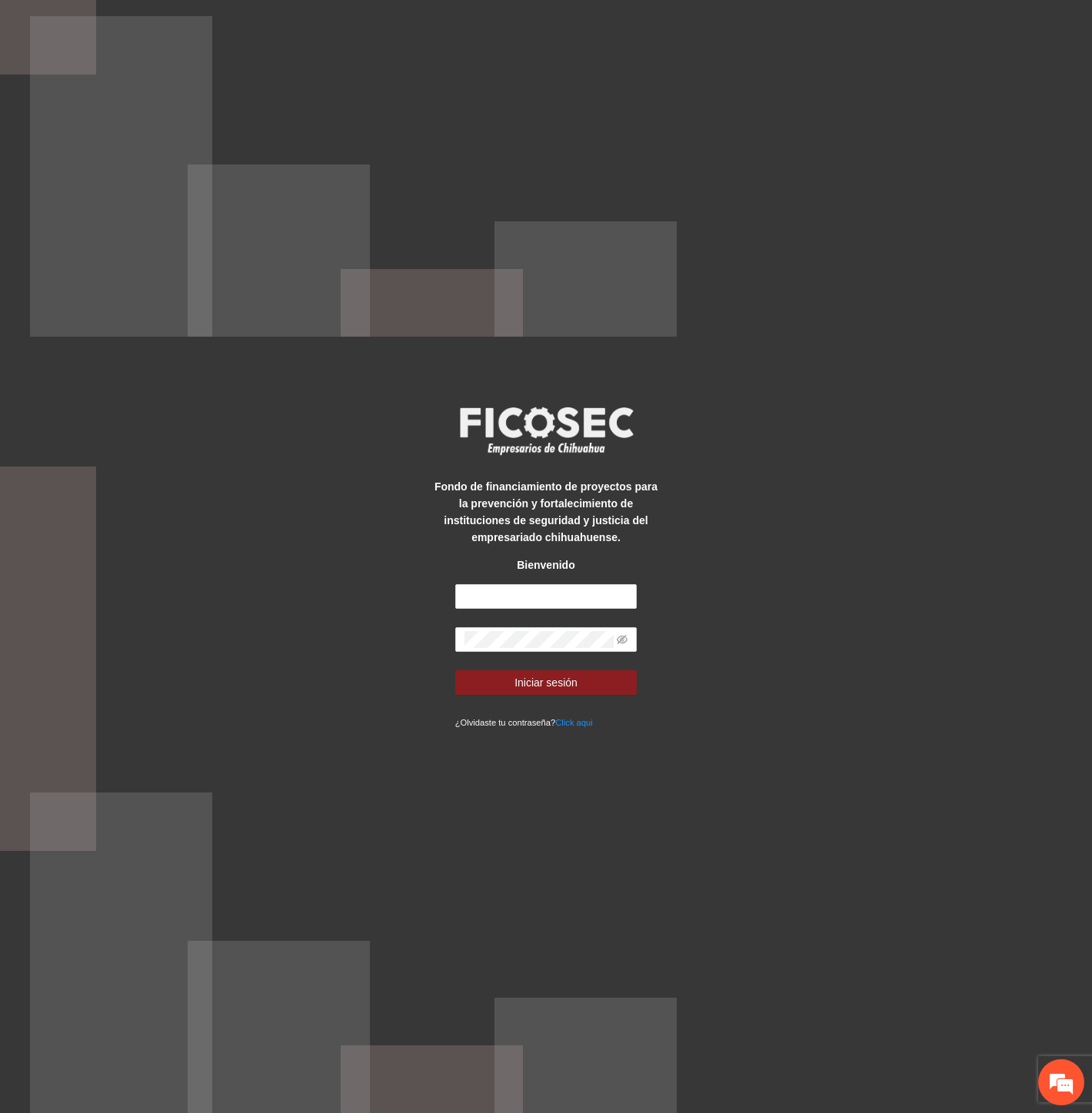
click at [582, 580] on div "Fondo de financiamiento de proyectos para la prevención y fortalecimiento de in…" at bounding box center [546, 556] width 228 height 348
click at [577, 592] on input "text" at bounding box center [546, 597] width 182 height 24
type input "**********"
click at [455, 670] on button "Iniciar sesión" at bounding box center [546, 682] width 182 height 24
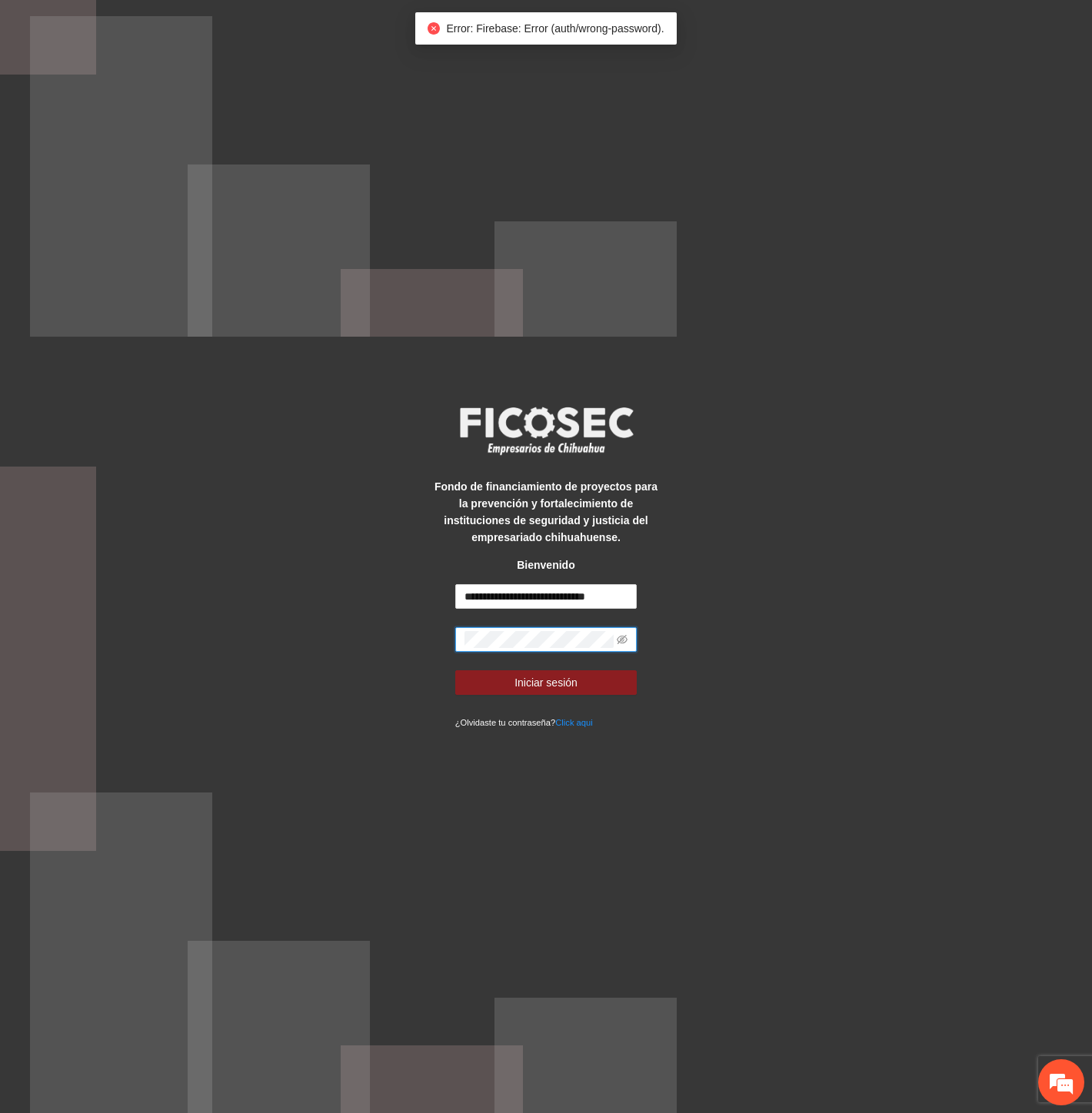
click at [455, 670] on button "Iniciar sesión" at bounding box center [546, 682] width 182 height 24
click at [346, 637] on div "**********" at bounding box center [546, 556] width 1092 height 1113
click at [455, 670] on button "Iniciar sesión" at bounding box center [546, 682] width 182 height 24
click at [329, 679] on div "**********" at bounding box center [546, 556] width 1092 height 1113
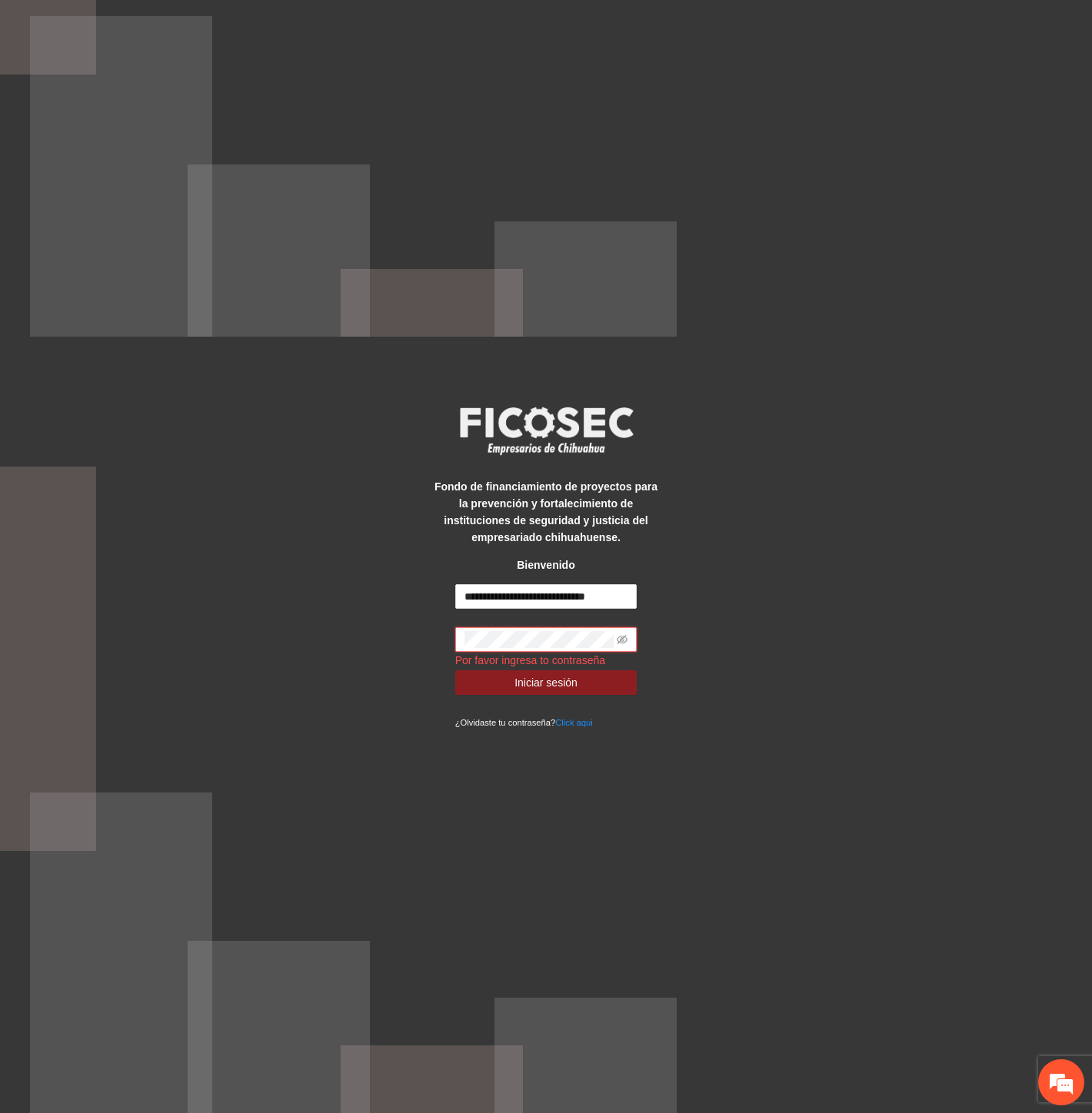
click at [695, 730] on div "**********" at bounding box center [546, 556] width 1092 height 1113
click at [621, 637] on icon "eye-invisible" at bounding box center [621, 639] width 11 height 11
click at [626, 638] on icon "eye" at bounding box center [621, 639] width 11 height 7
click at [455, 670] on button "Iniciar sesión" at bounding box center [546, 682] width 182 height 24
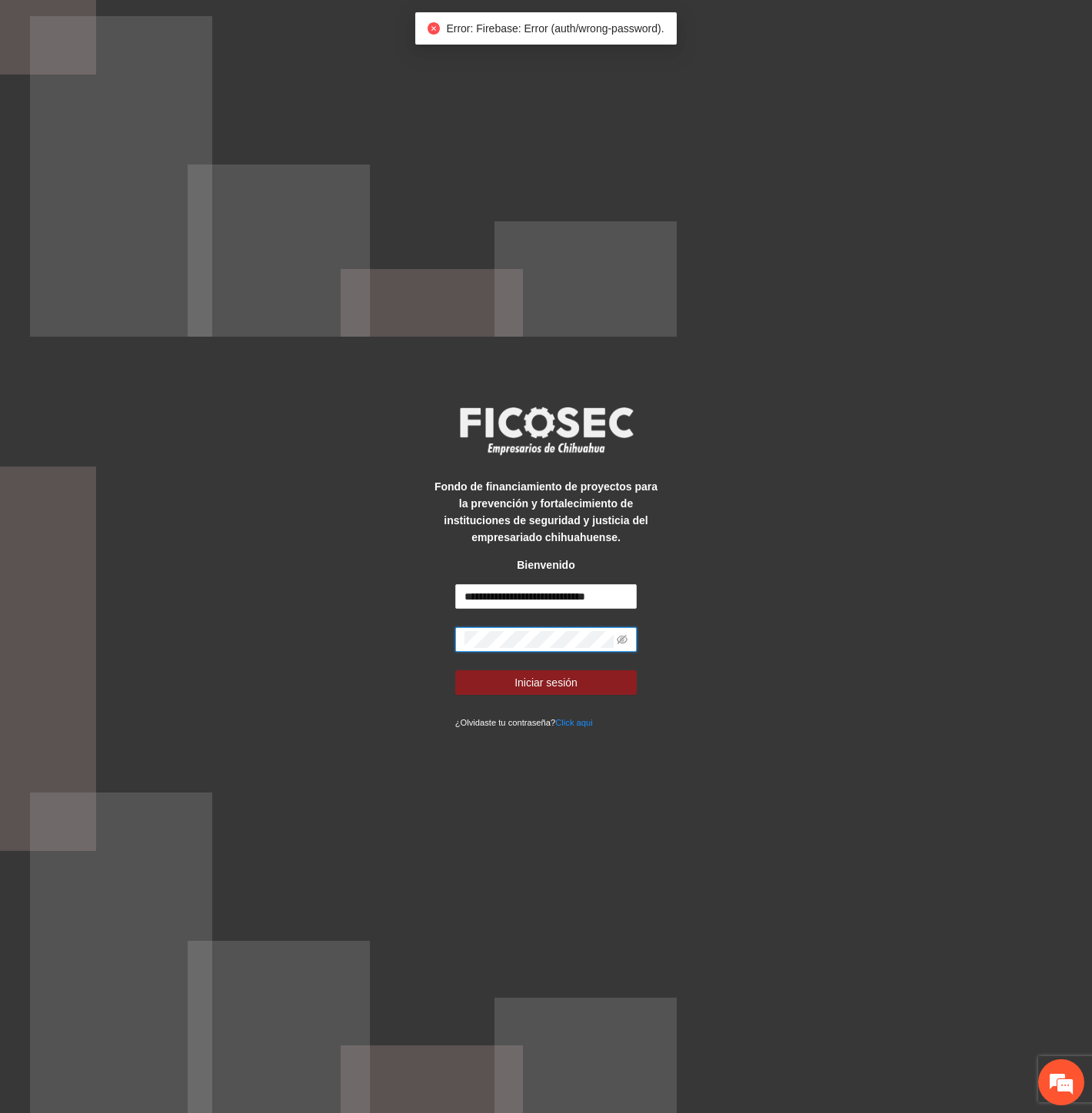
click at [455, 670] on button "Iniciar sesión" at bounding box center [546, 682] width 182 height 24
click at [619, 642] on span at bounding box center [546, 640] width 182 height 24
click at [629, 642] on span at bounding box center [546, 640] width 182 height 24
click at [625, 640] on icon "eye-invisible" at bounding box center [621, 639] width 11 height 11
click at [419, 658] on div "**********" at bounding box center [546, 556] width 1092 height 1113
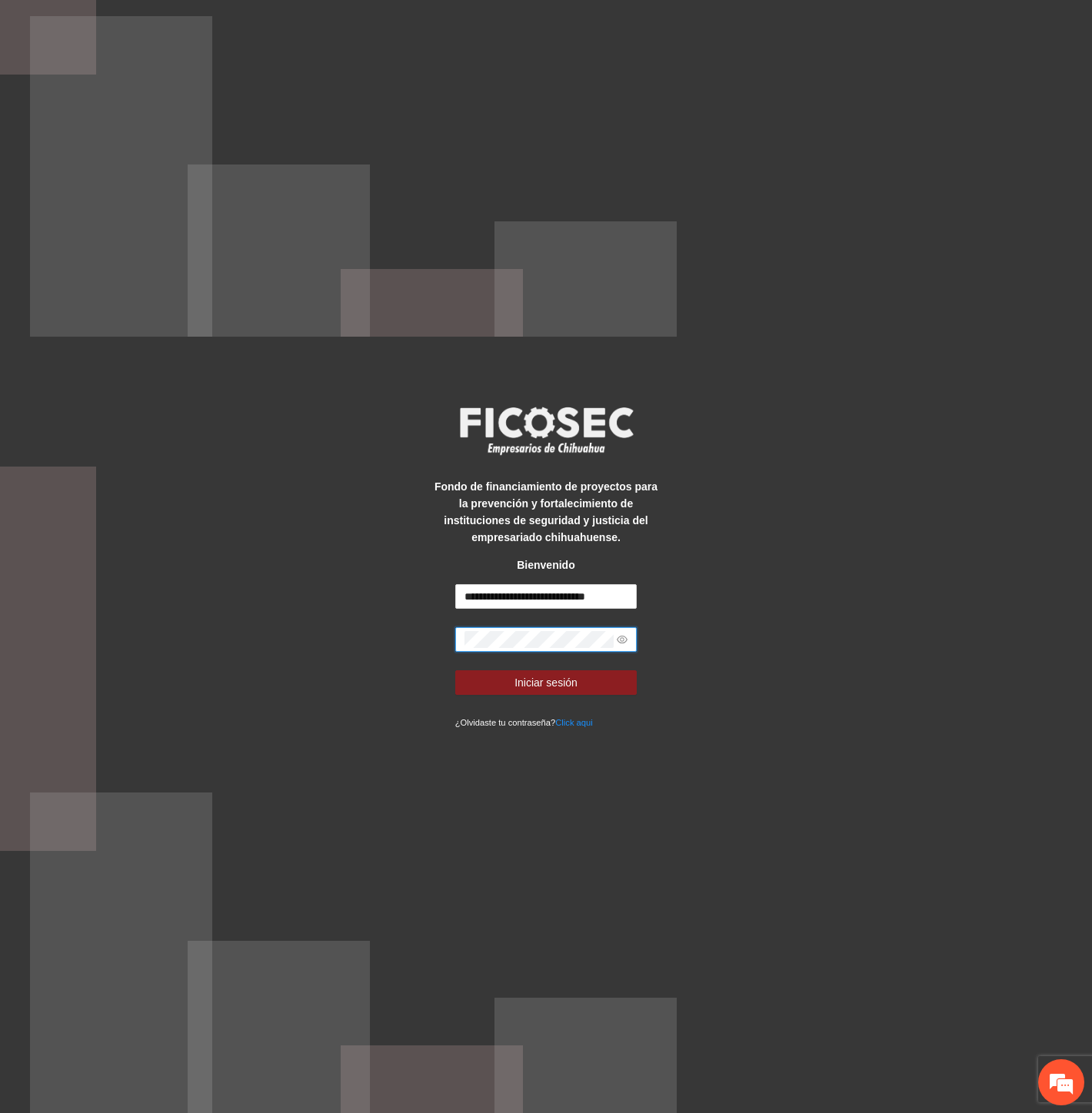
click at [455, 670] on button "Iniciar sesión" at bounding box center [546, 682] width 182 height 24
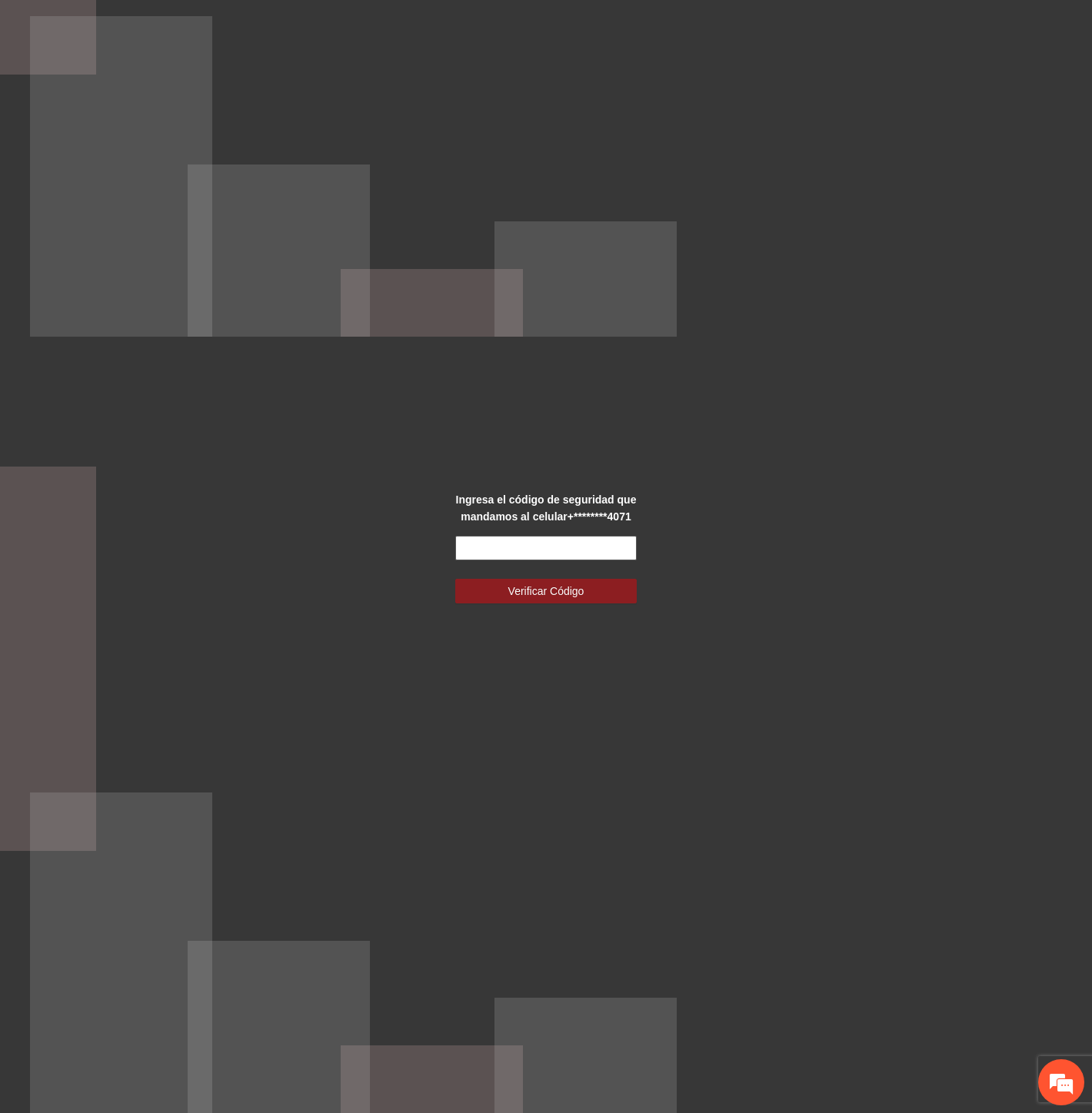
click at [586, 546] on input "text" at bounding box center [546, 548] width 182 height 24
type input "******"
click at [455, 579] on button "Verificar Código" at bounding box center [546, 591] width 182 height 24
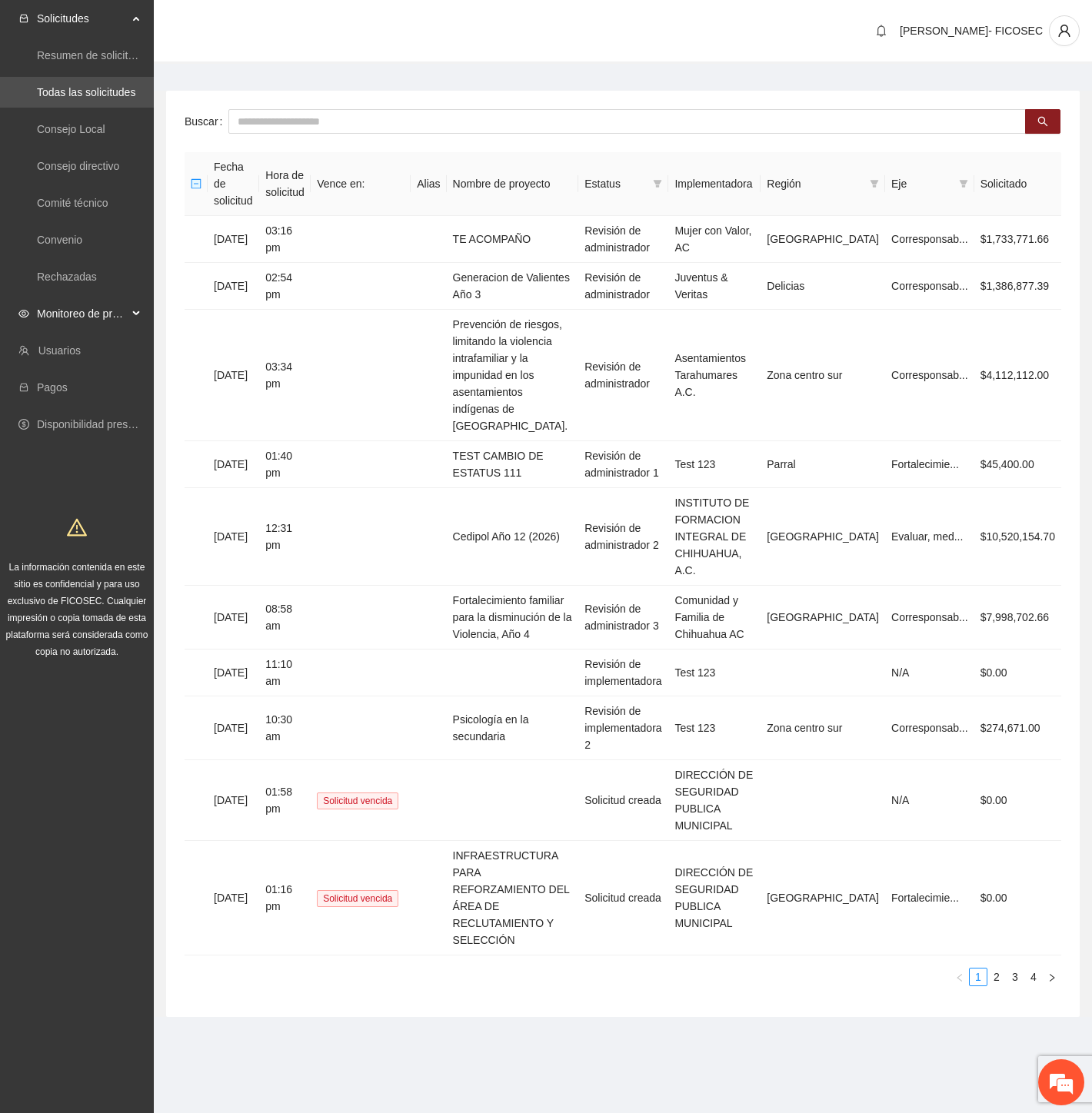
click at [96, 309] on span "Monitoreo de proyectos" at bounding box center [81, 313] width 90 height 31
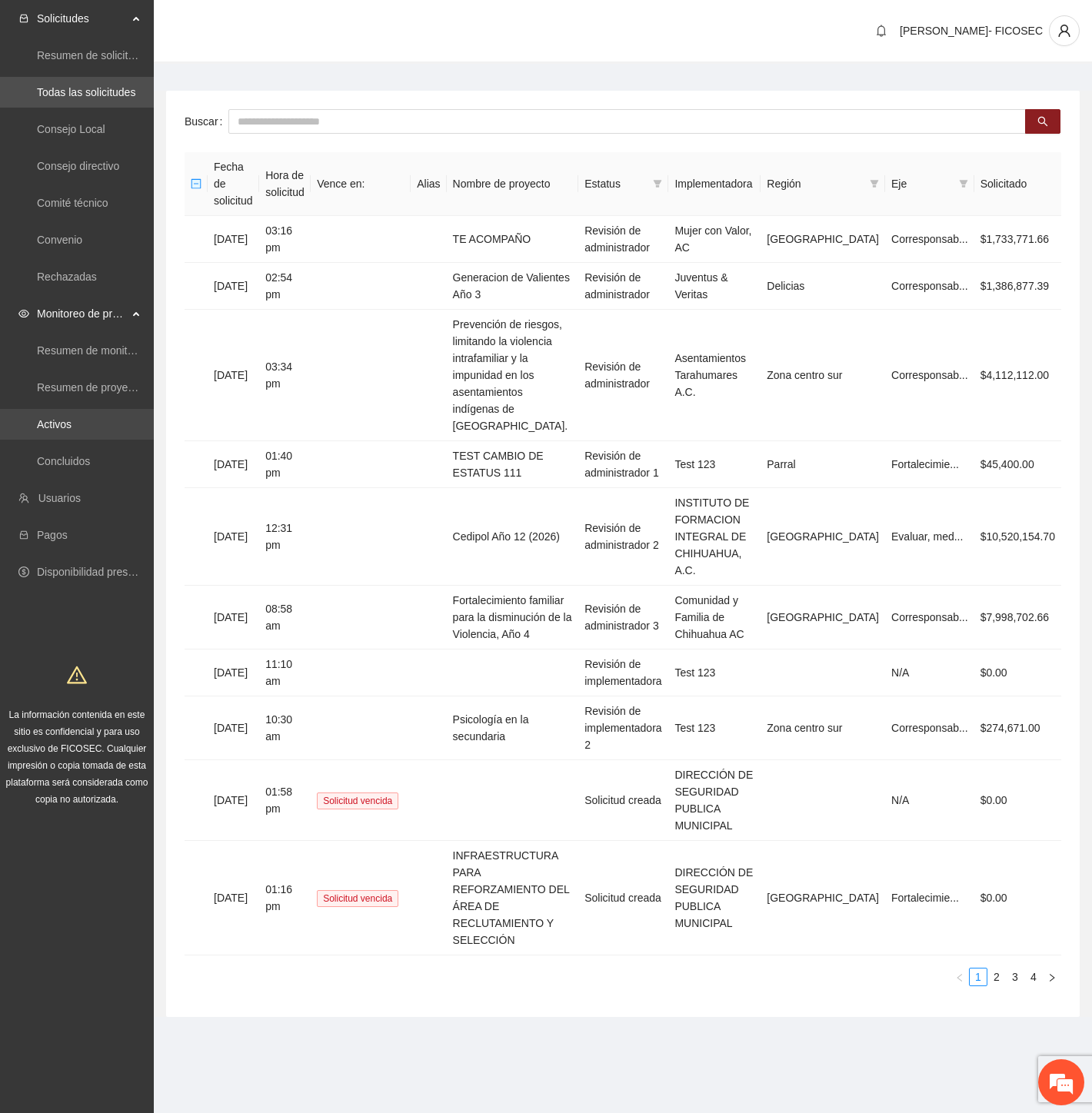
click at [68, 418] on link "Activos" at bounding box center [54, 424] width 34 height 12
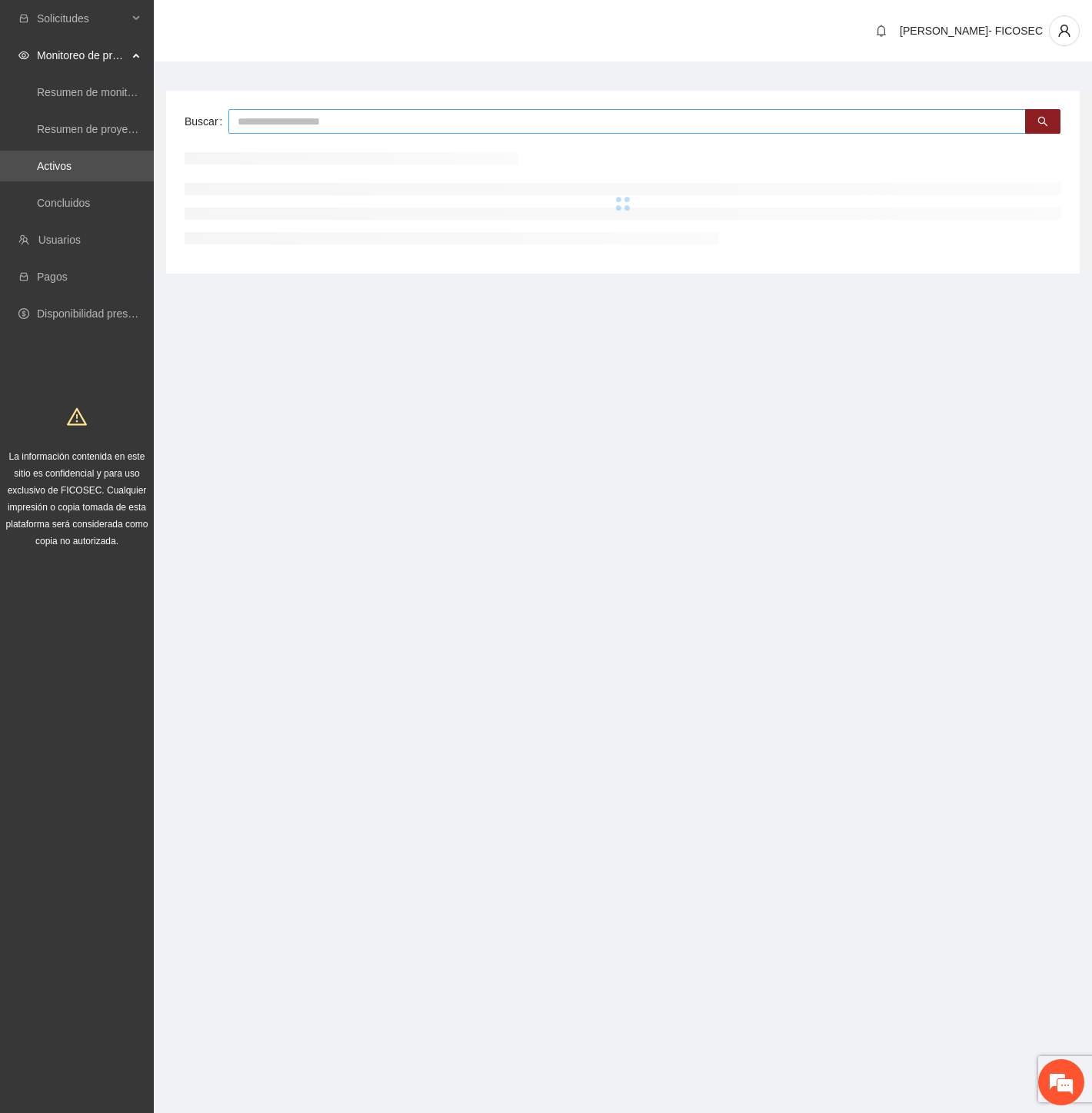
click at [318, 125] on input "text" at bounding box center [626, 121] width 797 height 24
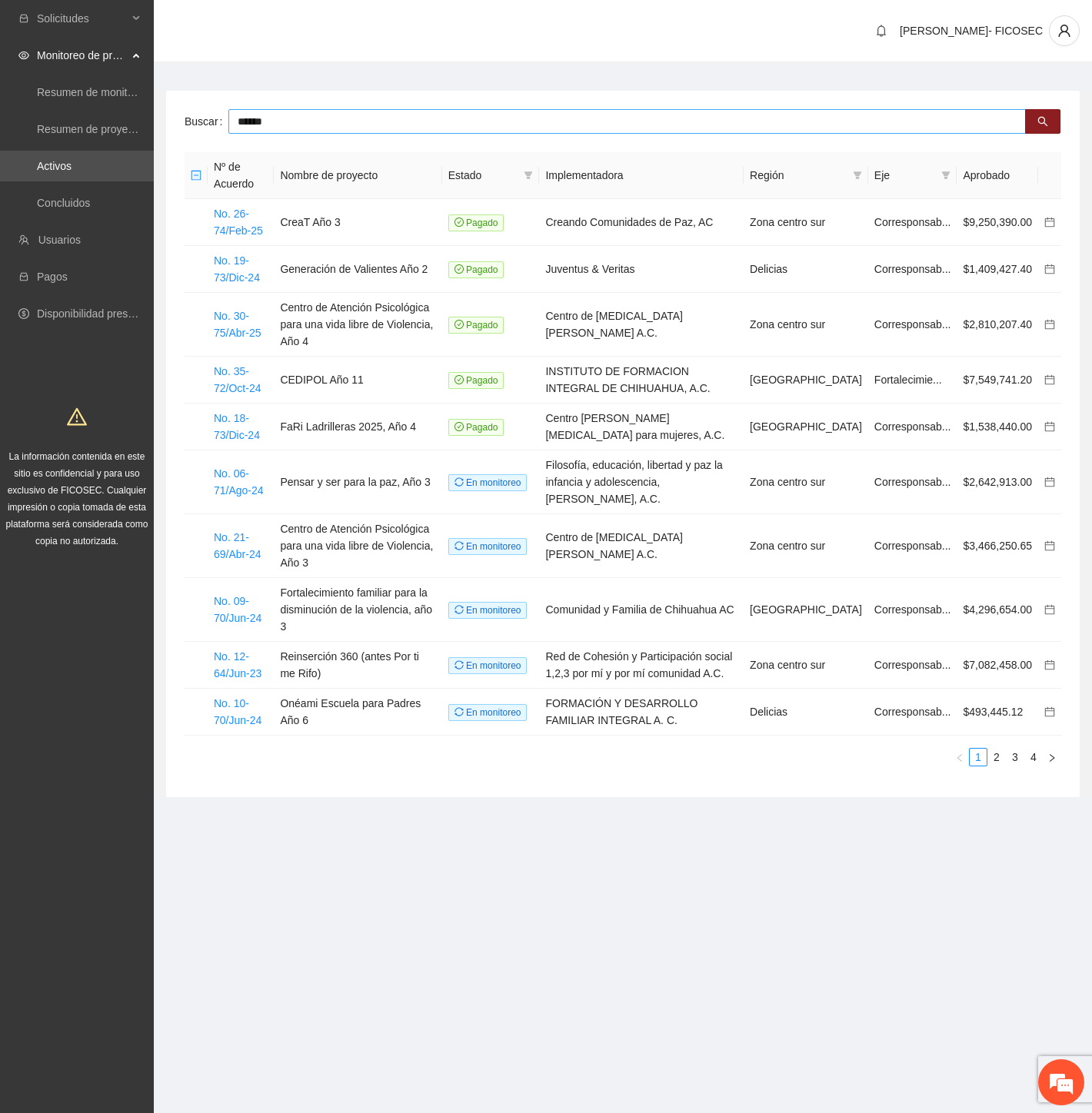
type input "******"
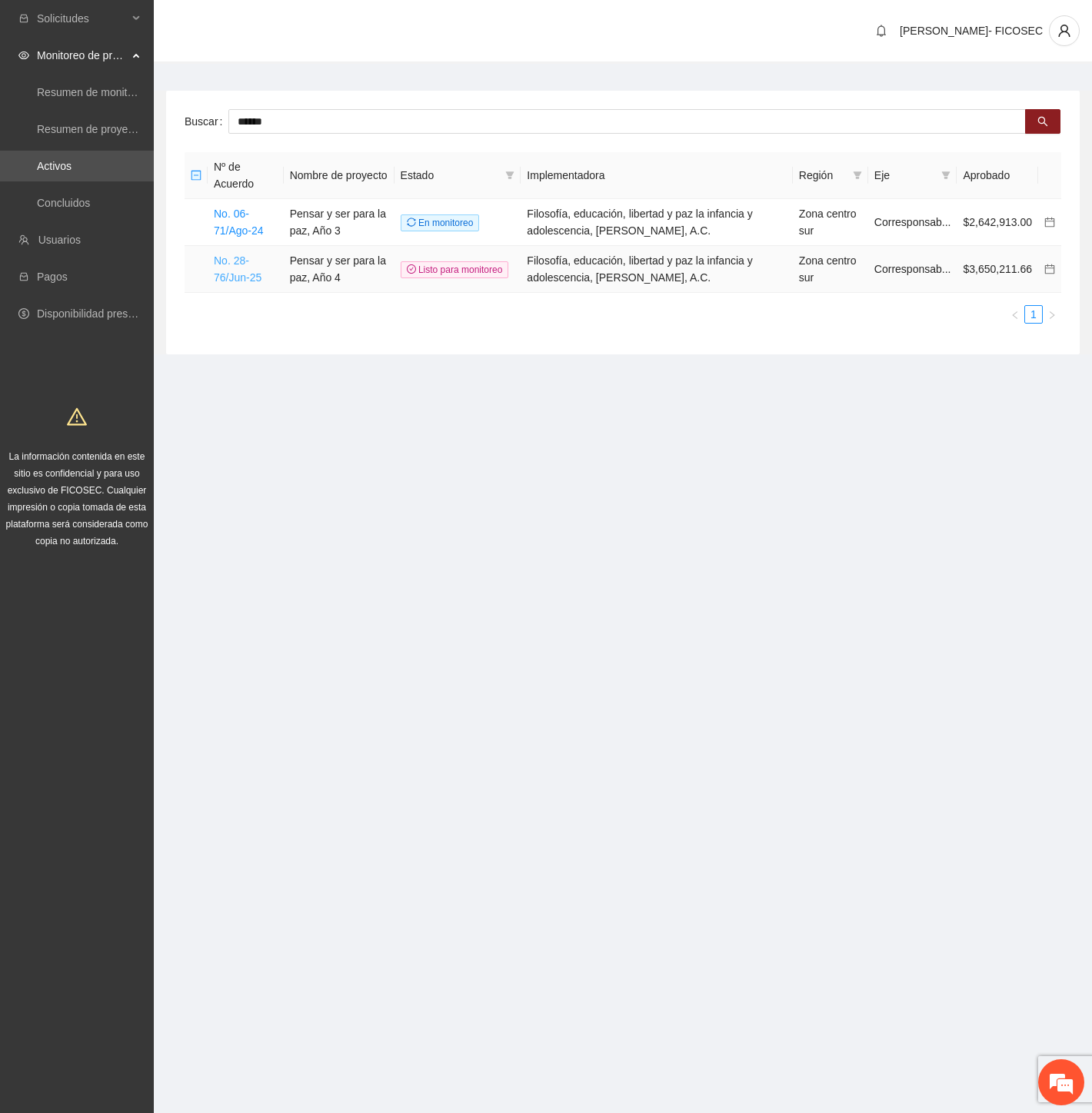
click at [239, 261] on link "No. 28-76/Jun-25" at bounding box center [238, 269] width 48 height 29
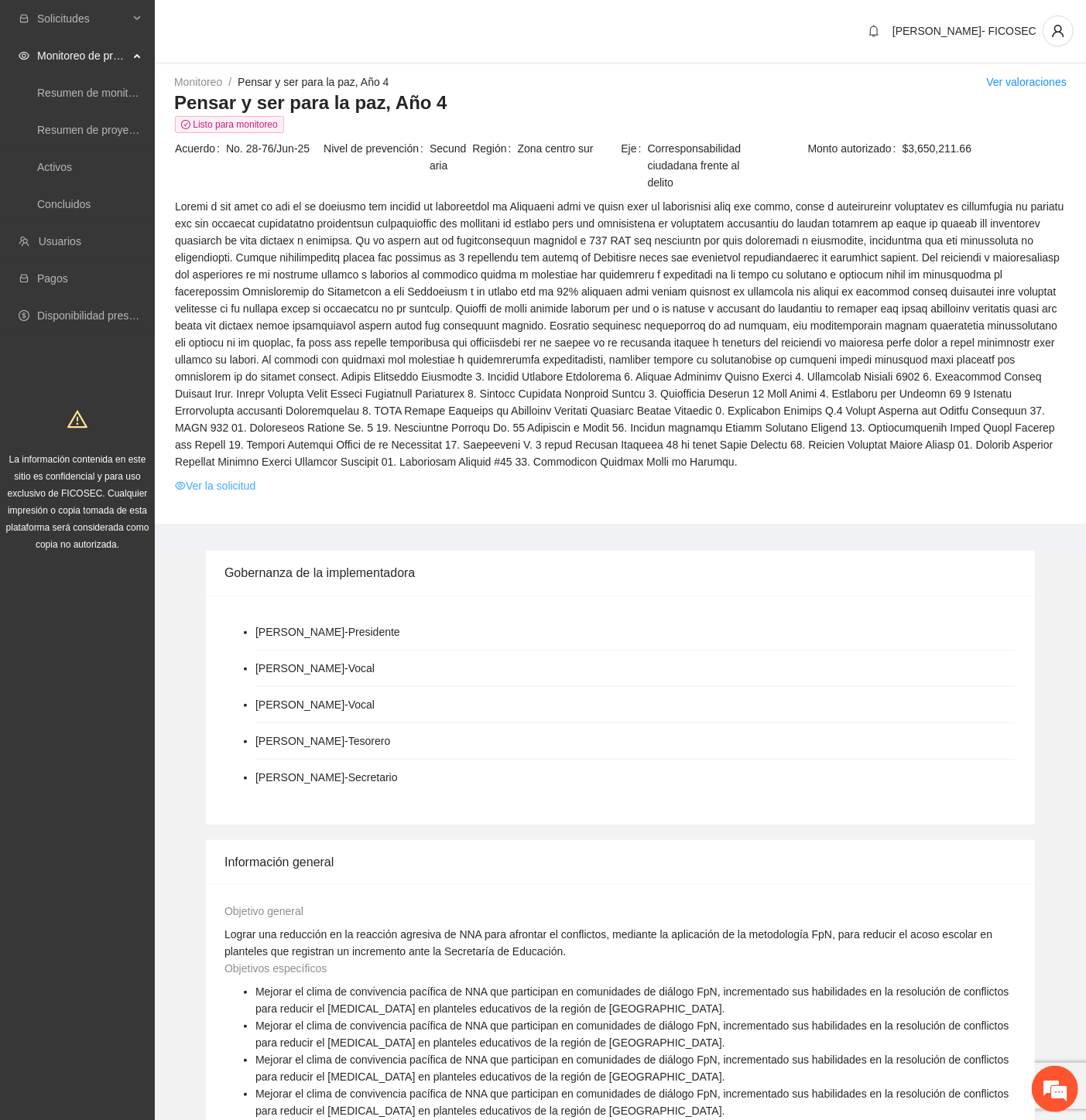
click at [209, 478] on link "Ver la solicitud" at bounding box center [215, 486] width 80 height 17
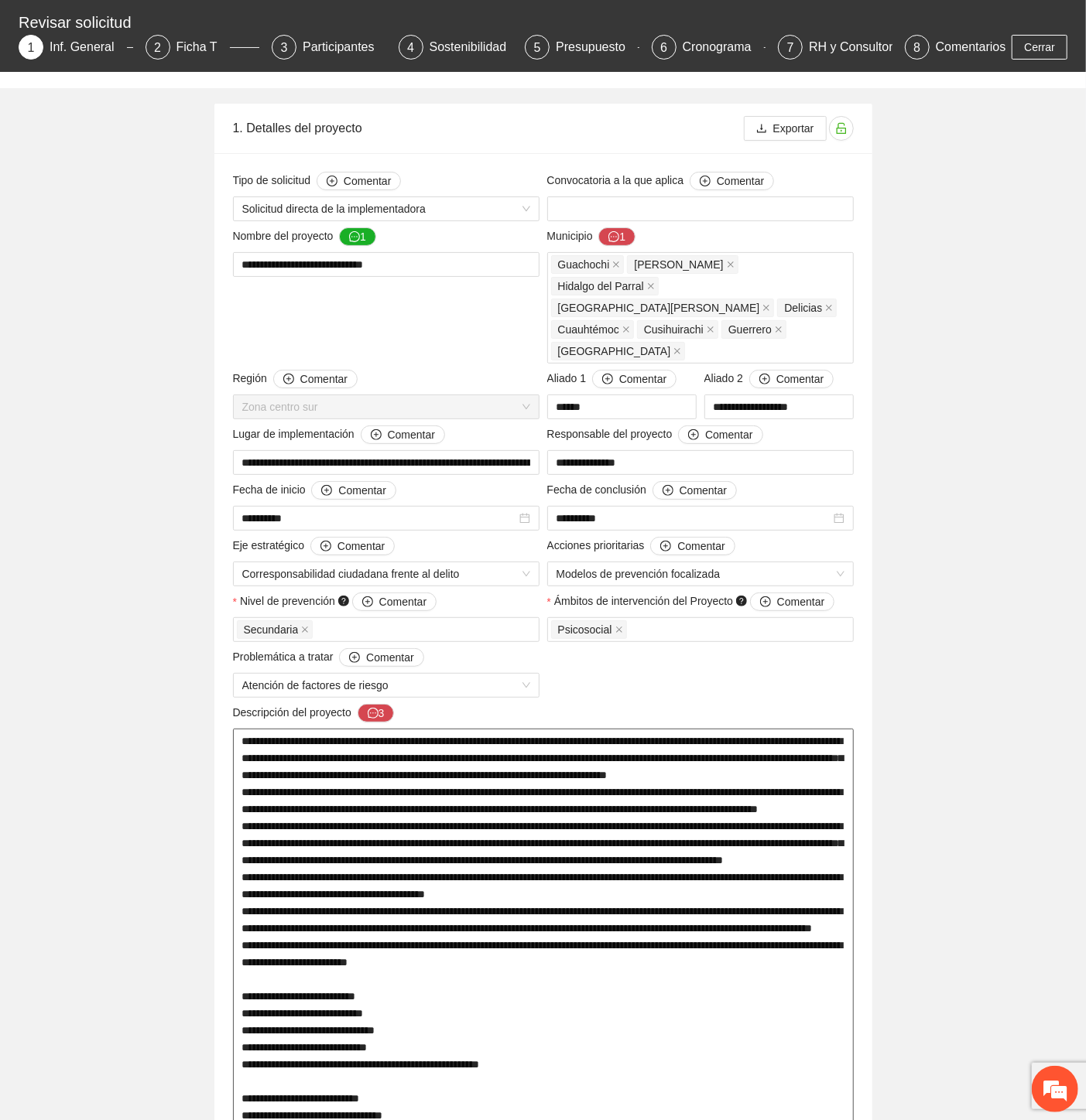
scroll to position [515, 0]
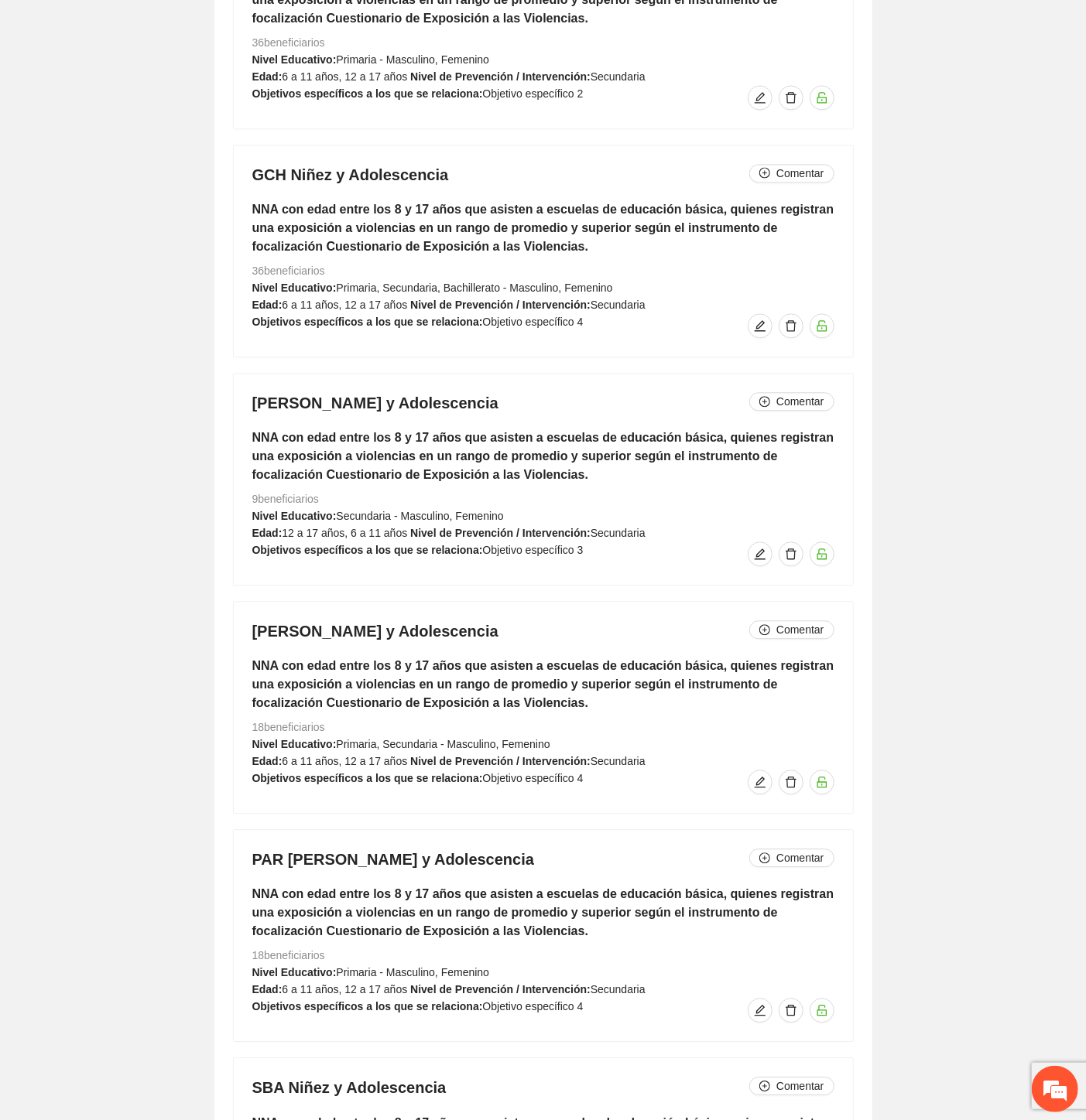
scroll to position [5416, 0]
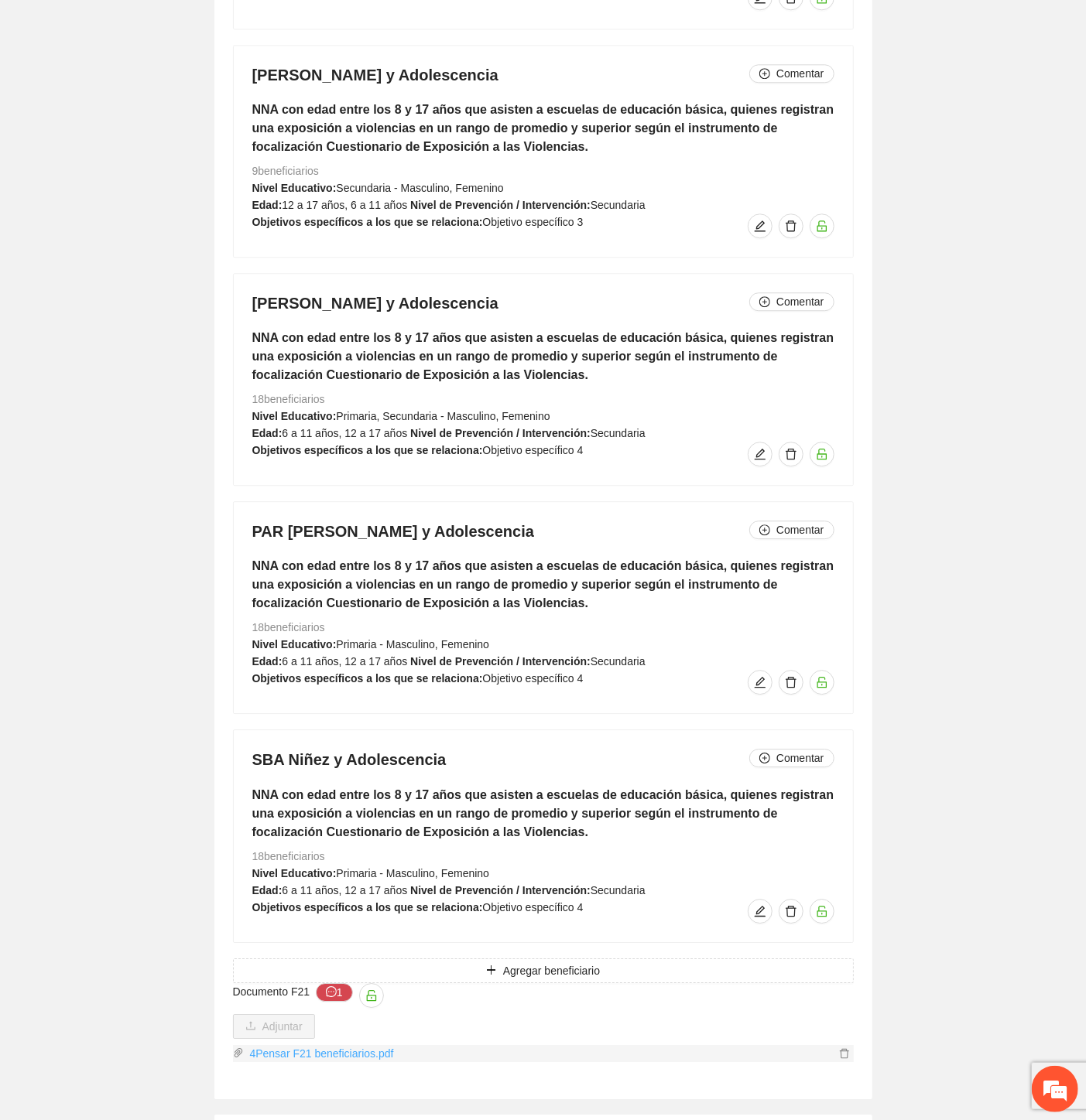
click at [343, 1045] on link "4Pensar F21 beneficiarios.pdf" at bounding box center [538, 1054] width 591 height 17
drag, startPoint x: 925, startPoint y: 818, endPoint x: 944, endPoint y: 820, distance: 19.1
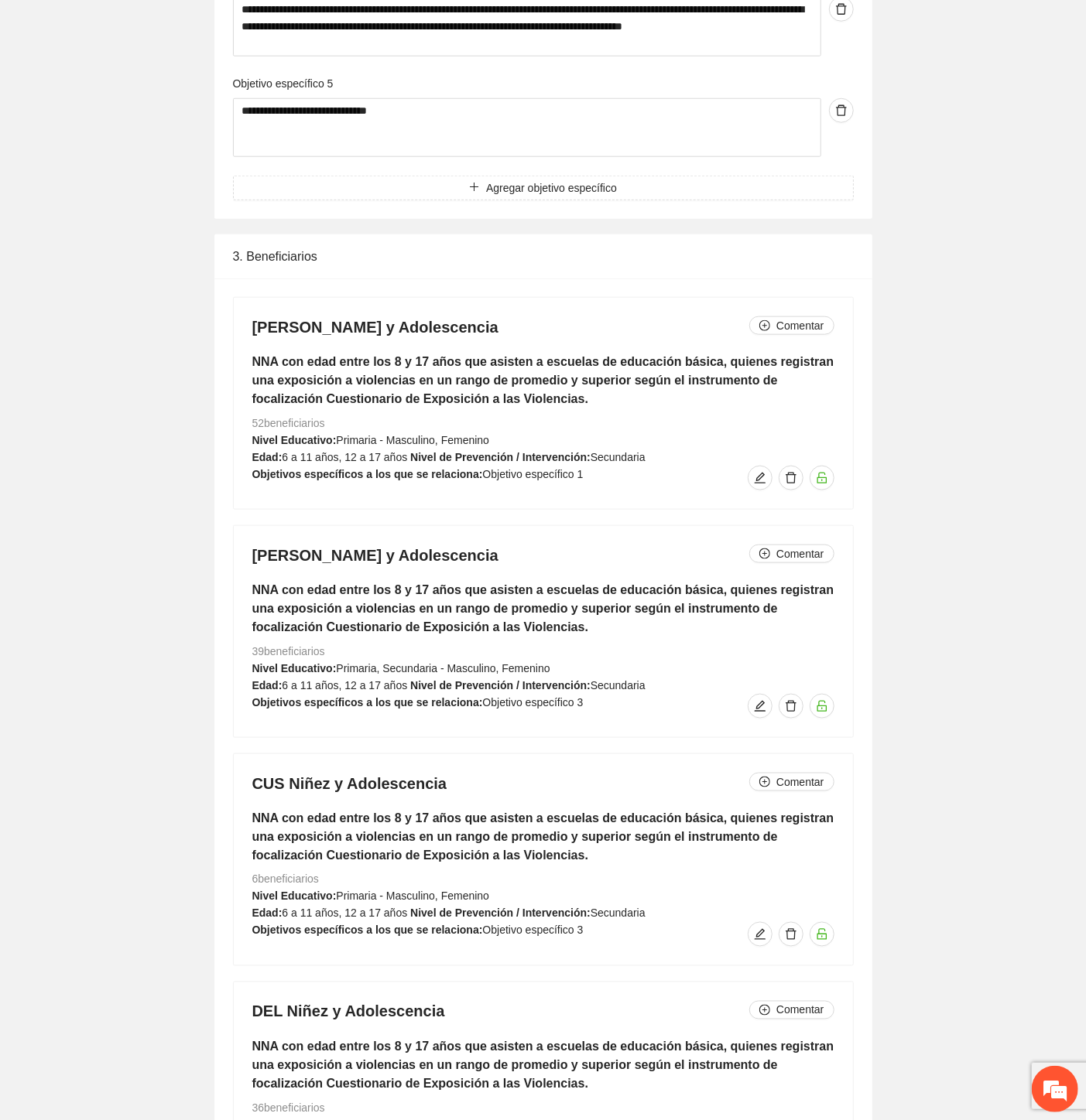
scroll to position [0, 0]
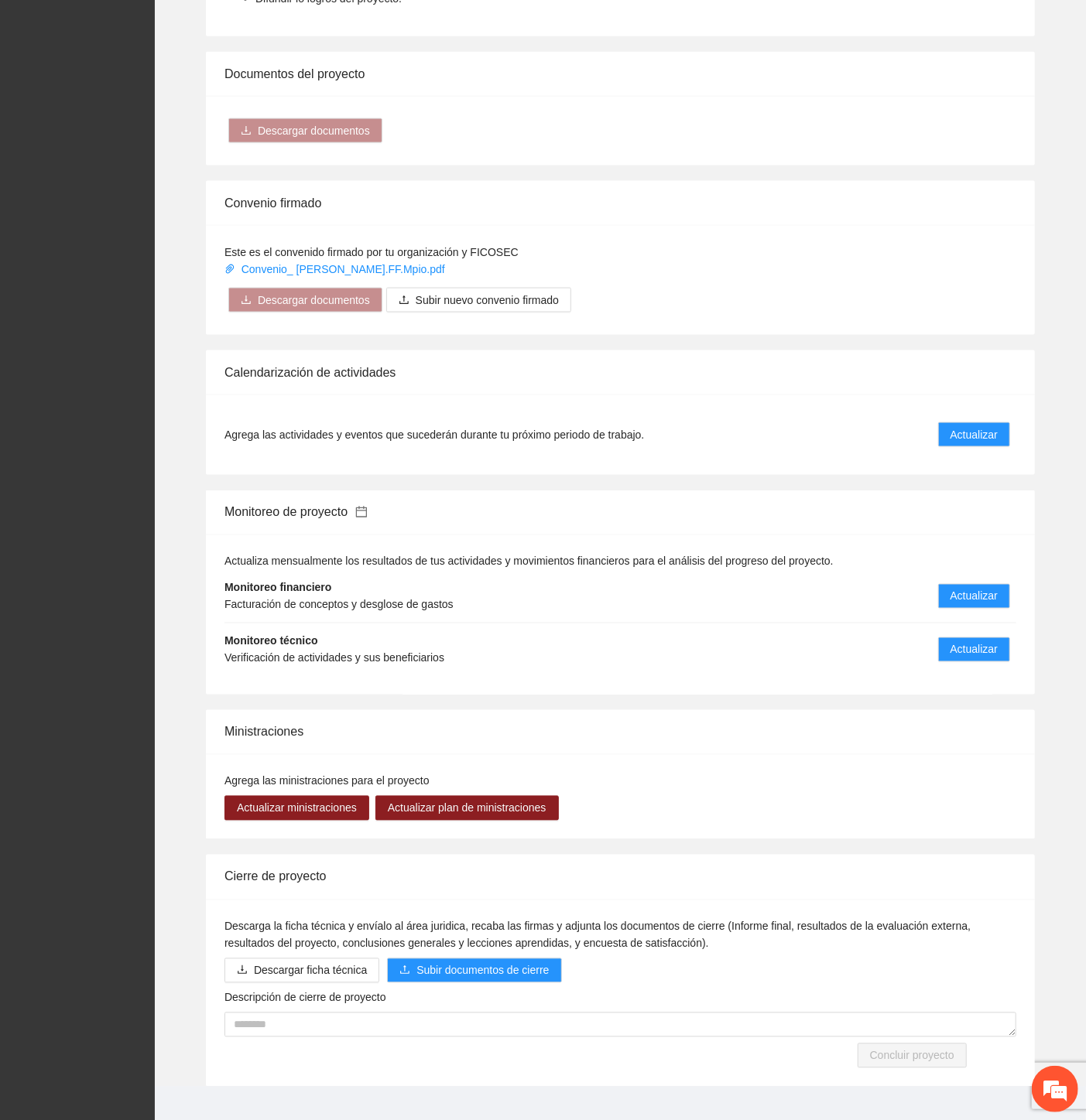
scroll to position [1136, 0]
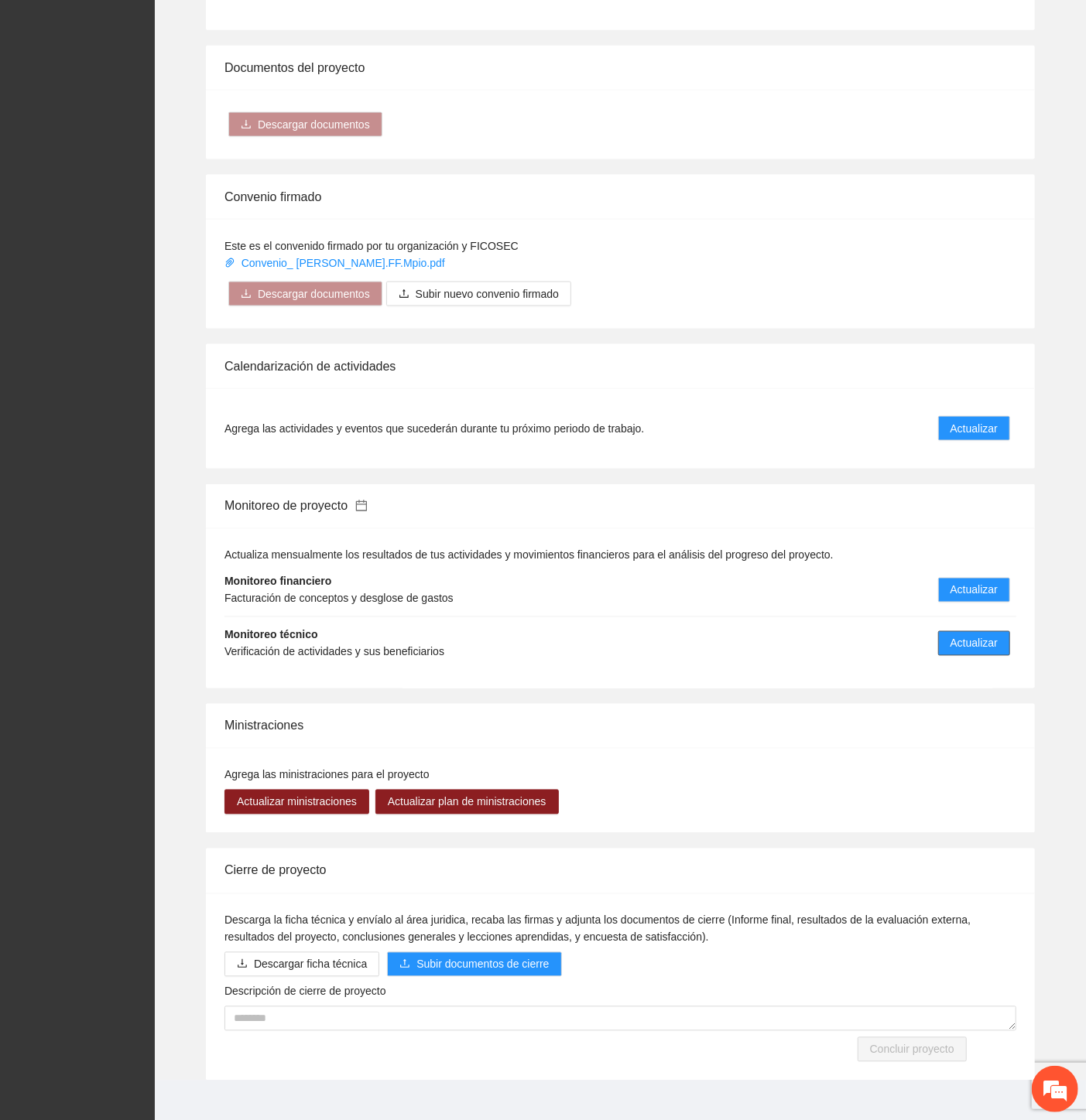
click at [966, 635] on span "Actualizar" at bounding box center [975, 643] width 48 height 17
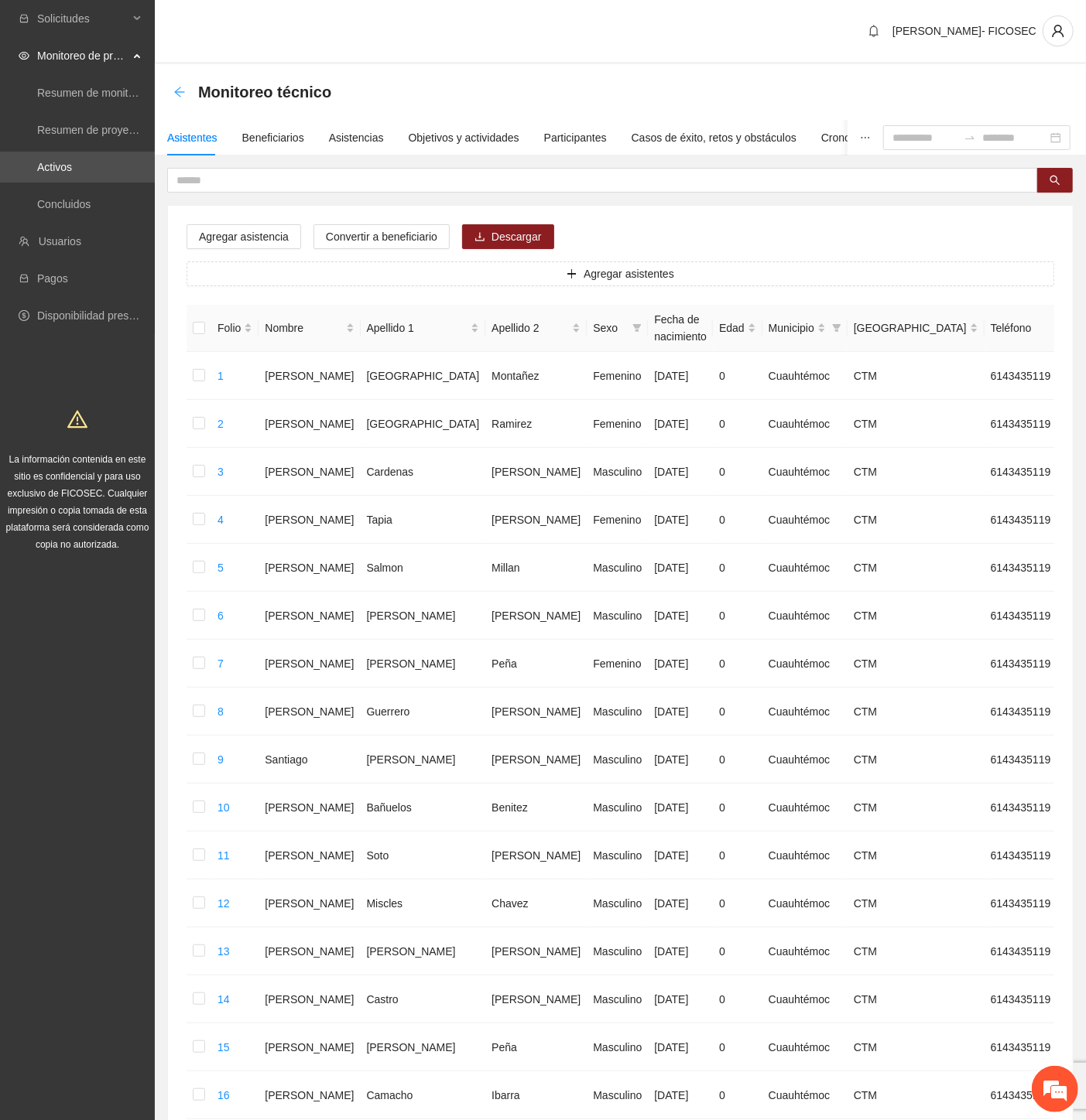
click at [176, 89] on icon "arrow-left" at bounding box center [179, 92] width 10 height 10
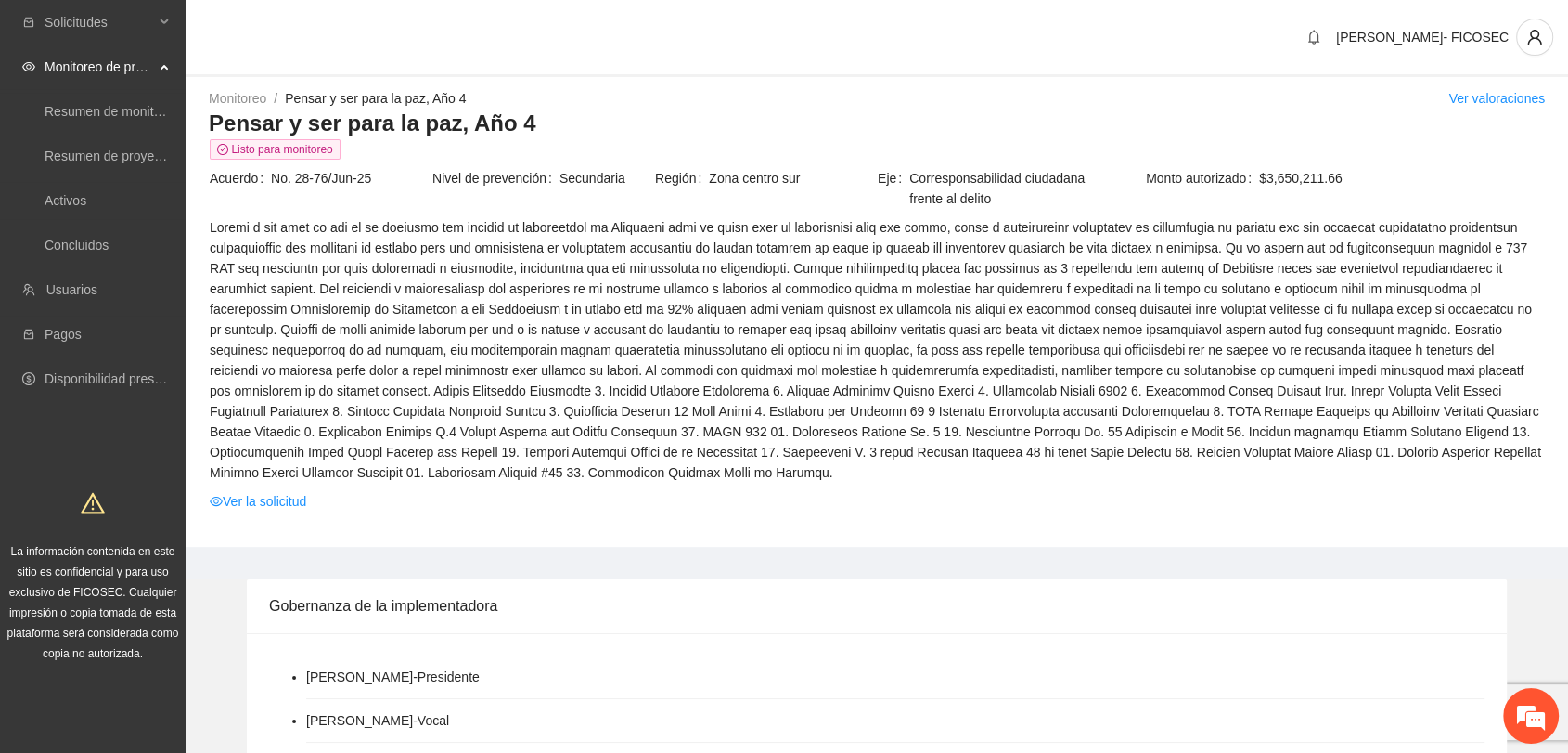
click at [593, 12] on div "Cassandra Escarcega- FICOSEC" at bounding box center [876, 38] width 1382 height 77
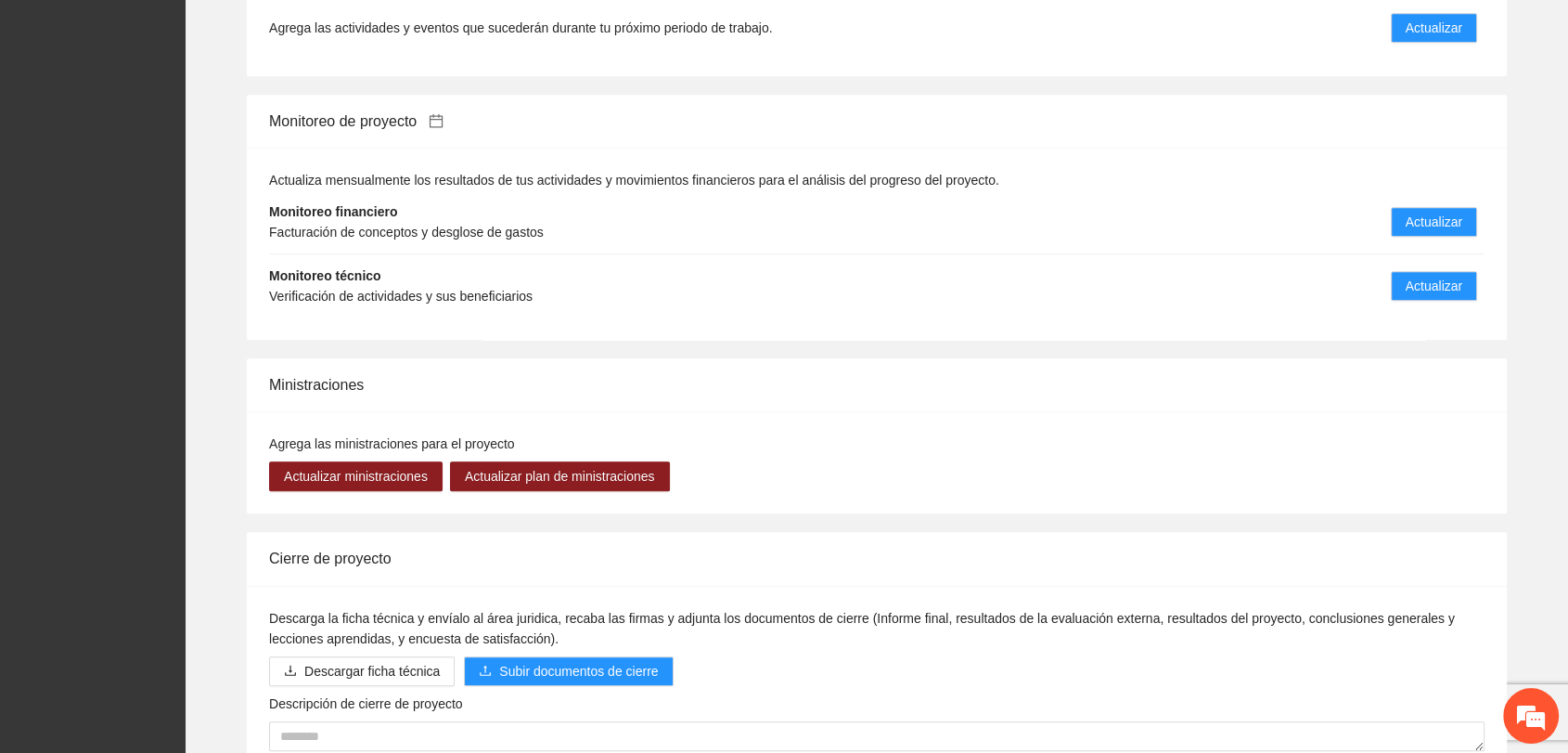
scroll to position [1893, 0]
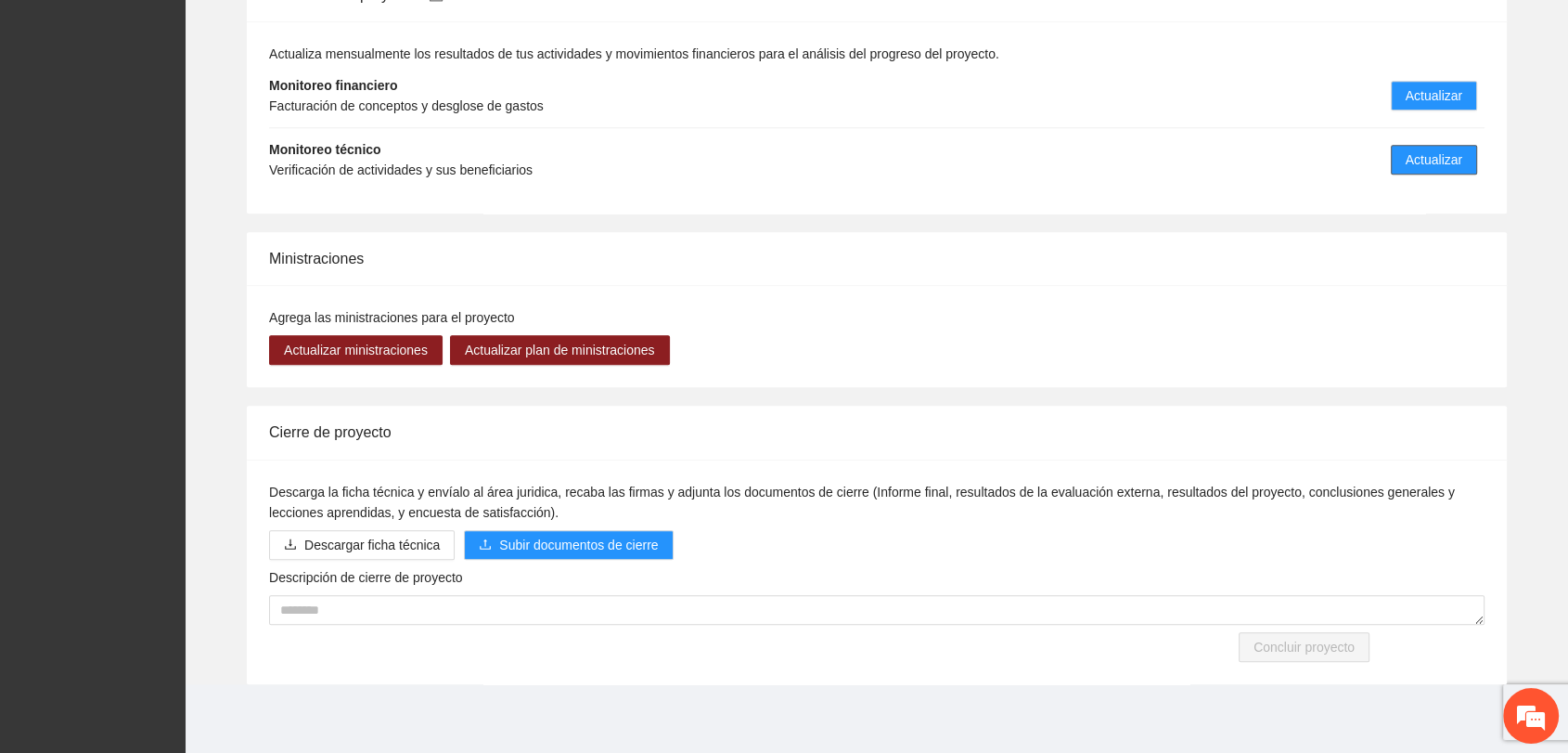
click at [1316, 158] on button "Actualizar" at bounding box center [1434, 159] width 86 height 29
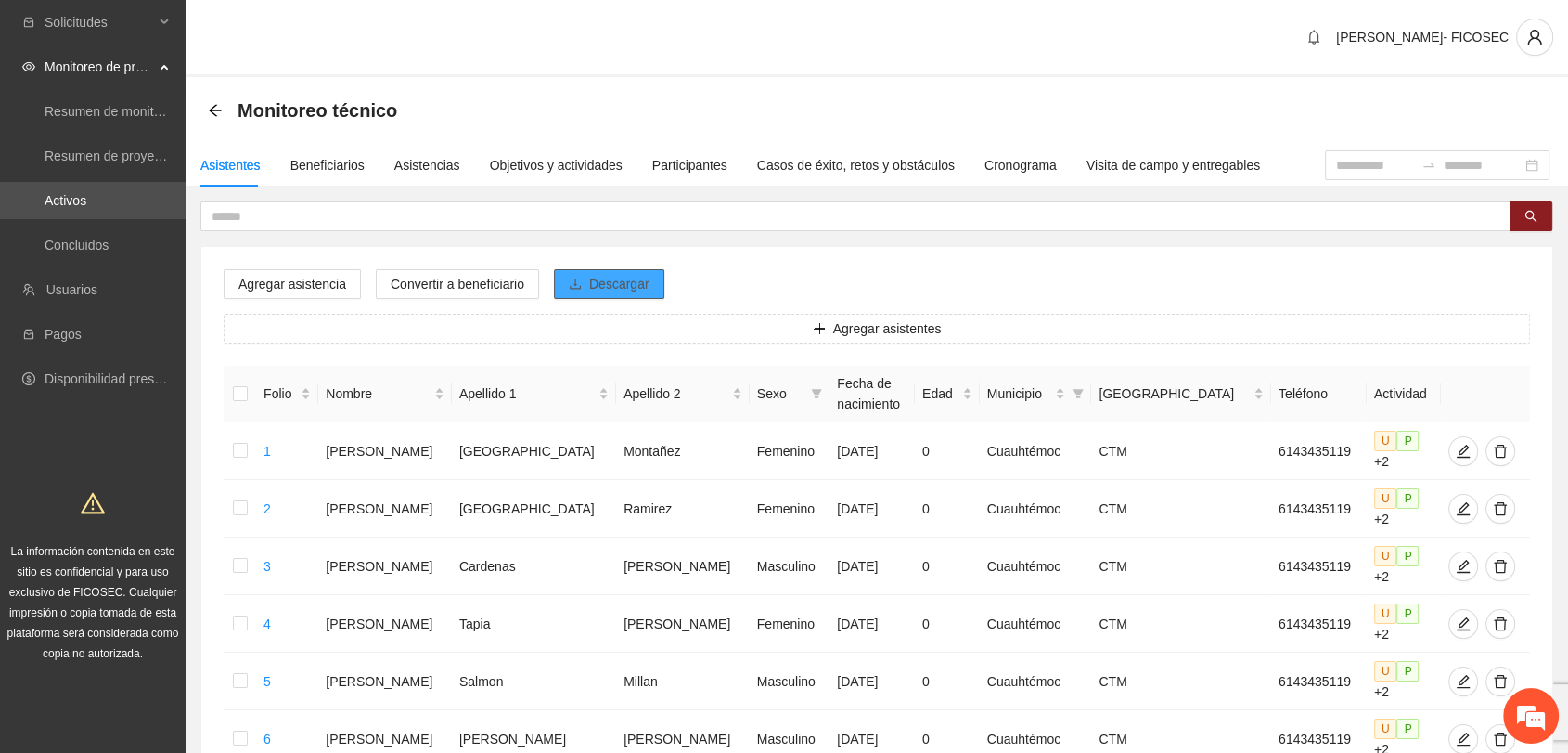
click at [624, 291] on span "Descargar" at bounding box center [619, 284] width 60 height 21
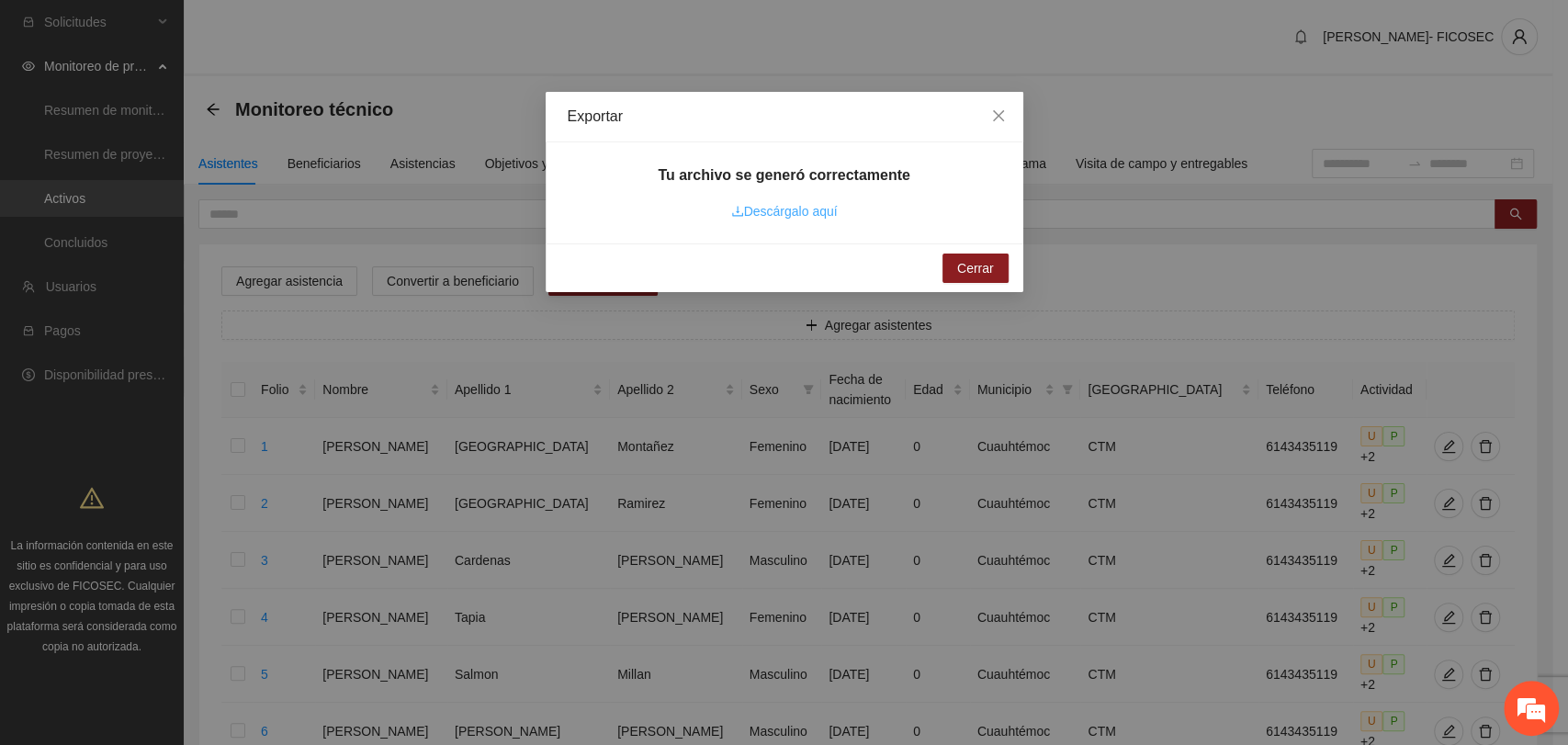
click at [800, 218] on link "Descárgalo aquí" at bounding box center [785, 211] width 107 height 15
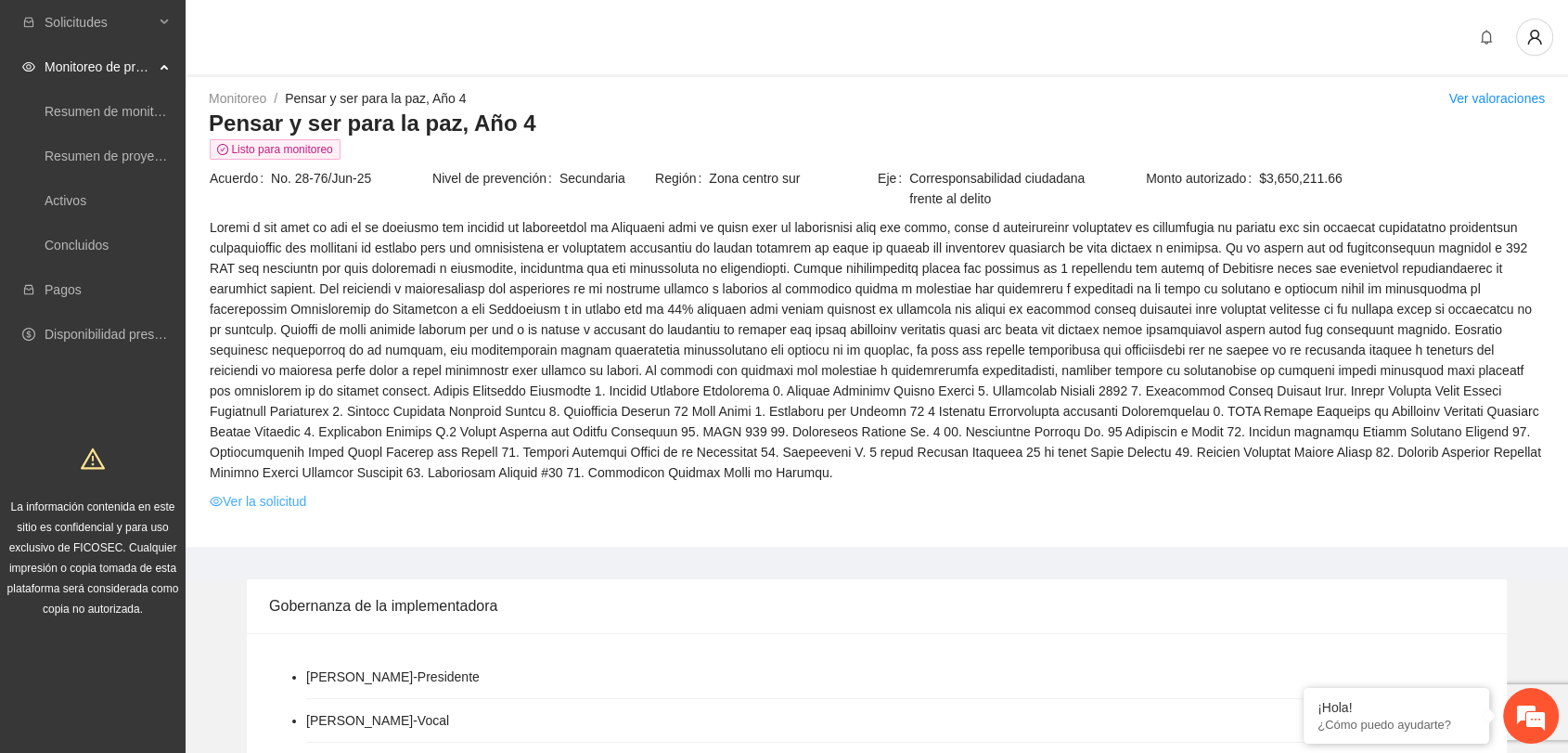
drag, startPoint x: 267, startPoint y: 501, endPoint x: 279, endPoint y: 491, distance: 15.6
click at [268, 501] on link "Ver la solicitud" at bounding box center [257, 501] width 96 height 21
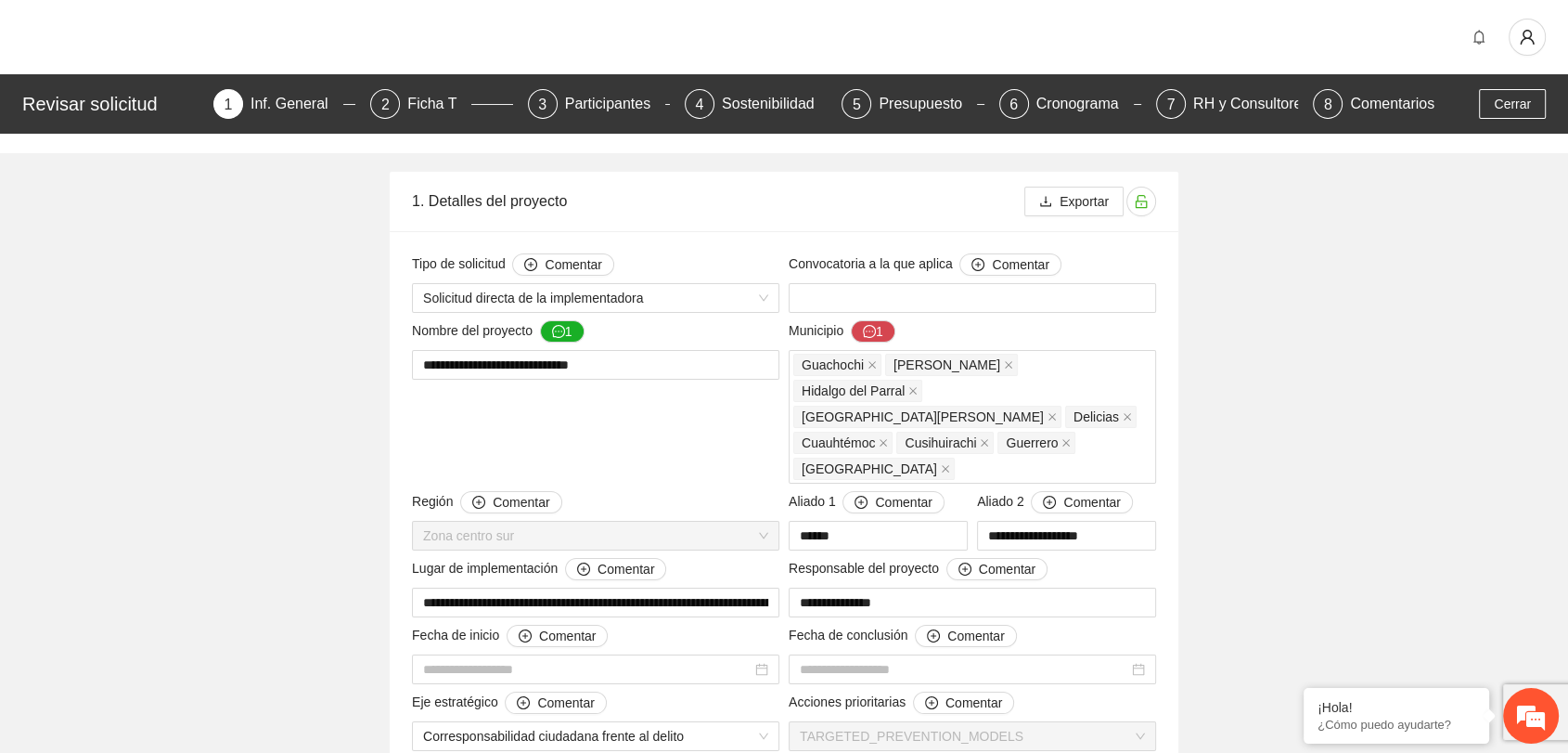
type input "**********"
click at [383, 108] on div "2" at bounding box center [385, 104] width 29 height 29
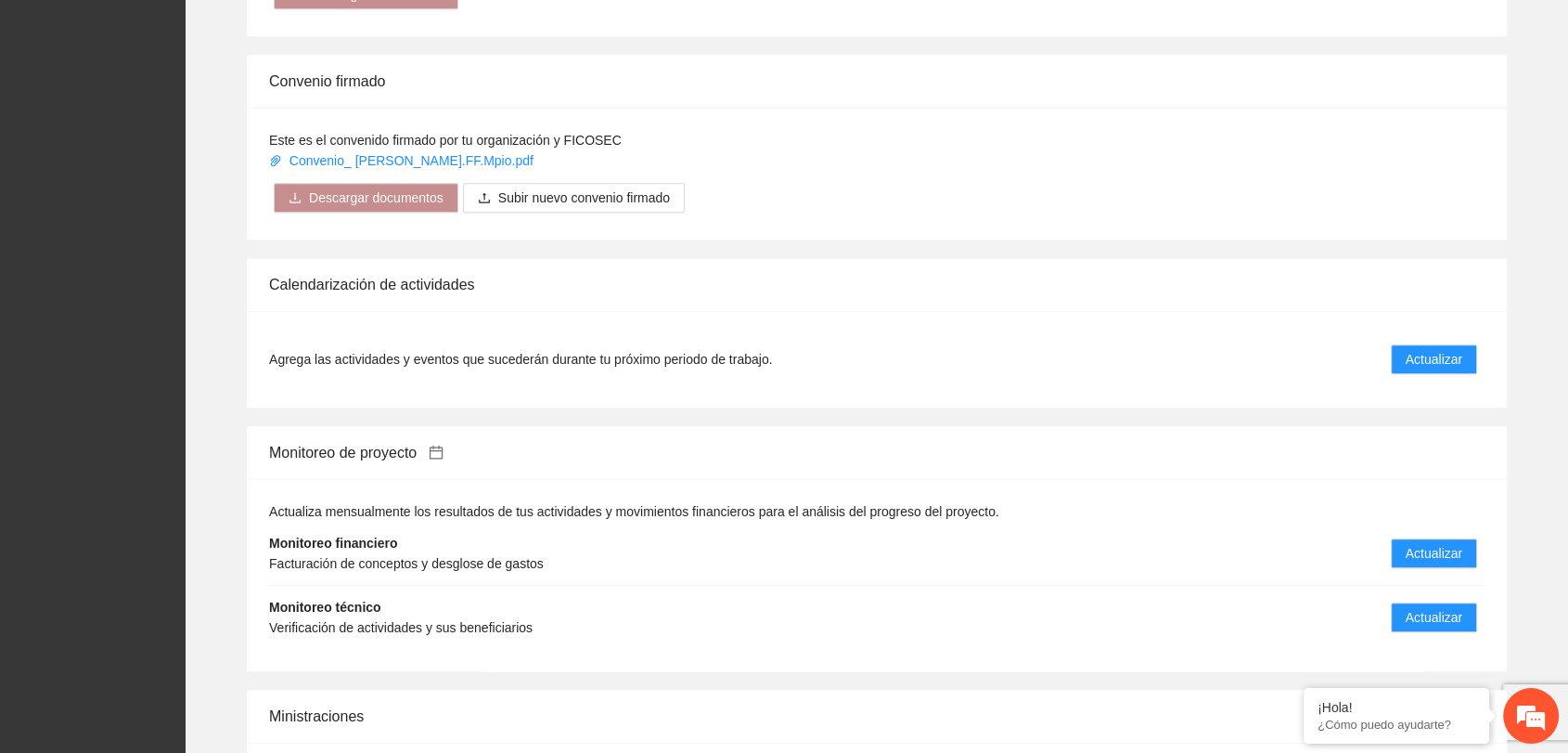
scroll to position [1443, 0]
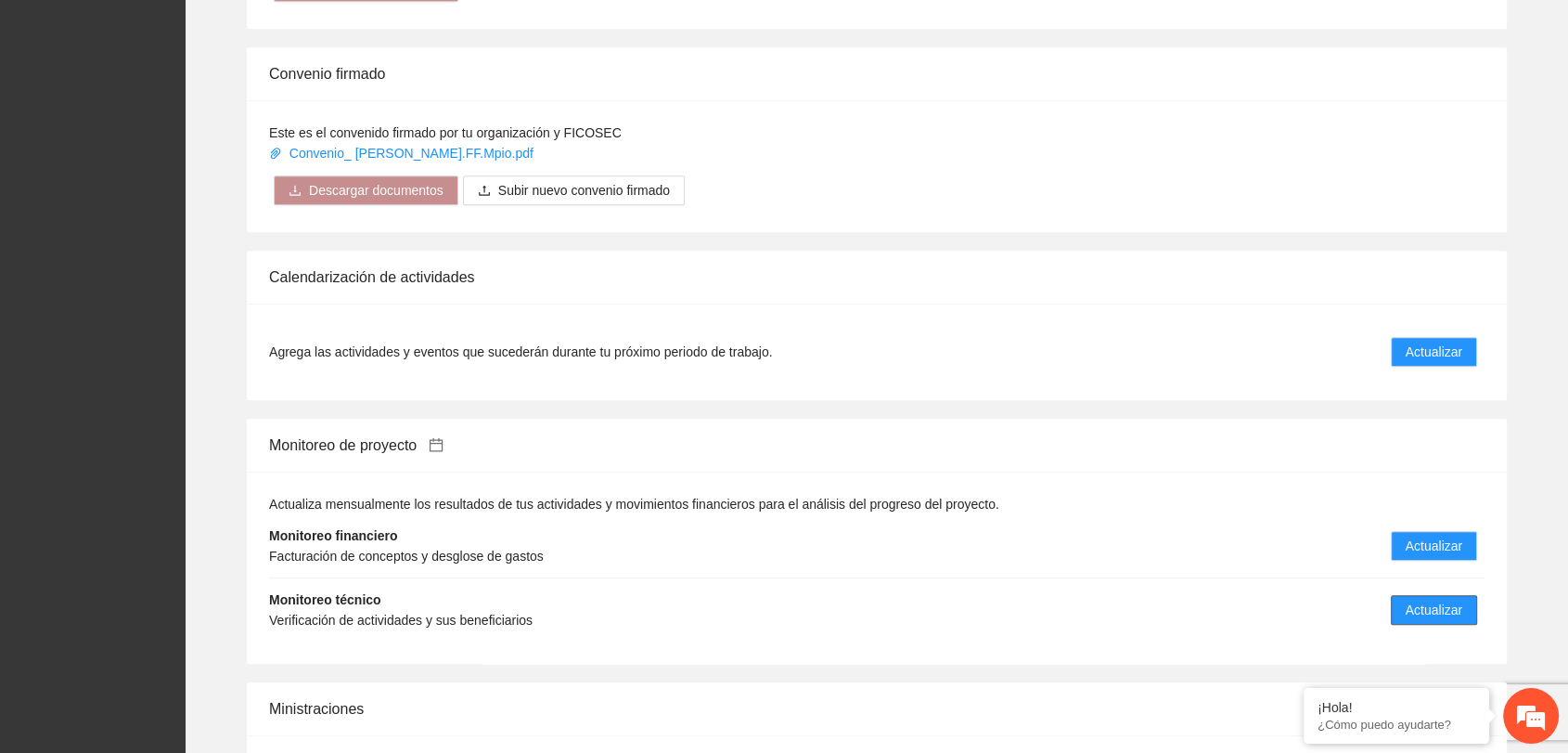
click at [1316, 600] on span "Actualizar" at bounding box center [1434, 609] width 57 height 21
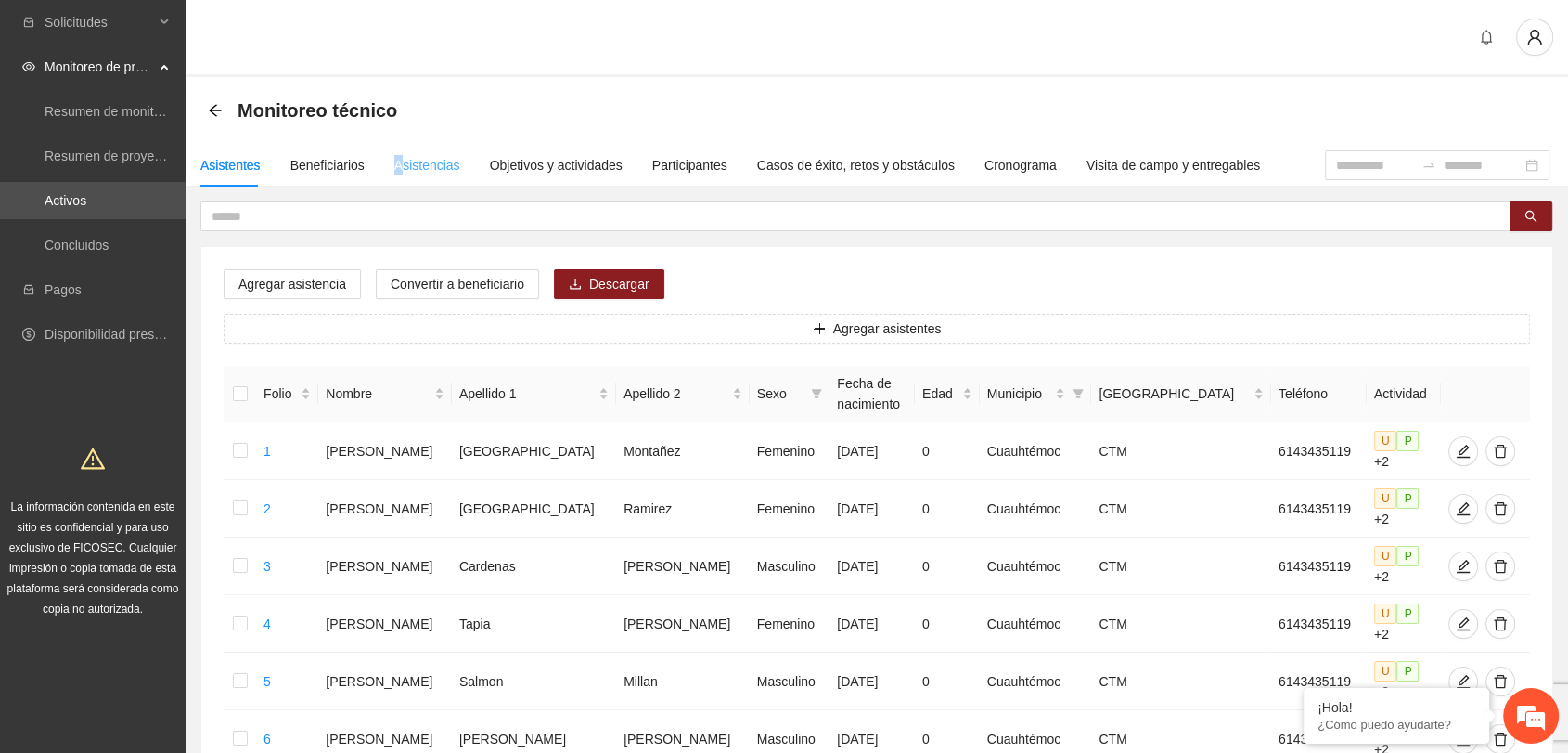
click at [394, 175] on div "Asistencias" at bounding box center [426, 164] width 66 height 42
